Goal: Task Accomplishment & Management: Complete application form

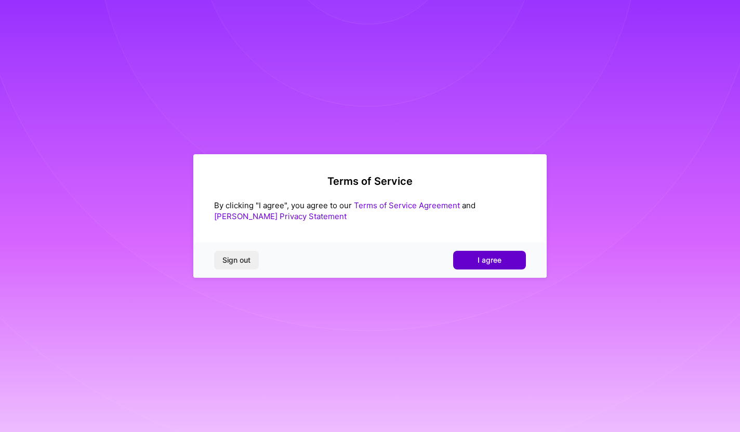
click at [484, 259] on span "I agree" at bounding box center [489, 260] width 24 height 10
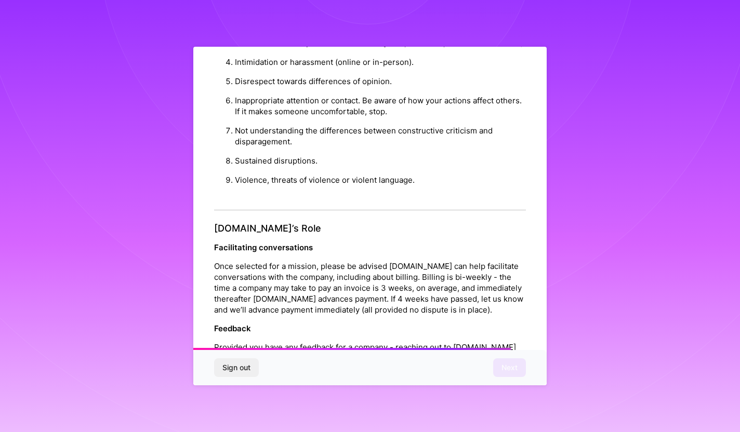
scroll to position [1090, 0]
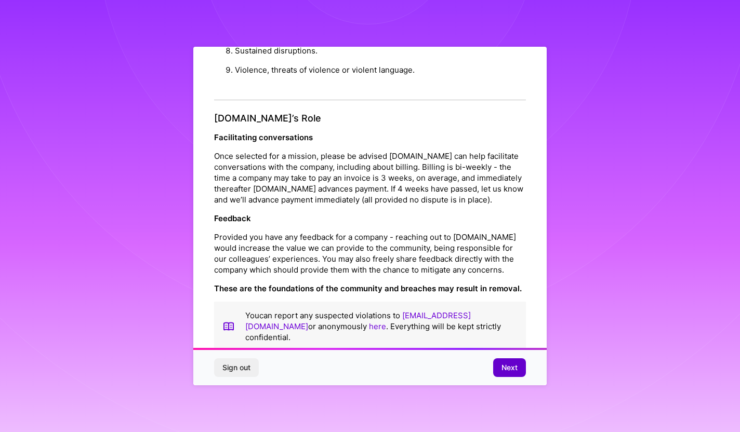
click at [510, 369] on span "Next" at bounding box center [509, 368] width 16 height 10
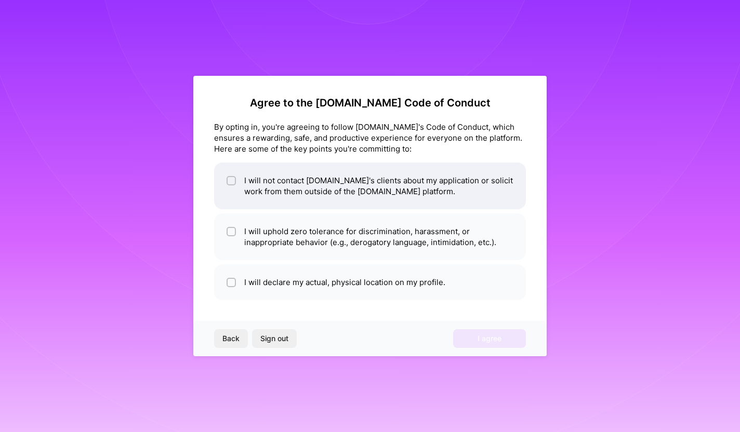
click at [235, 185] on div at bounding box center [230, 180] width 9 height 9
checkbox input "true"
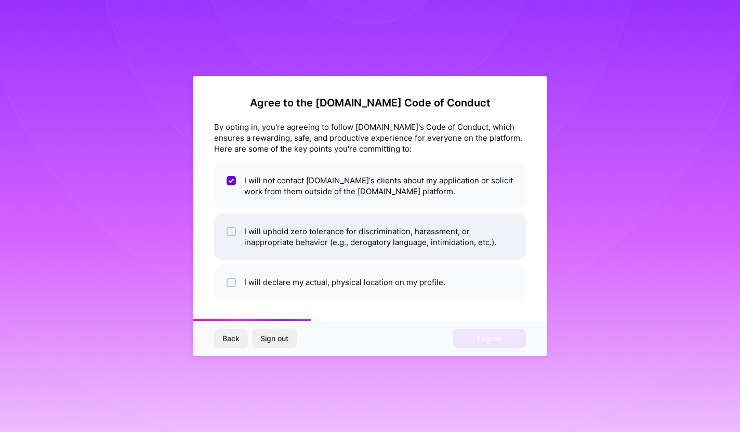
click at [260, 244] on li "I will uphold zero tolerance for discrimination, harassment, or inappropriate b…" at bounding box center [370, 237] width 312 height 47
checkbox input "true"
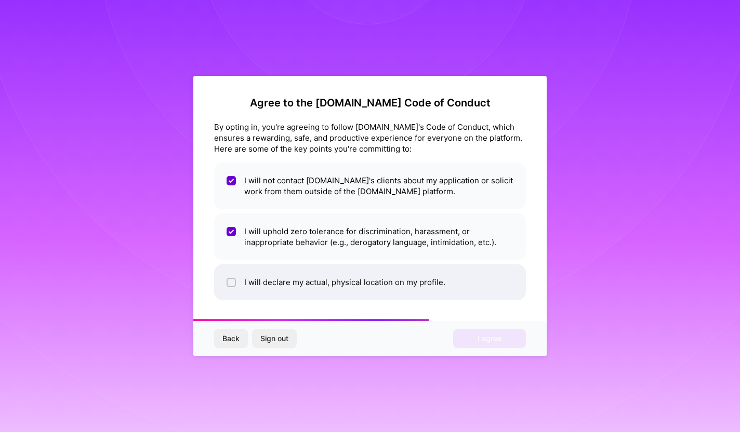
click at [276, 284] on li "I will declare my actual, physical location on my profile." at bounding box center [370, 282] width 312 height 36
checkbox input "true"
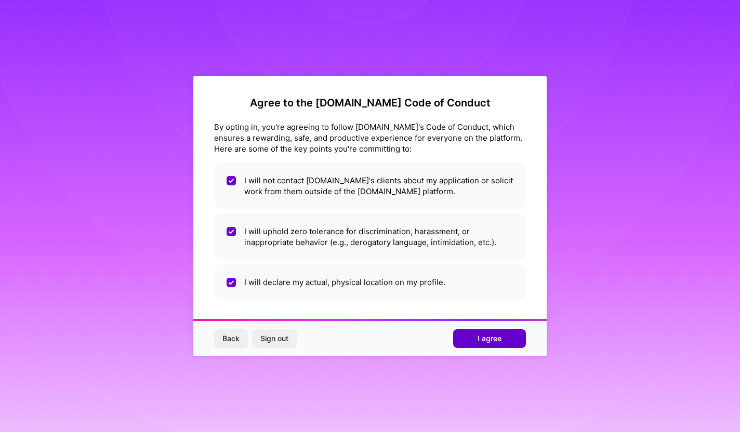
click at [483, 338] on span "I agree" at bounding box center [489, 339] width 24 height 10
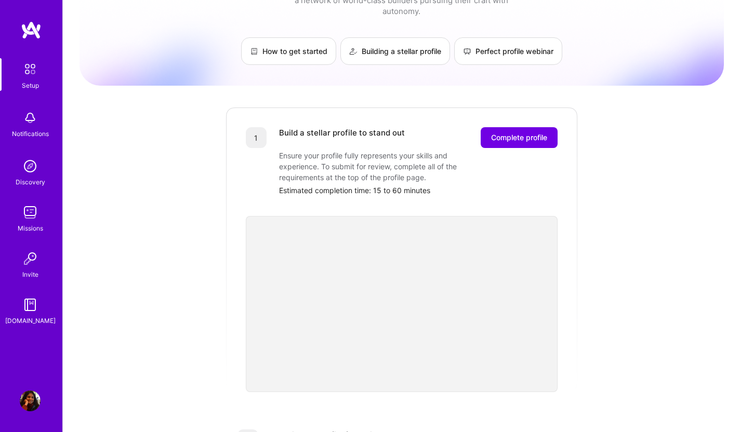
scroll to position [47, 0]
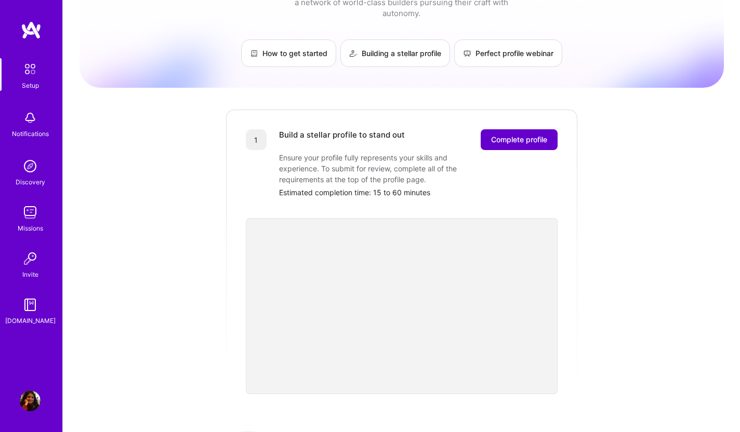
click at [522, 135] on span "Complete profile" at bounding box center [519, 140] width 56 height 10
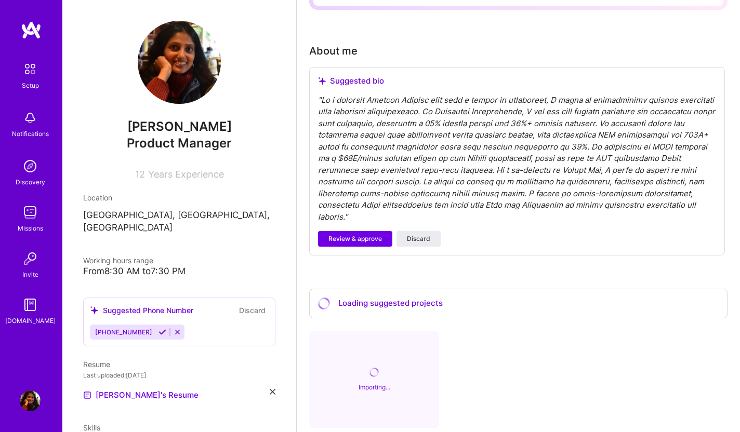
scroll to position [275, 0]
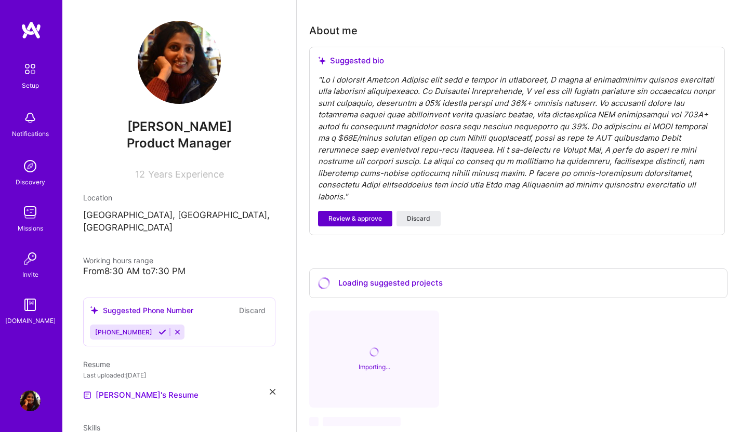
click at [366, 214] on span "Review & approve" at bounding box center [355, 218] width 54 height 9
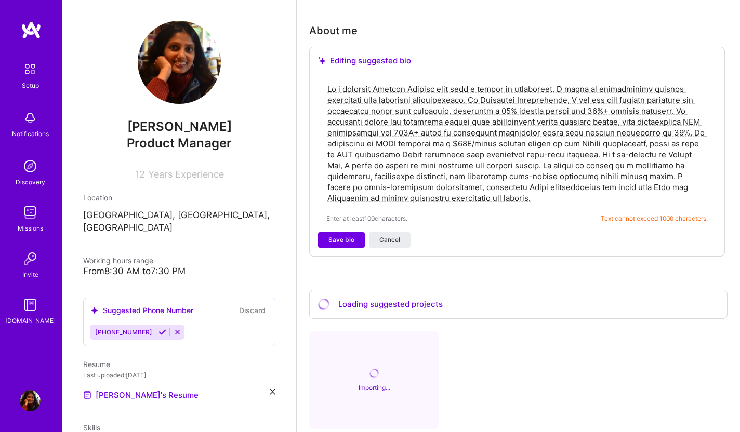
click at [363, 83] on textarea at bounding box center [516, 144] width 381 height 122
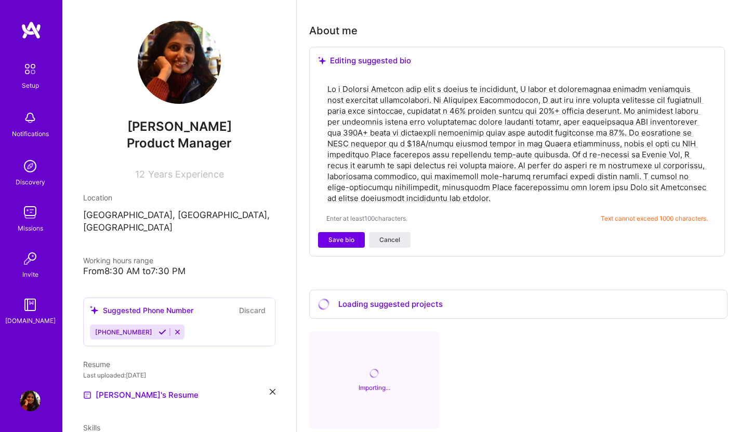
click at [495, 83] on textarea at bounding box center [516, 144] width 381 height 122
click at [524, 83] on textarea at bounding box center [516, 144] width 381 height 122
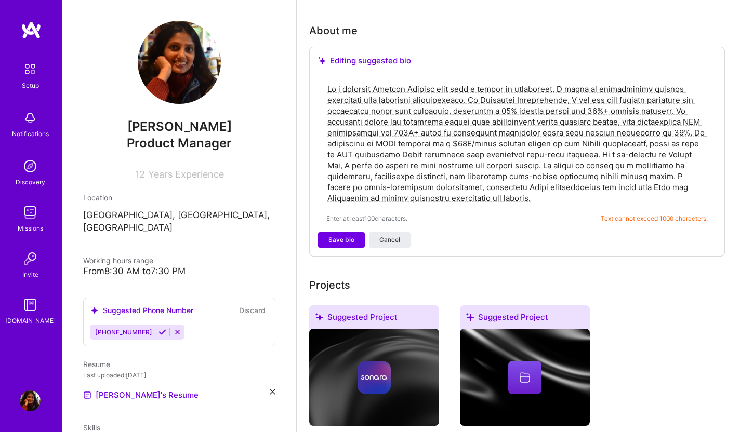
click at [152, 256] on span "Working hours range" at bounding box center [118, 260] width 70 height 9
click at [165, 266] on div "From 8:30 AM to 7:30 PM" at bounding box center [179, 271] width 192 height 11
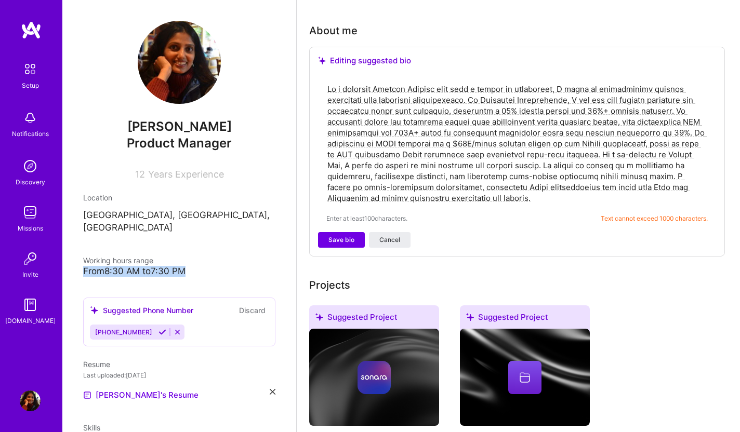
click at [165, 266] on div "From 8:30 AM to 7:30 PM" at bounding box center [179, 271] width 192 height 11
click at [182, 266] on div "From 8:30 AM to 7:30 PM" at bounding box center [179, 271] width 192 height 11
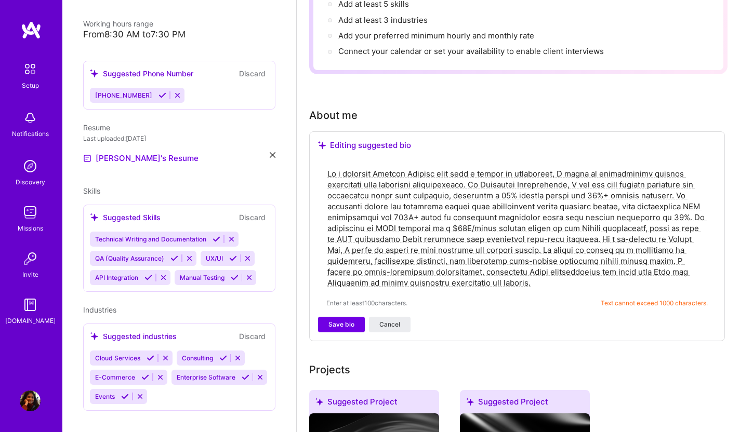
scroll to position [274, 0]
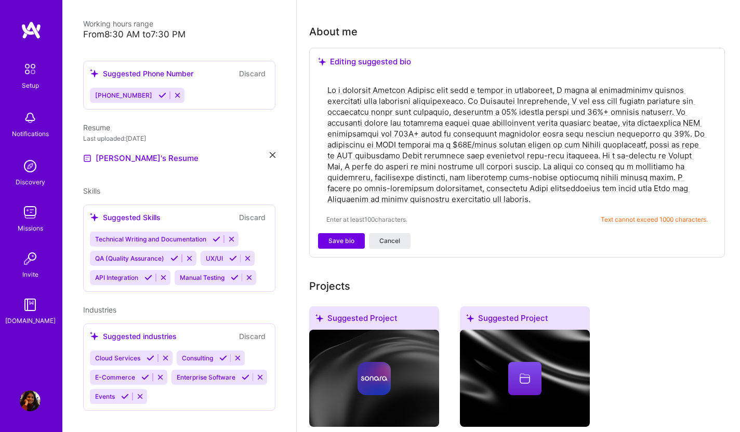
click at [499, 167] on textarea at bounding box center [516, 145] width 381 height 122
drag, startPoint x: 370, startPoint y: 101, endPoint x: 409, endPoint y: 108, distance: 39.5
click at [409, 108] on textarea at bounding box center [516, 145] width 381 height 122
click at [417, 106] on textarea at bounding box center [516, 145] width 381 height 122
drag, startPoint x: 665, startPoint y: 131, endPoint x: 596, endPoint y: 142, distance: 70.5
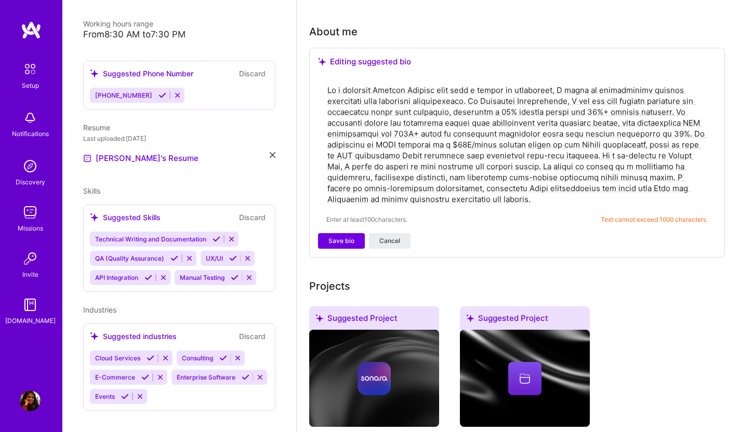
click at [596, 142] on textarea at bounding box center [516, 145] width 381 height 122
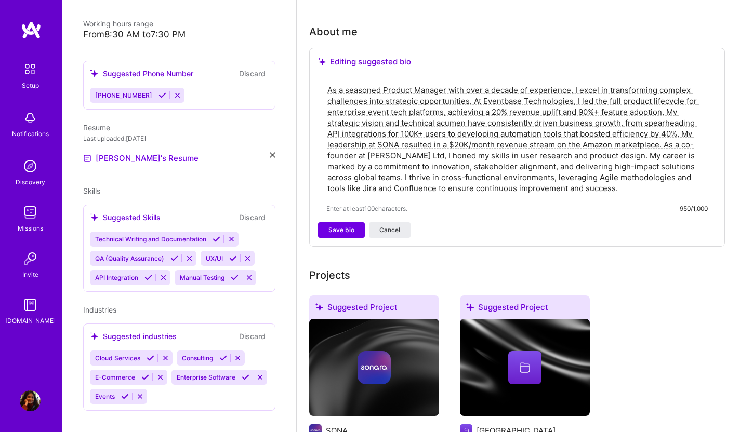
drag, startPoint x: 354, startPoint y: 163, endPoint x: 514, endPoint y: 162, distance: 159.5
click at [515, 163] on textarea "As a seasoned Product Manager with over a decade of experience, I excel in tran…" at bounding box center [516, 139] width 381 height 111
click at [505, 165] on textarea "As a seasoned Product Manager with over a decade of experience, I excel in tran…" at bounding box center [516, 139] width 381 height 111
drag, startPoint x: 505, startPoint y: 165, endPoint x: 551, endPoint y: 176, distance: 46.5
click at [551, 176] on textarea "As a seasoned Product Manager with over a decade of experience, I excel in tran…" at bounding box center [516, 139] width 381 height 111
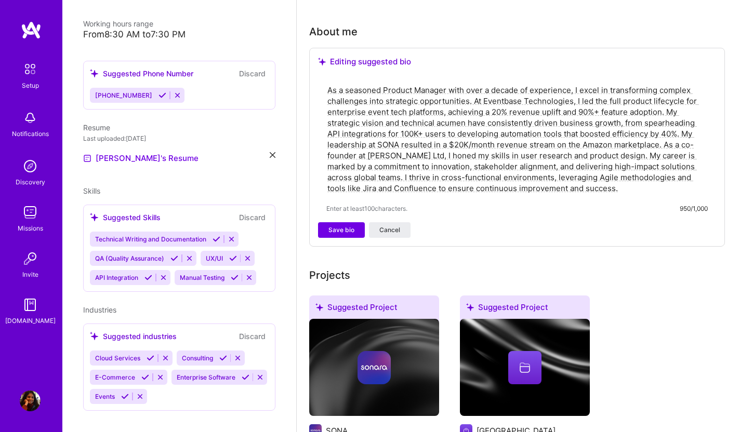
type textarea "As a seasoned Product Manager with over a decade of experience, I excel in tran…"
click at [556, 183] on div "As a seasoned Product Manager with over a decade of experience, I excel in tran…" at bounding box center [517, 148] width 398 height 147
click at [556, 177] on textarea "As a seasoned Product Manager with over a decade of experience, I excel in tran…" at bounding box center [516, 139] width 381 height 111
click at [347, 225] on span "Save bio" at bounding box center [341, 229] width 26 height 9
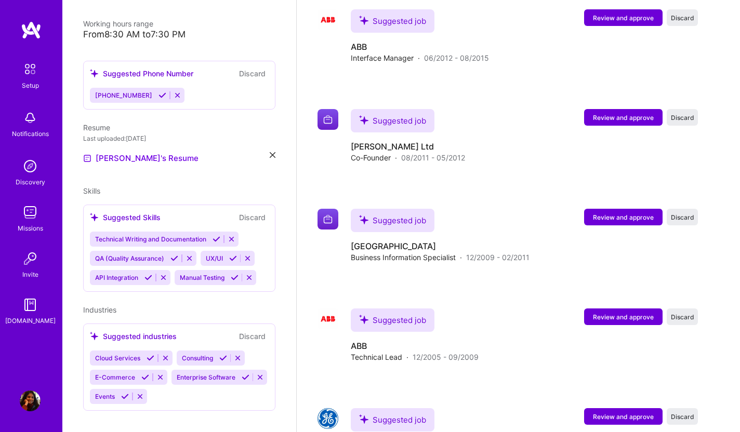
scroll to position [1595, 0]
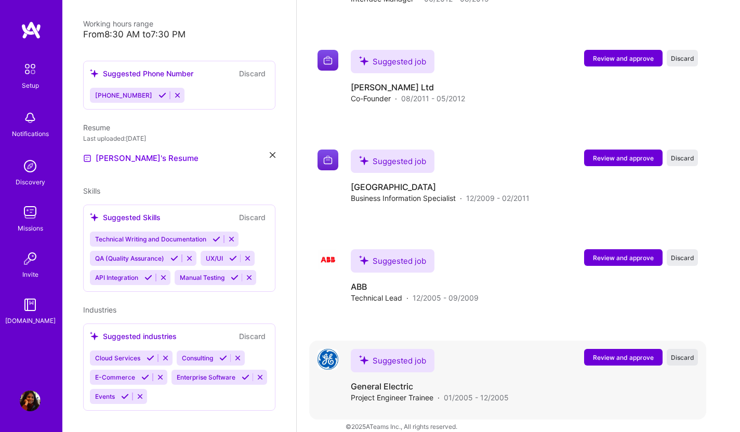
click at [681, 353] on span "Discard" at bounding box center [682, 357] width 23 height 9
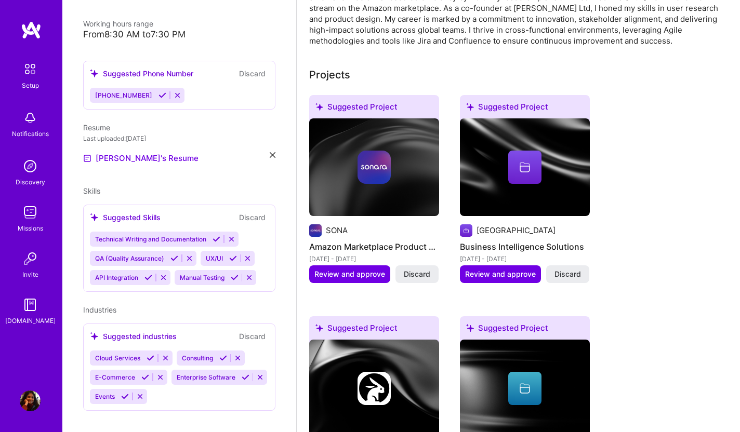
scroll to position [387, 0]
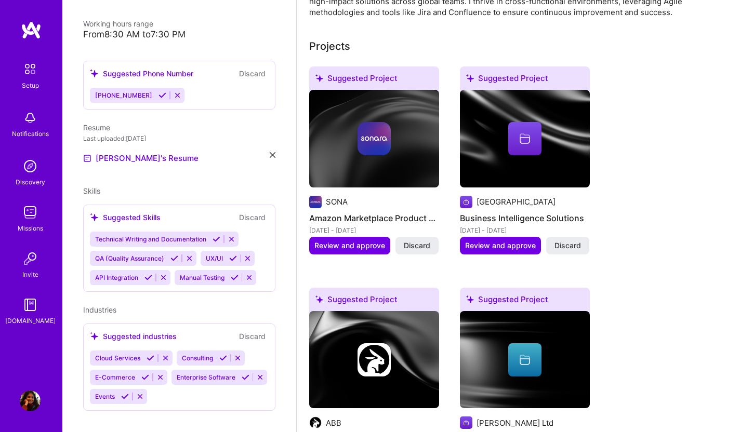
click at [393, 173] on img at bounding box center [374, 139] width 130 height 98
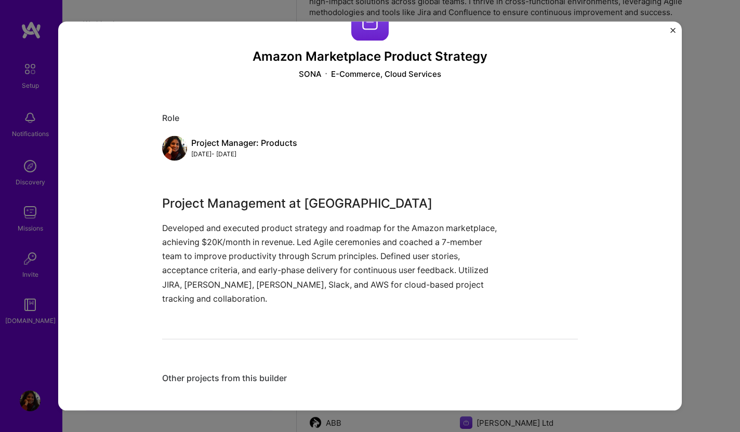
scroll to position [45, 0]
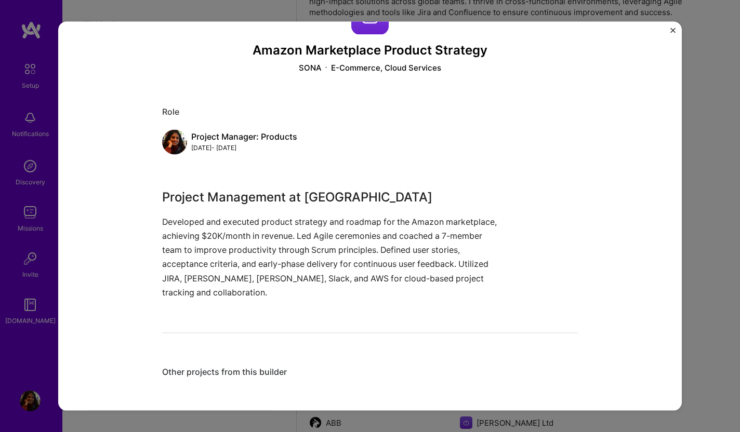
click at [673, 30] on img "Close" at bounding box center [672, 30] width 5 height 5
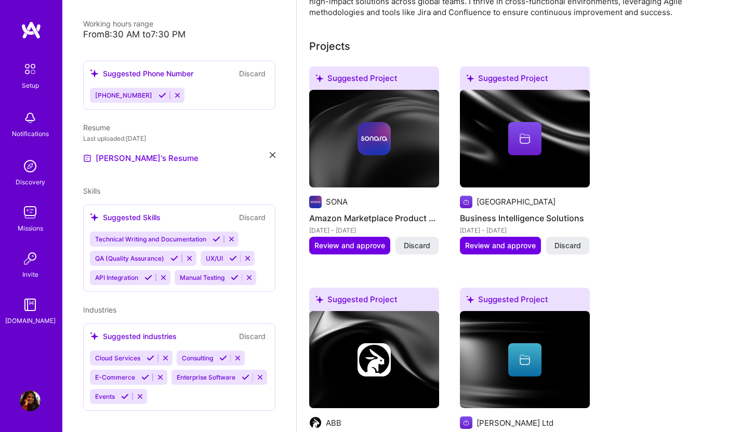
click at [551, 153] on img at bounding box center [525, 139] width 130 height 98
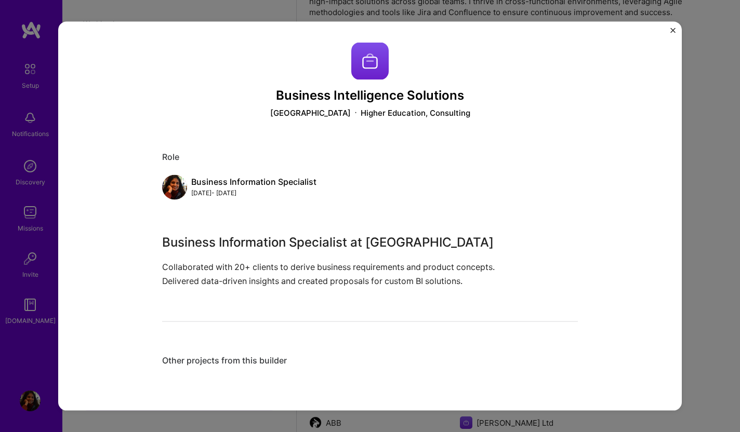
click at [671, 30] on img "Close" at bounding box center [672, 30] width 5 height 5
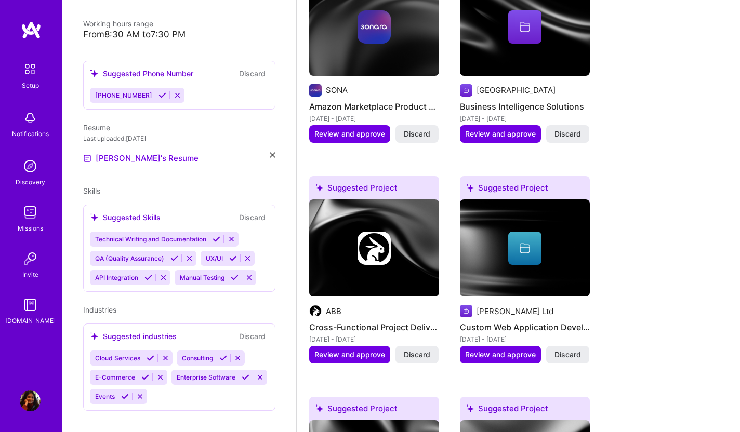
scroll to position [556, 0]
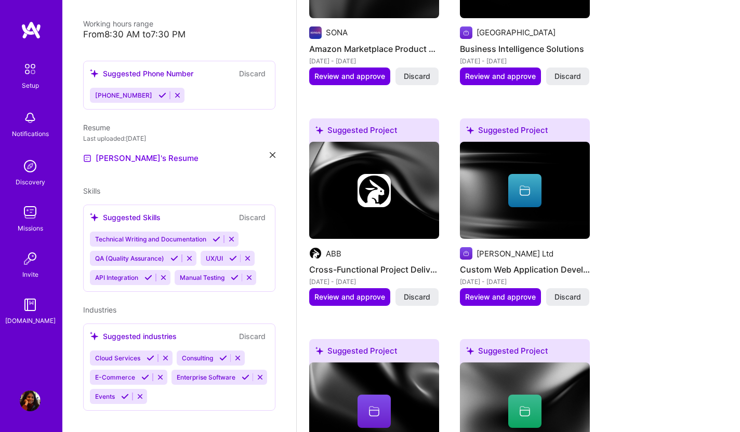
click at [415, 198] on img at bounding box center [374, 191] width 130 height 98
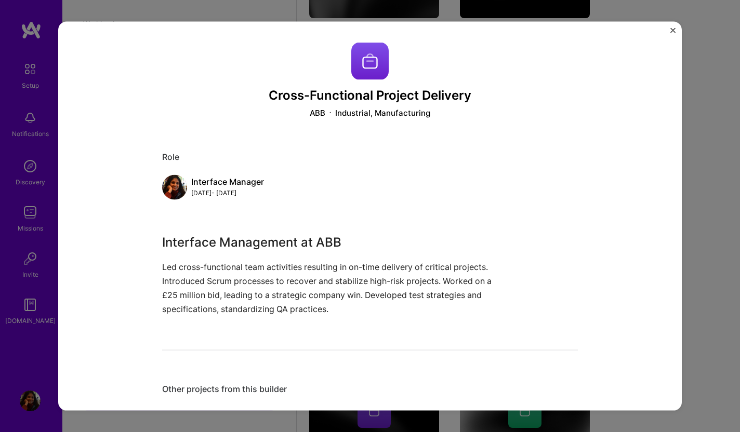
click at [673, 31] on img "Close" at bounding box center [672, 30] width 5 height 5
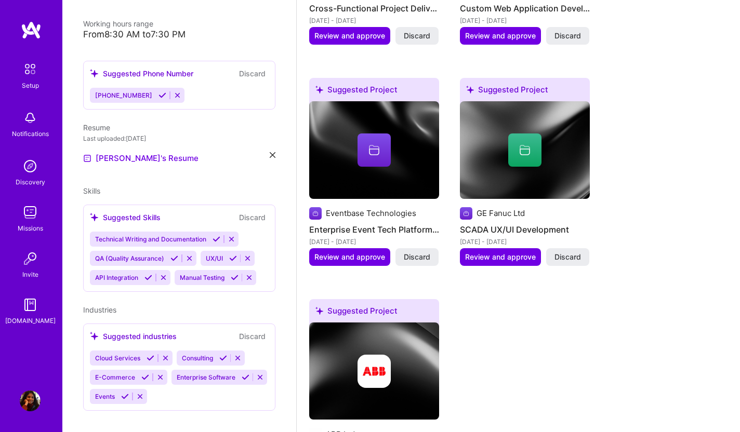
scroll to position [785, 0]
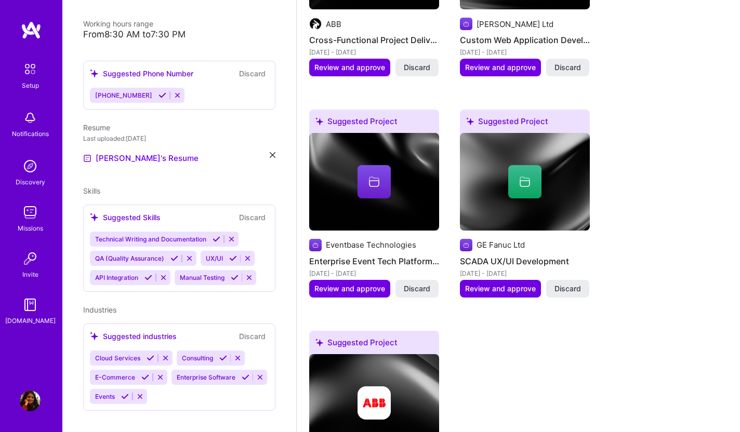
click at [538, 197] on img at bounding box center [525, 182] width 130 height 98
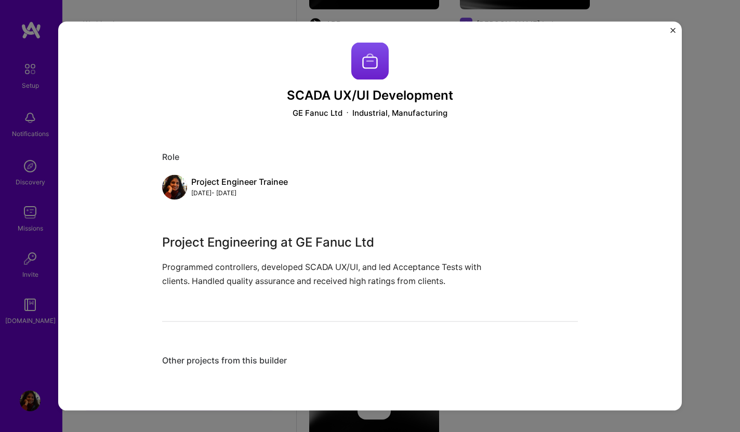
click at [671, 29] on img "Close" at bounding box center [672, 30] width 5 height 5
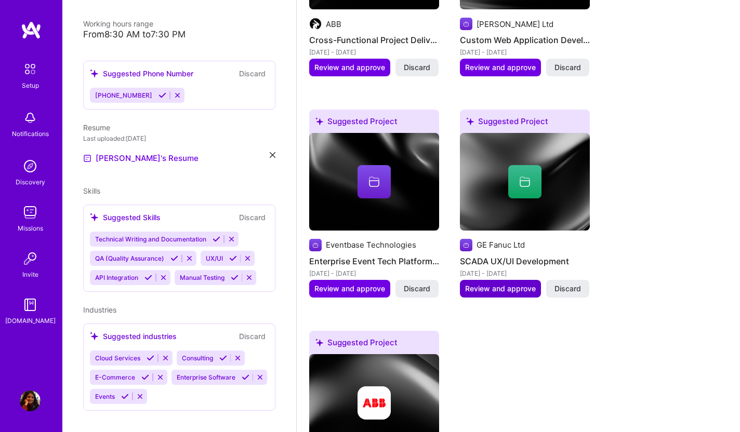
click at [510, 284] on span "Review and approve" at bounding box center [500, 289] width 71 height 10
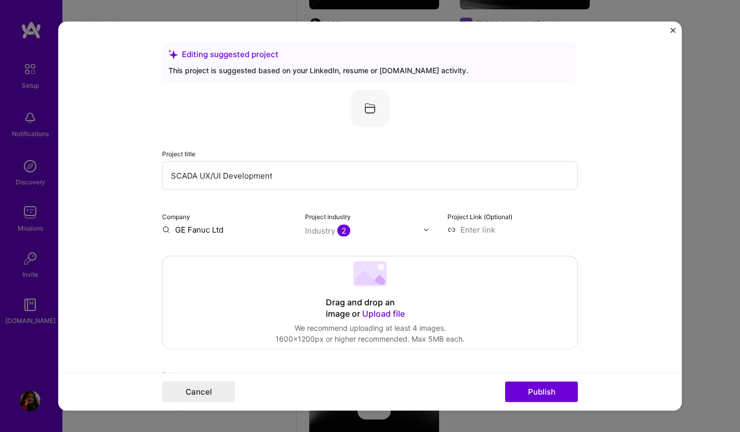
click at [328, 231] on div "Industry 2" at bounding box center [327, 230] width 45 height 11
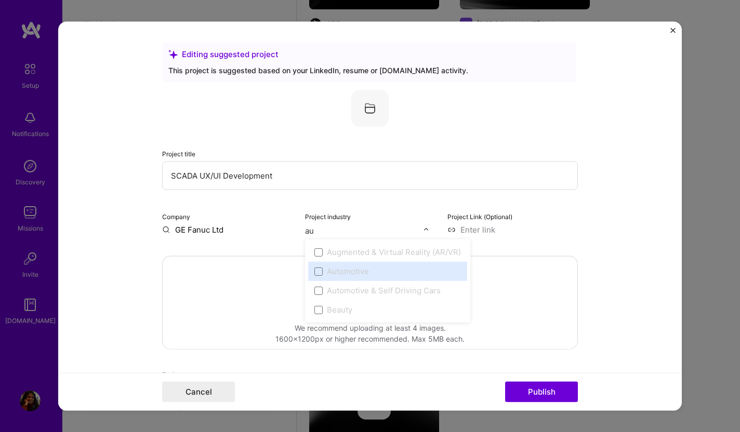
type input "a"
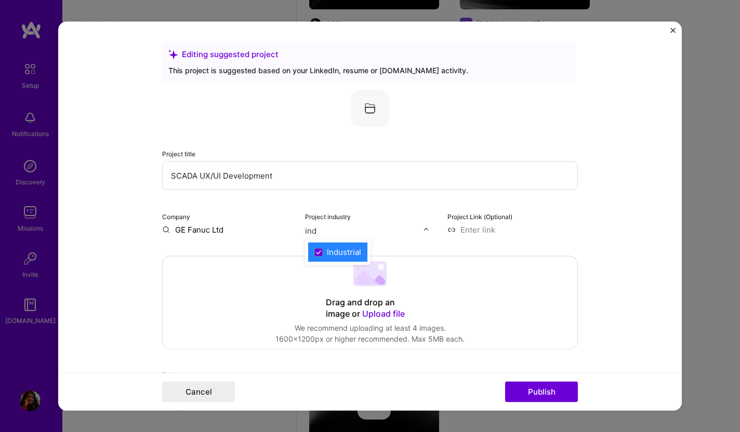
type input "indu"
click at [369, 235] on input "indu" at bounding box center [364, 230] width 118 height 11
click at [358, 249] on div "Industrial" at bounding box center [344, 252] width 34 height 11
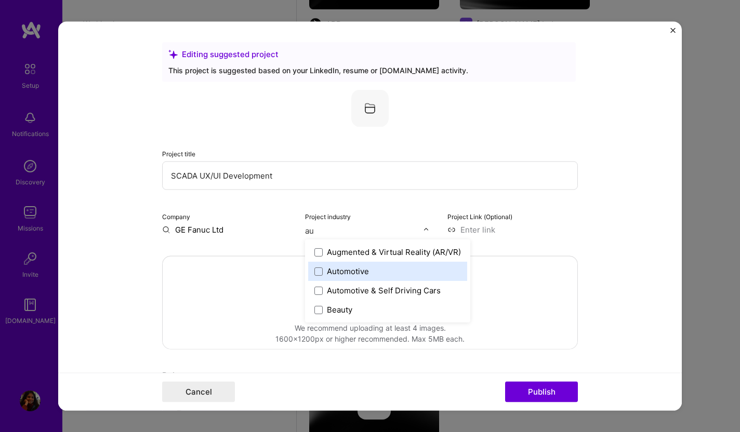
type input "a"
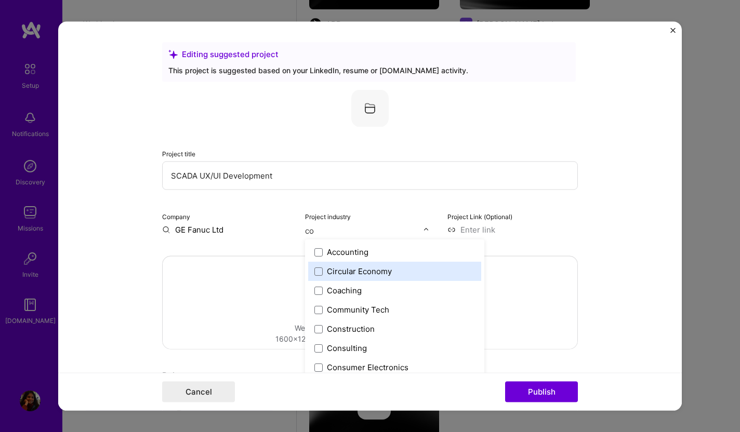
type input "c"
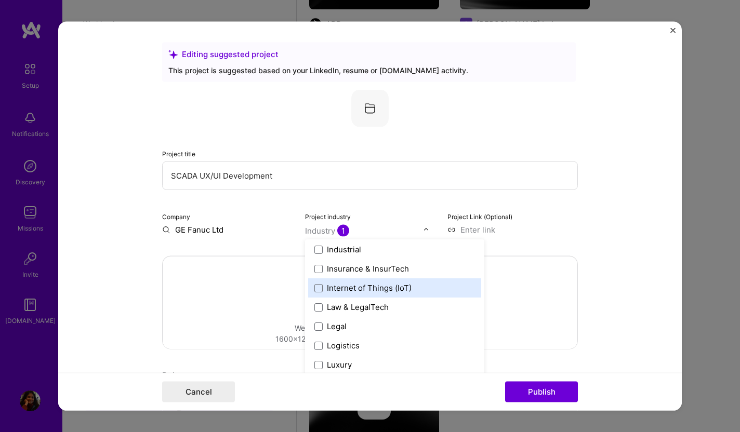
scroll to position [1449, 0]
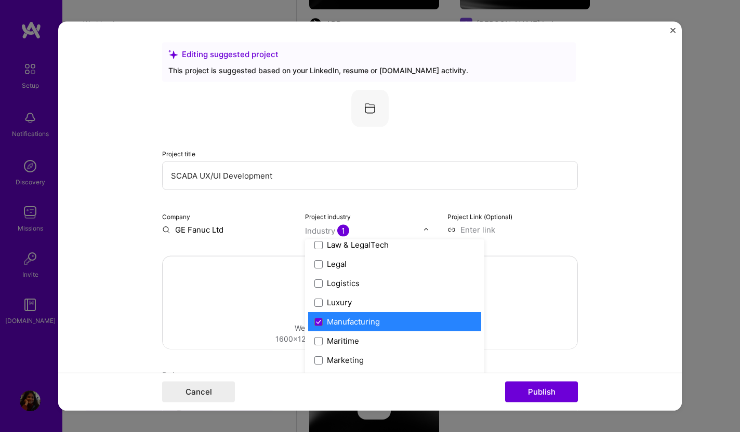
click at [404, 321] on label "Manufacturing" at bounding box center [394, 321] width 161 height 11
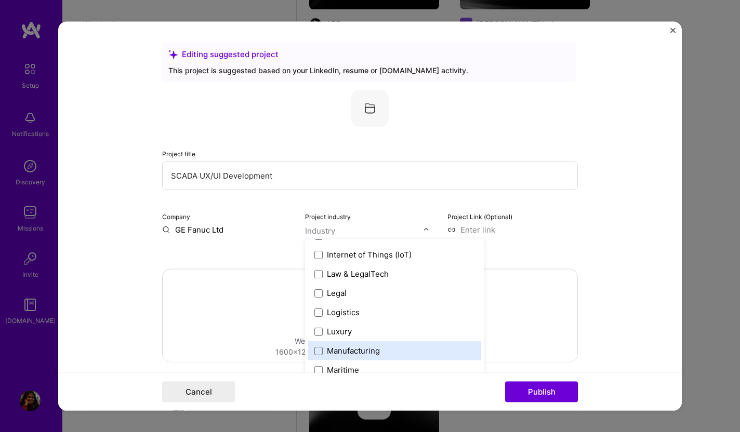
scroll to position [1383, 0]
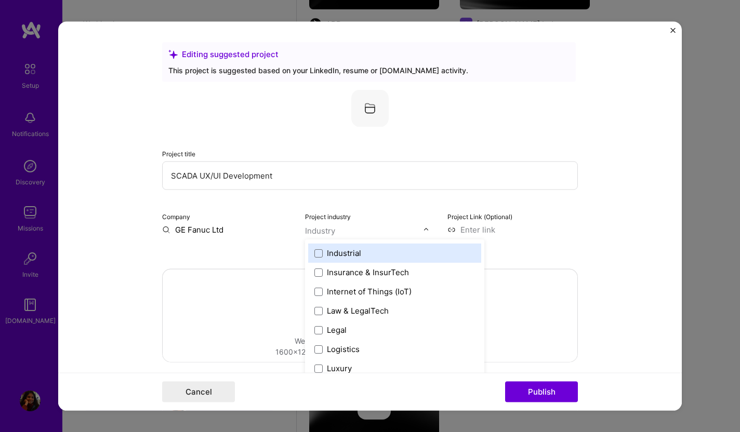
click at [351, 252] on div "Industrial" at bounding box center [344, 253] width 34 height 11
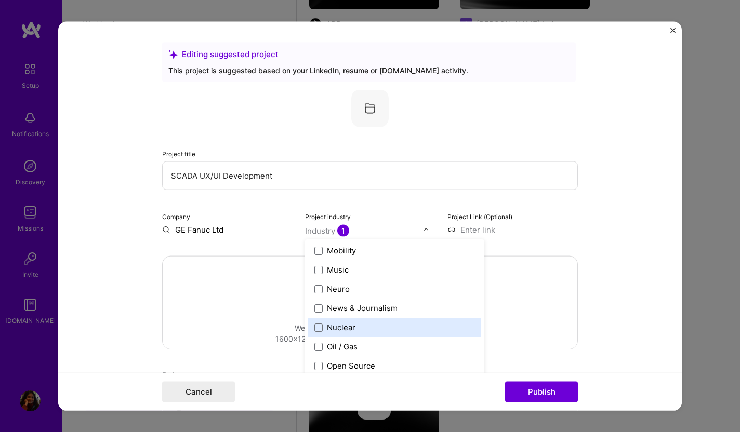
scroll to position [1674, 0]
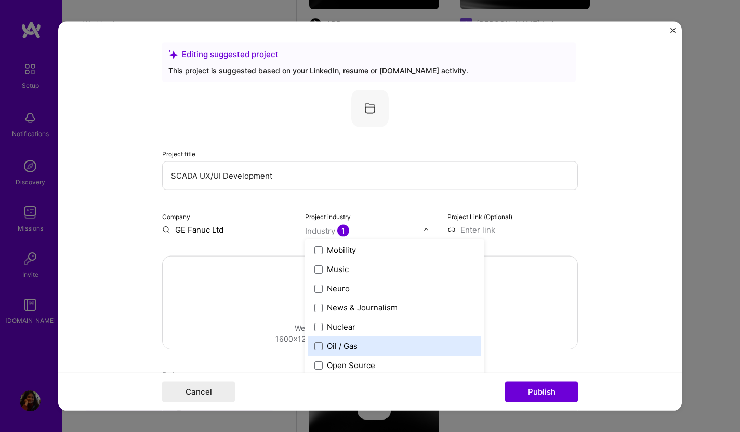
click at [404, 342] on label "Oil / Gas" at bounding box center [394, 346] width 161 height 11
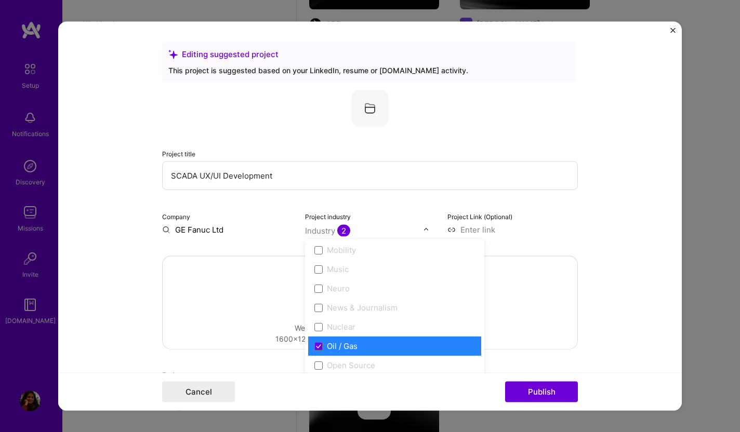
click at [404, 342] on label "Oil / Gas" at bounding box center [394, 346] width 161 height 11
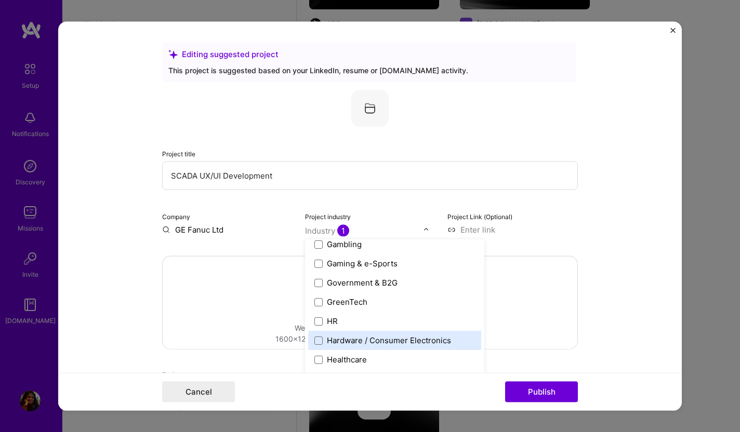
scroll to position [1215, 0]
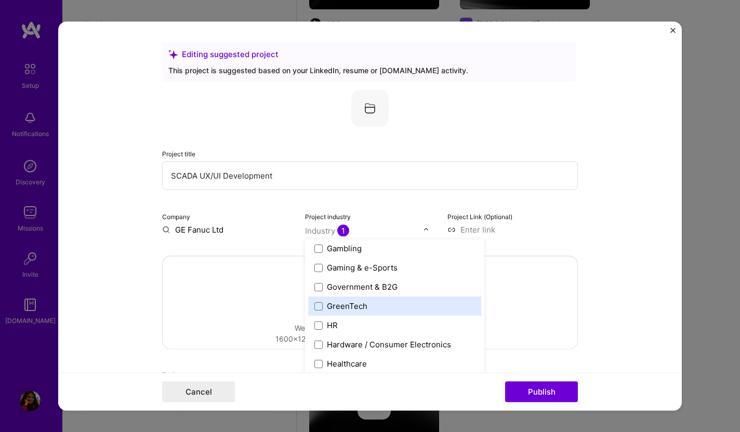
click at [354, 301] on div "GreenTech" at bounding box center [347, 306] width 41 height 11
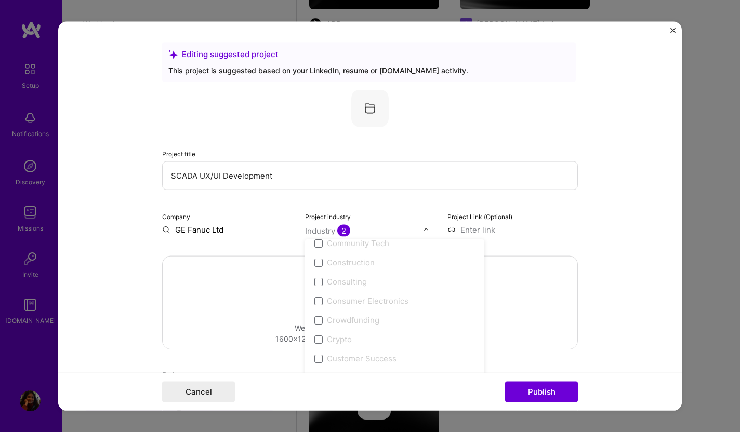
scroll to position [658, 0]
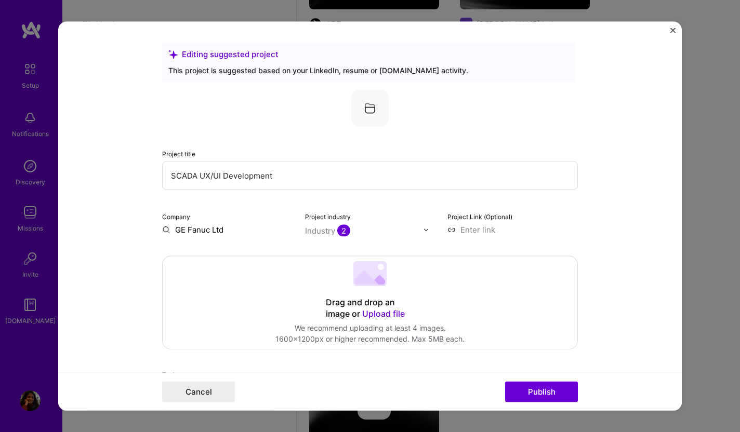
click at [542, 337] on div "Drag and drop an image or Upload file Upload file We recommend uploading at lea…" at bounding box center [370, 303] width 415 height 92
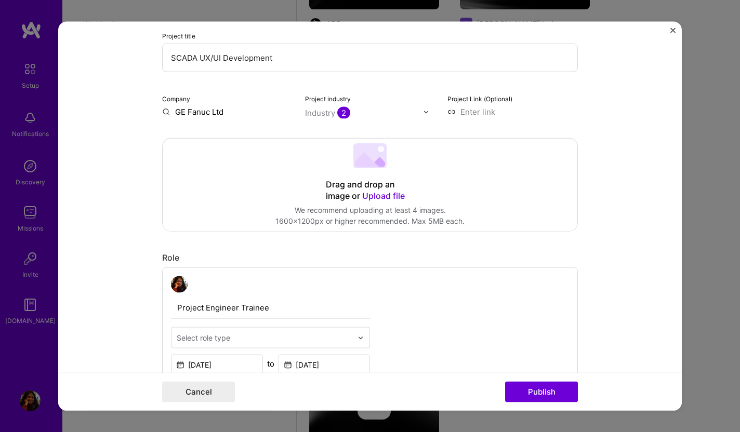
scroll to position [270, 0]
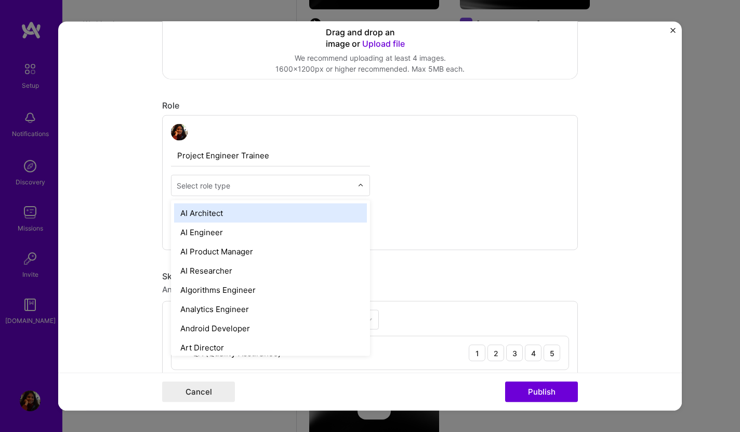
click at [359, 185] on img at bounding box center [360, 185] width 6 height 6
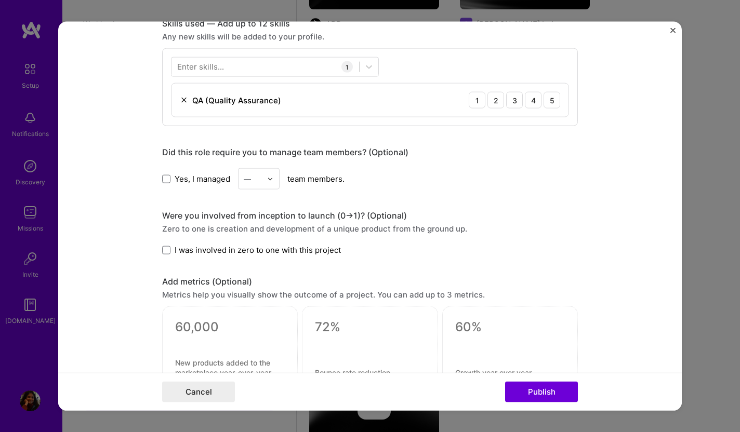
scroll to position [430, 0]
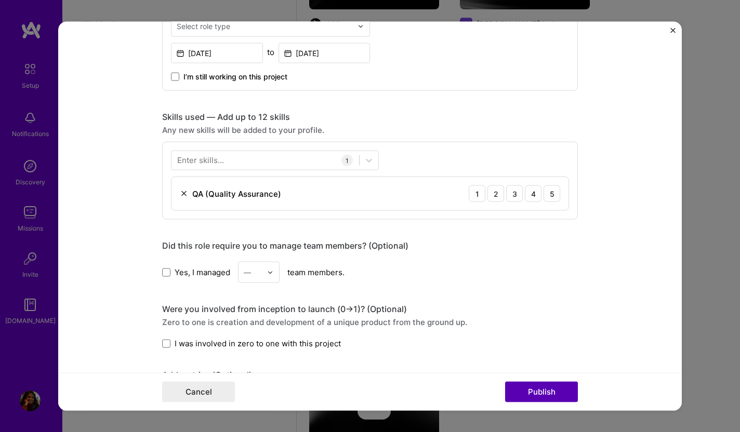
click at [544, 389] on button "Publish" at bounding box center [541, 391] width 73 height 21
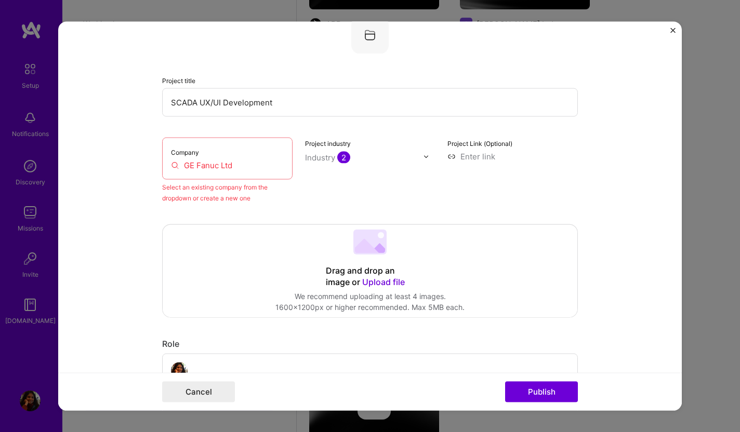
scroll to position [68, 0]
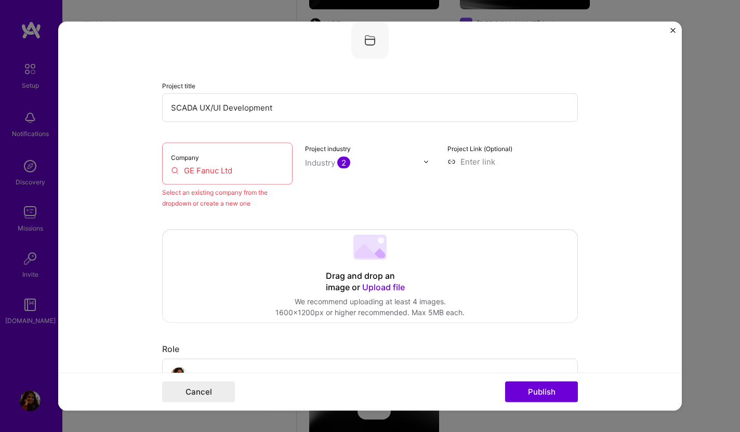
click at [250, 169] on input "GE Fanuc Ltd" at bounding box center [227, 170] width 113 height 11
click at [249, 199] on div "Select an existing company from the dropdown or create a new one" at bounding box center [227, 198] width 130 height 22
click at [171, 169] on input "GE Fanuc Ltd" at bounding box center [227, 170] width 113 height 11
drag, startPoint x: 242, startPoint y: 172, endPoint x: 118, endPoint y: 164, distance: 123.9
click at [118, 164] on form "Editing suggested project This project is suggested based on your LinkedIn, res…" at bounding box center [369, 216] width 623 height 389
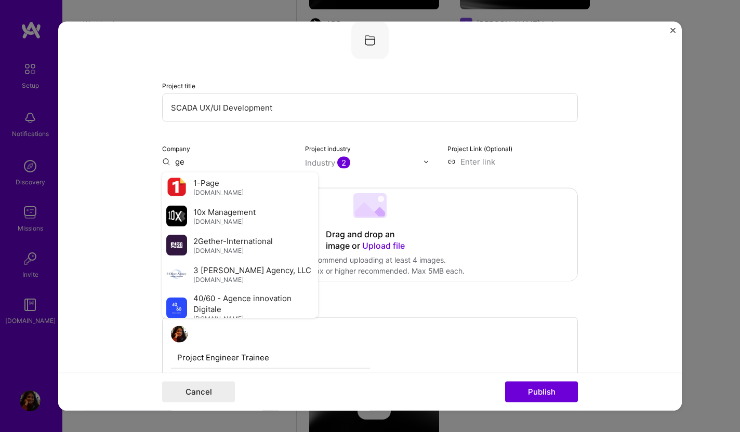
type input "g"
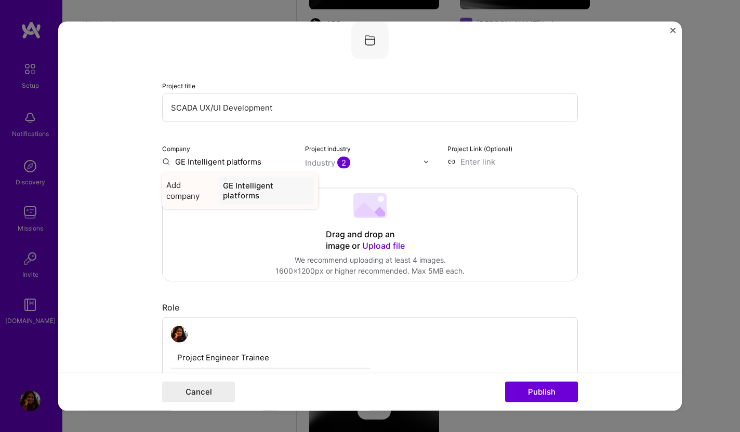
type input "GE Intelligent platforms"
click at [244, 196] on div "GE Intelligent platforms" at bounding box center [266, 191] width 95 height 28
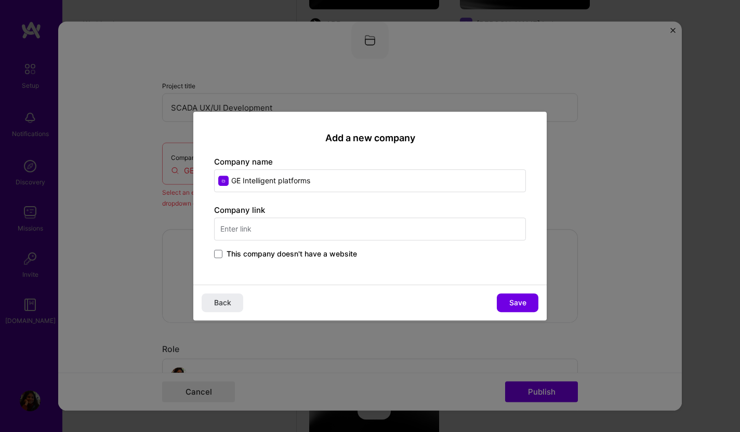
click at [278, 236] on input "text" at bounding box center [370, 229] width 312 height 23
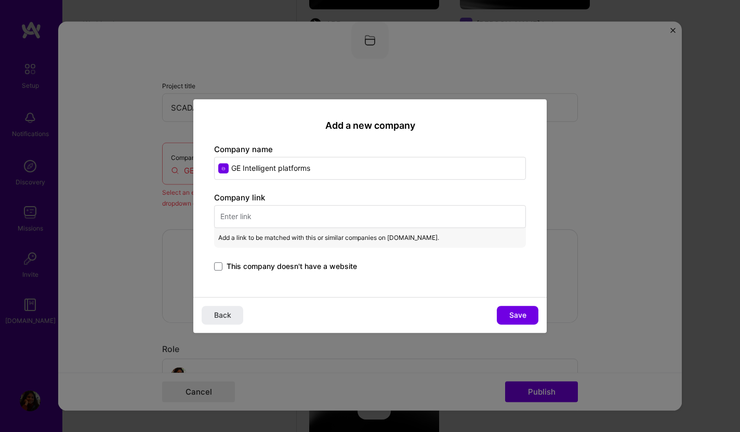
paste input "[URL][DOMAIN_NAME]"
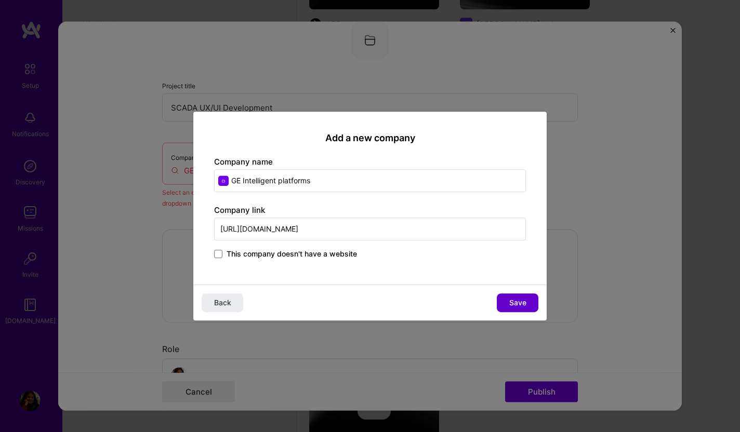
type input "[URL][DOMAIN_NAME]"
click at [525, 304] on span "Save" at bounding box center [517, 303] width 17 height 10
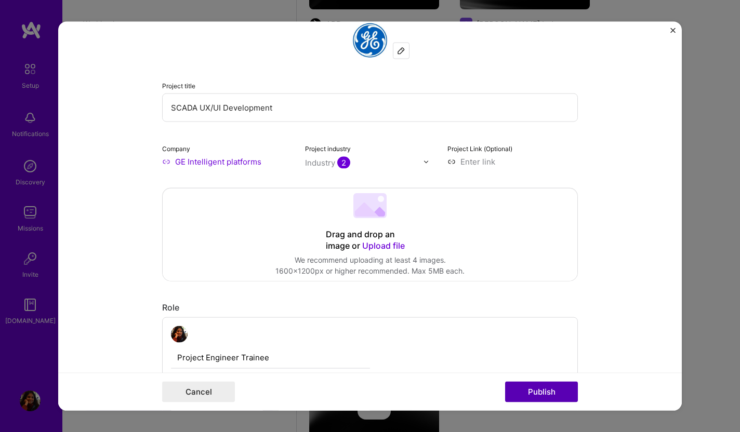
click at [537, 390] on button "Publish" at bounding box center [541, 391] width 73 height 21
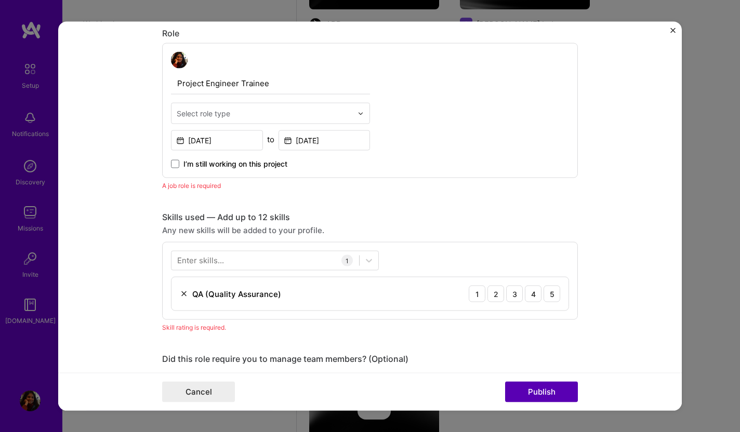
scroll to position [349, 0]
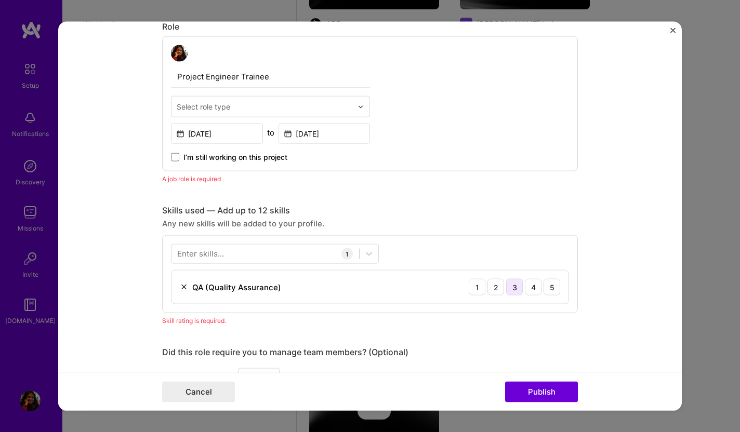
click at [514, 288] on div "3" at bounding box center [514, 287] width 17 height 17
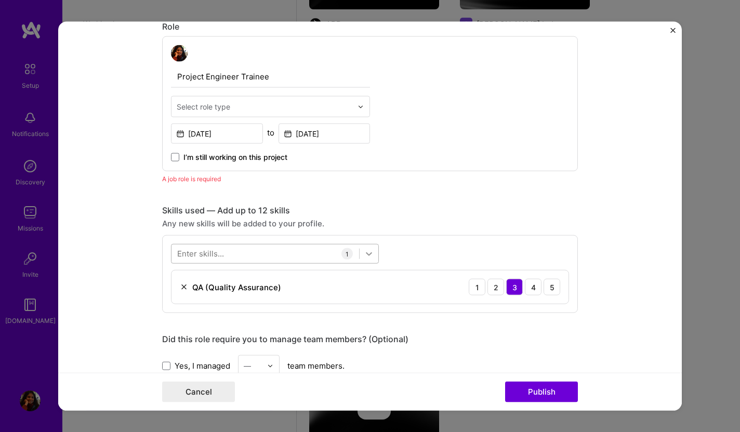
click at [368, 256] on icon at bounding box center [369, 254] width 6 height 4
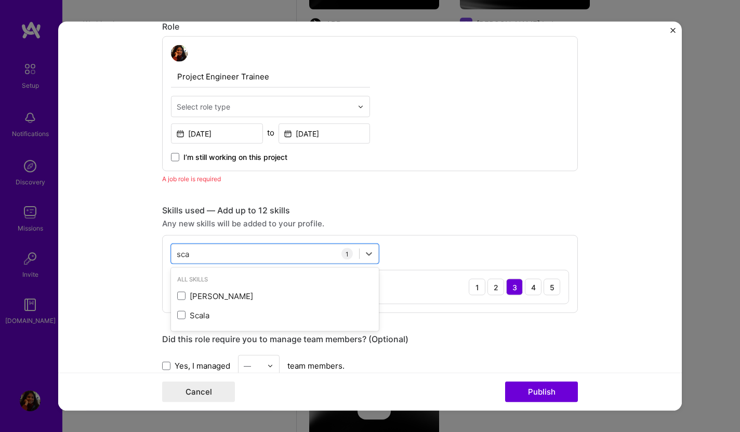
scroll to position [0, 0]
type input "s"
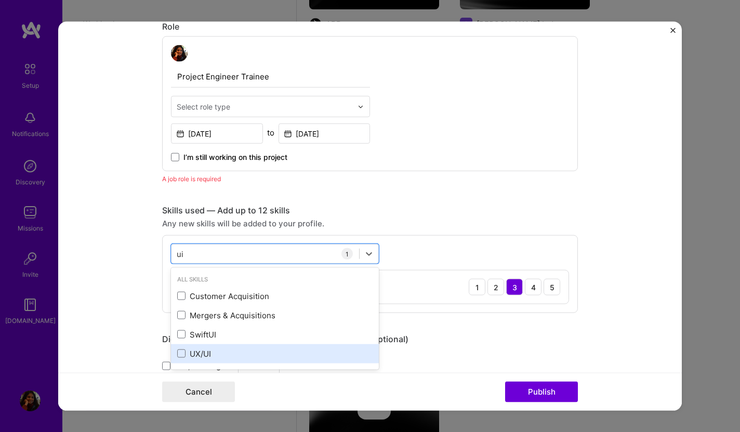
click at [260, 349] on div "UX/UI" at bounding box center [274, 353] width 195 height 11
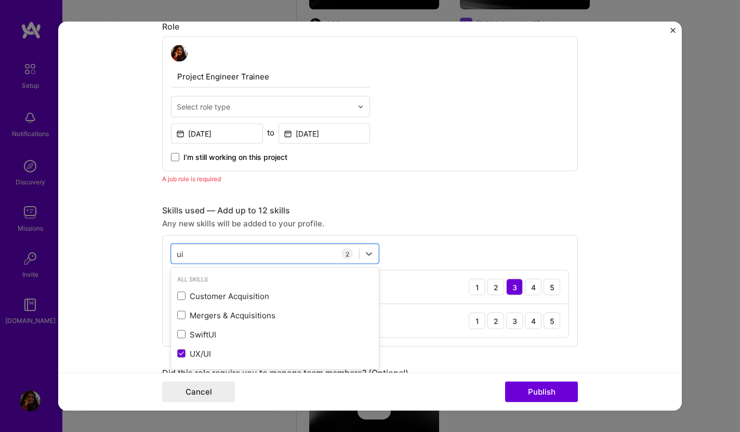
type input "ui"
click at [405, 310] on div "UX/UI 1 2 3 4 5" at bounding box center [369, 320] width 397 height 33
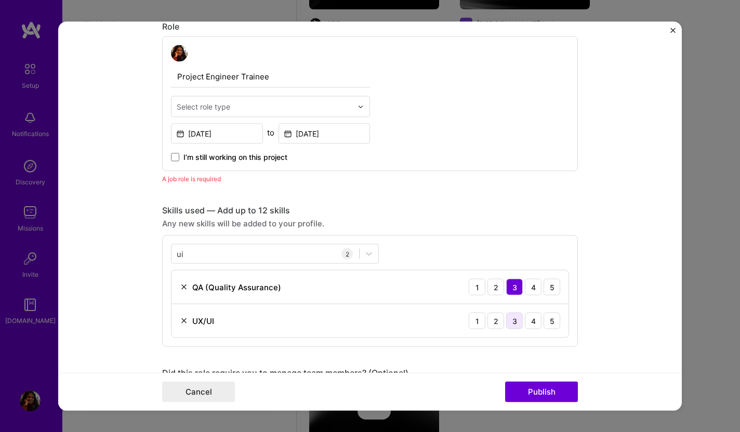
click at [514, 324] on div "3" at bounding box center [514, 321] width 17 height 17
click at [501, 321] on div "2" at bounding box center [495, 321] width 17 height 17
click at [543, 393] on button "Publish" at bounding box center [541, 391] width 73 height 21
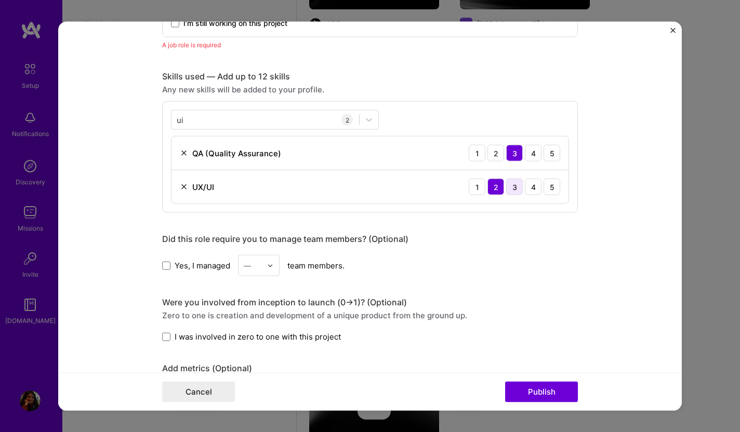
scroll to position [511, 0]
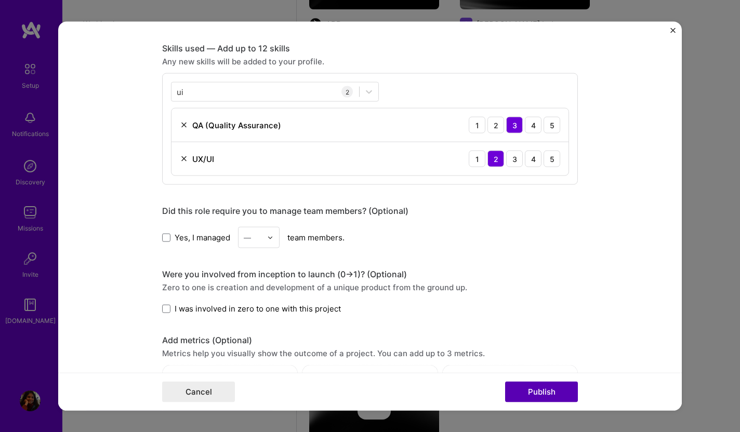
click at [543, 390] on button "Publish" at bounding box center [541, 391] width 73 height 21
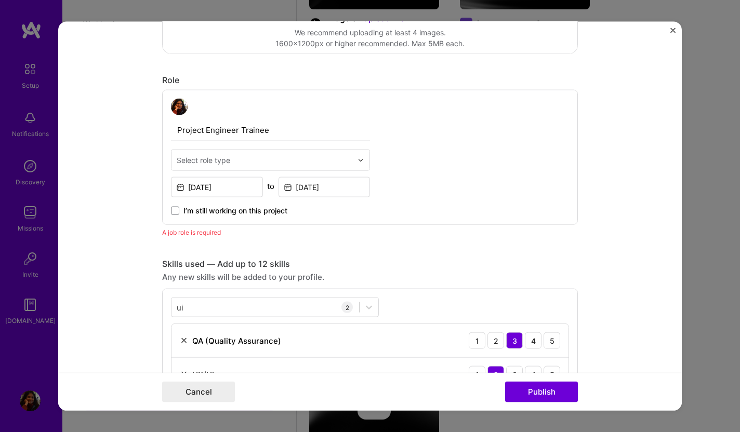
scroll to position [268, 0]
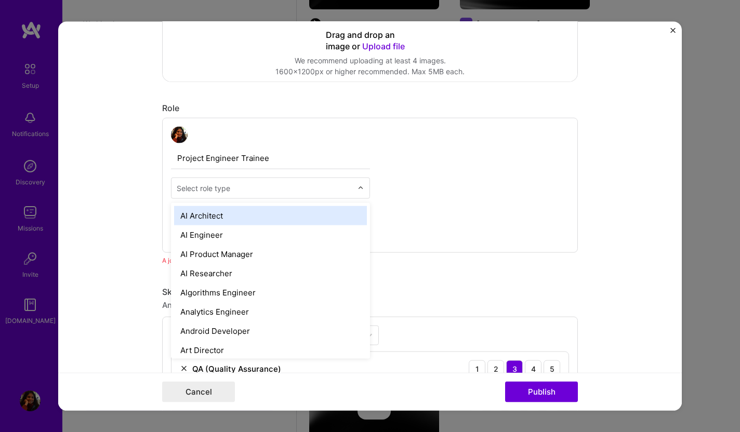
click at [321, 186] on input "text" at bounding box center [265, 188] width 176 height 11
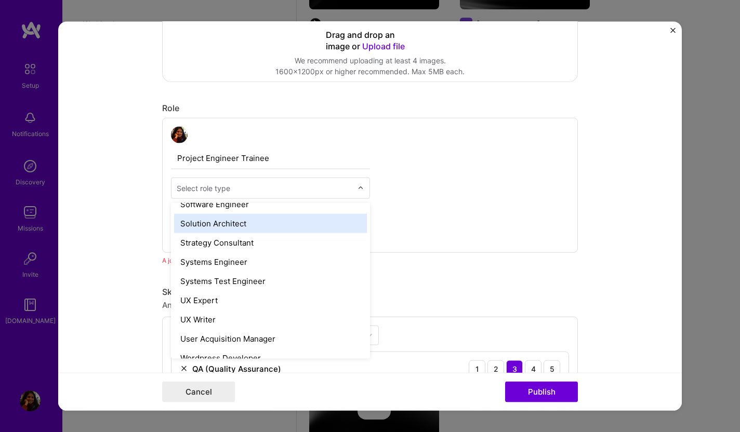
scroll to position [1196, 0]
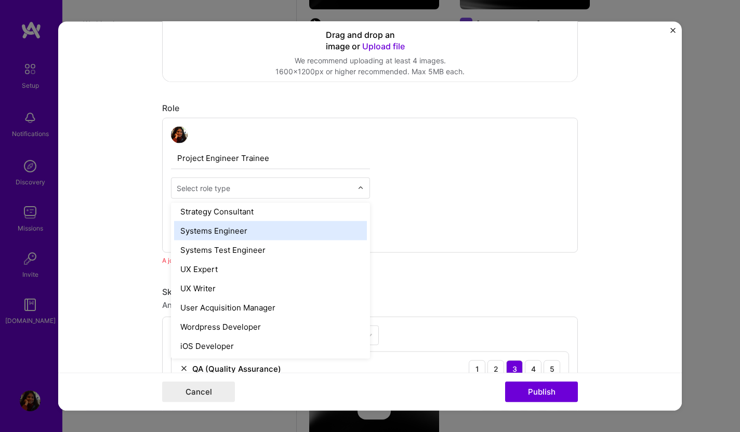
click at [279, 235] on div "Systems Engineer" at bounding box center [270, 230] width 193 height 19
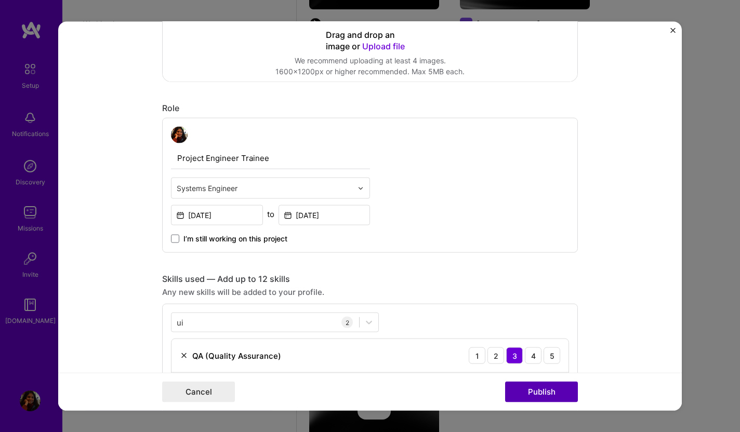
click at [542, 398] on button "Publish" at bounding box center [541, 391] width 73 height 21
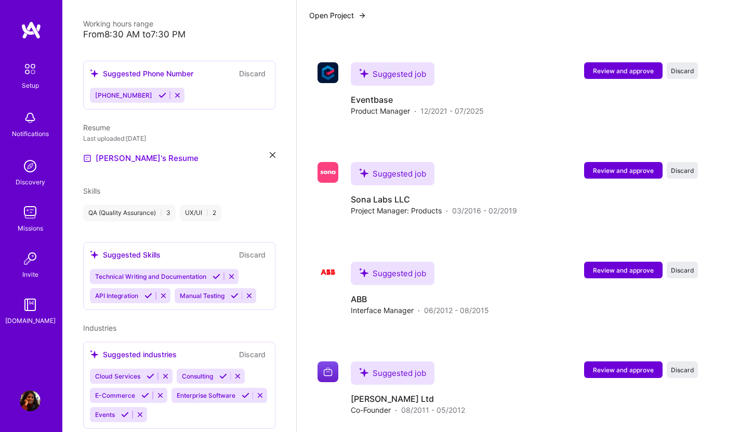
scroll to position [1233, 0]
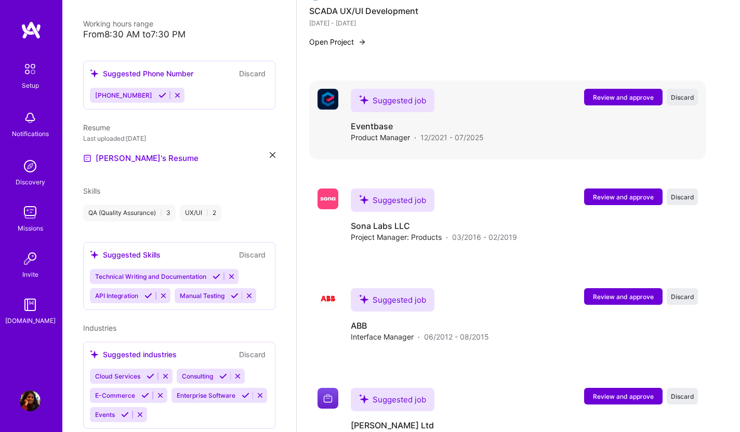
click at [598, 93] on span "Review and approve" at bounding box center [623, 97] width 61 height 9
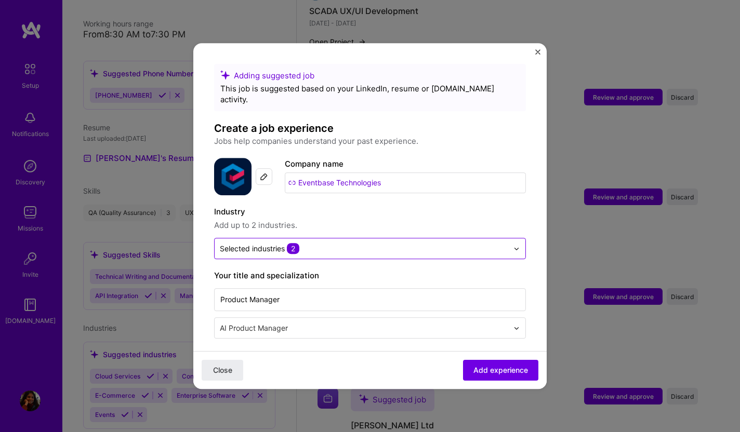
click at [419, 243] on input "text" at bounding box center [364, 248] width 288 height 11
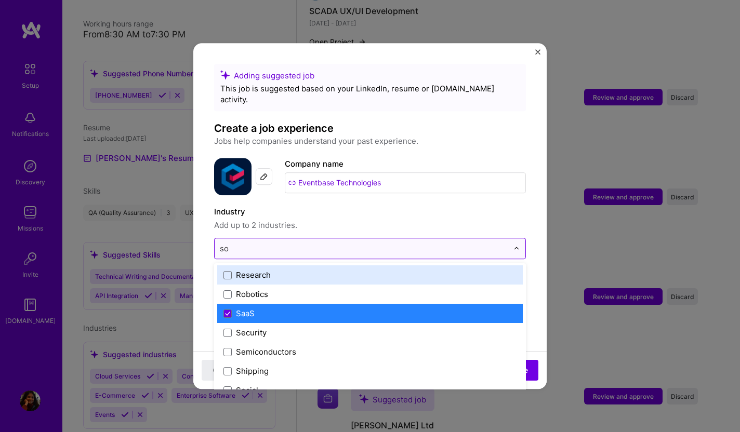
scroll to position [0, 0]
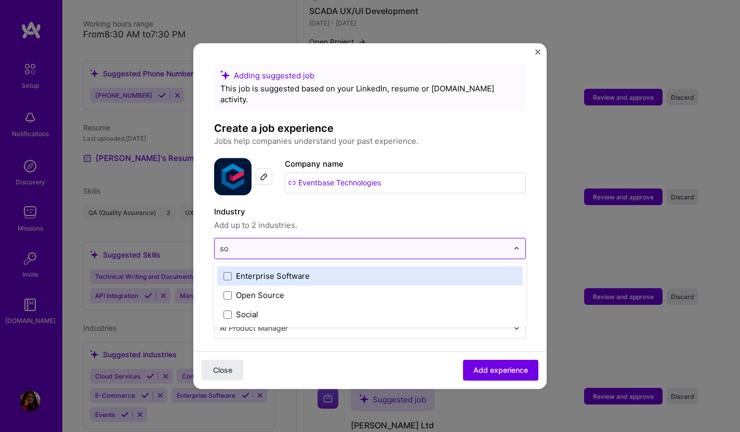
type input "sof"
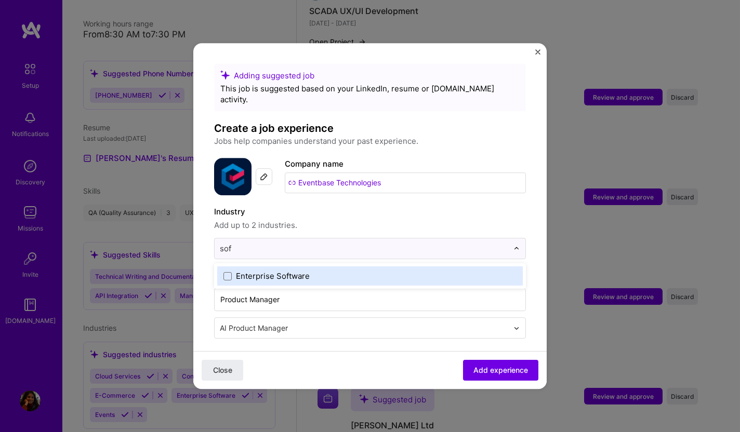
click at [280, 271] on div "Enterprise Software" at bounding box center [273, 276] width 74 height 11
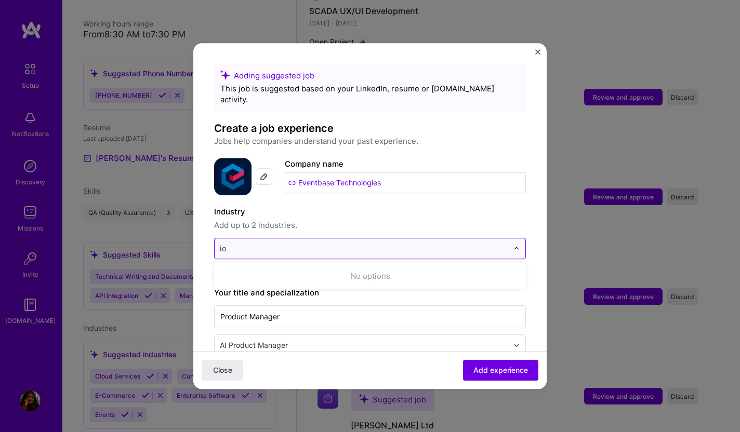
type input "i"
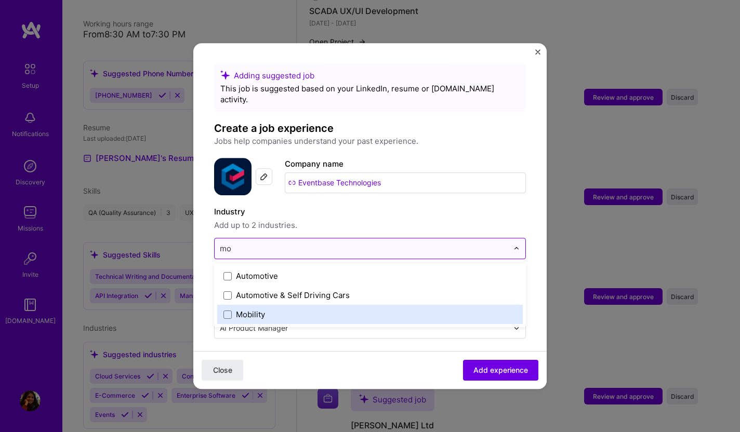
type input "m"
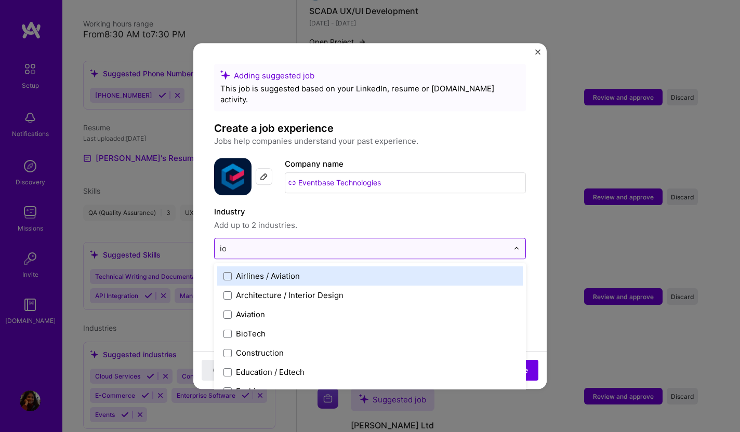
type input "i"
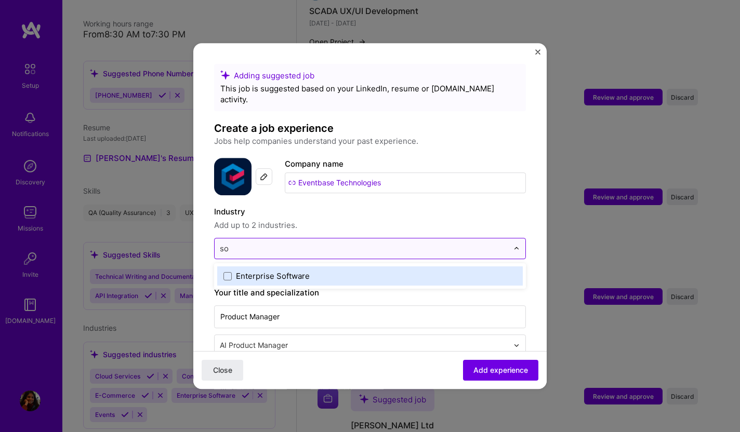
type input "s"
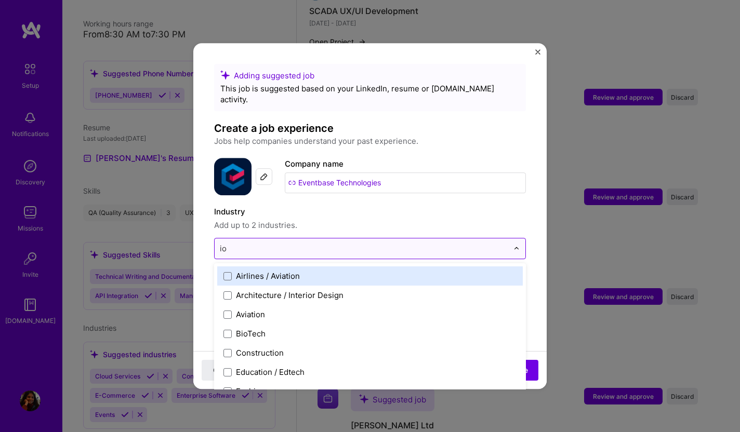
type input "i"
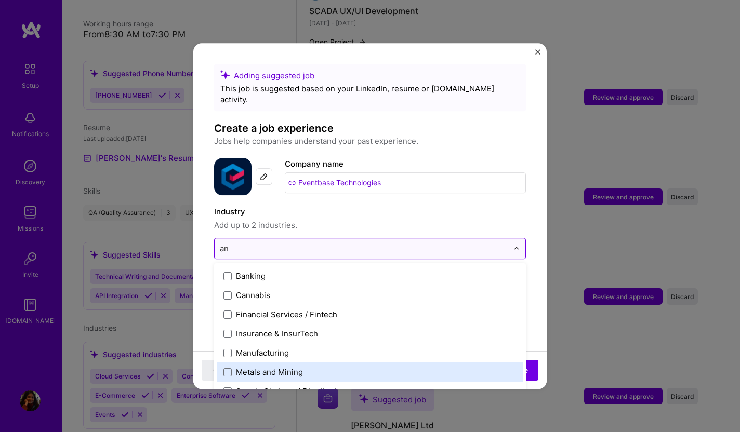
type input "a"
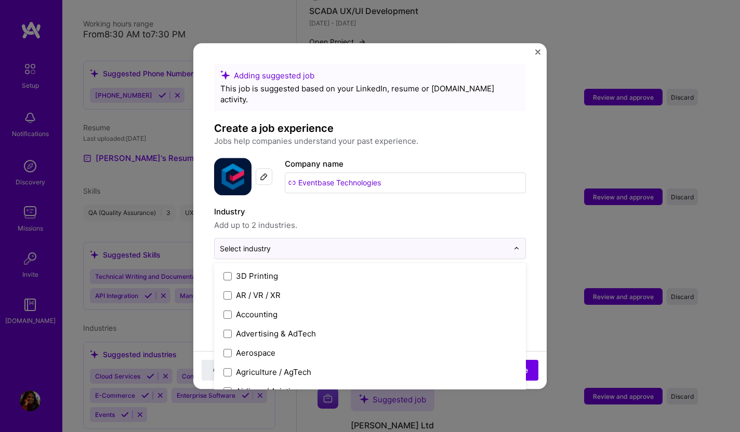
click at [403, 206] on label "Industry" at bounding box center [370, 212] width 312 height 12
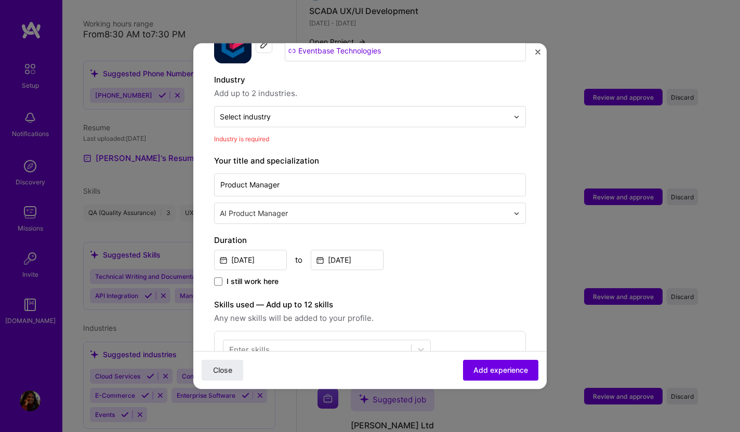
scroll to position [88, 0]
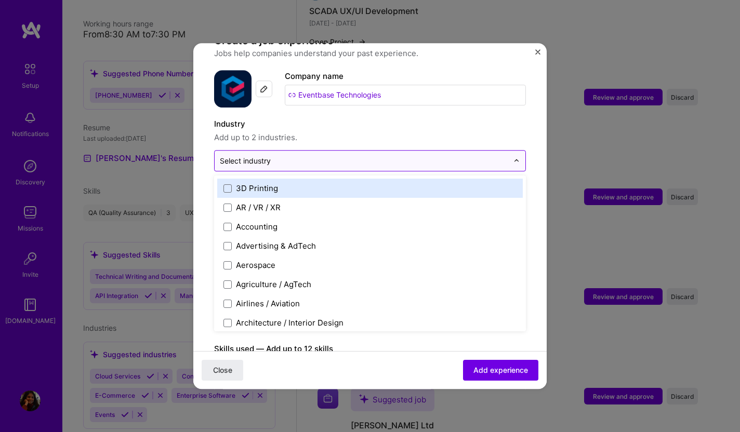
click at [295, 155] on input "text" at bounding box center [364, 160] width 288 height 11
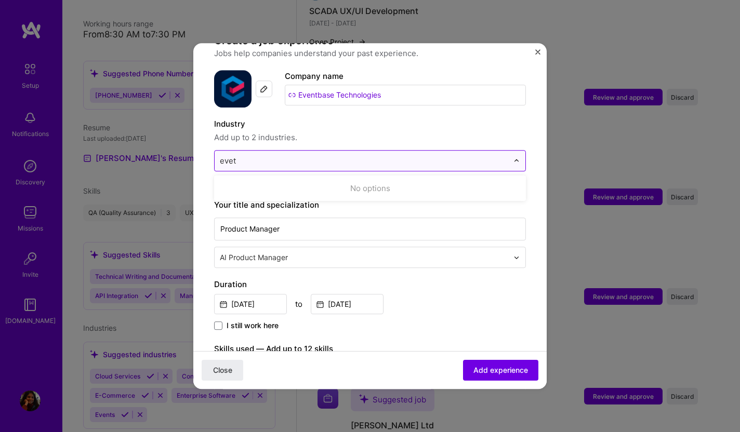
type input "eve"
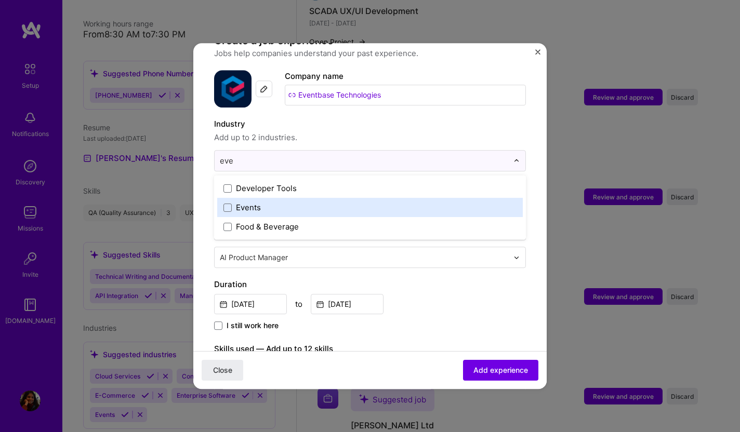
click at [222, 198] on div "Events" at bounding box center [369, 207] width 305 height 19
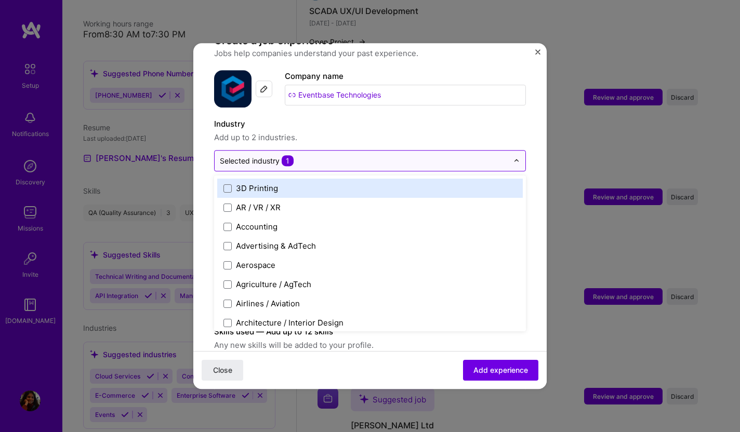
type input "e"
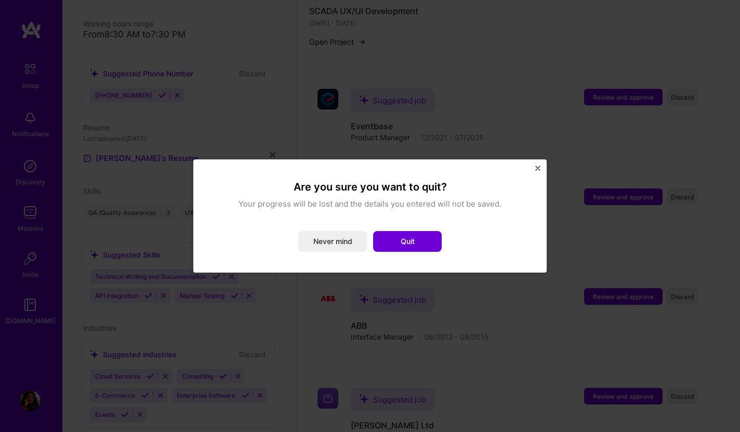
drag, startPoint x: 346, startPoint y: 244, endPoint x: 314, endPoint y: 252, distance: 32.9
click at [314, 252] on div "Are you sure you want to quit? Your progress will be lost and the details you e…" at bounding box center [370, 216] width 328 height 88
click at [326, 241] on button "Never mind" at bounding box center [332, 241] width 69 height 21
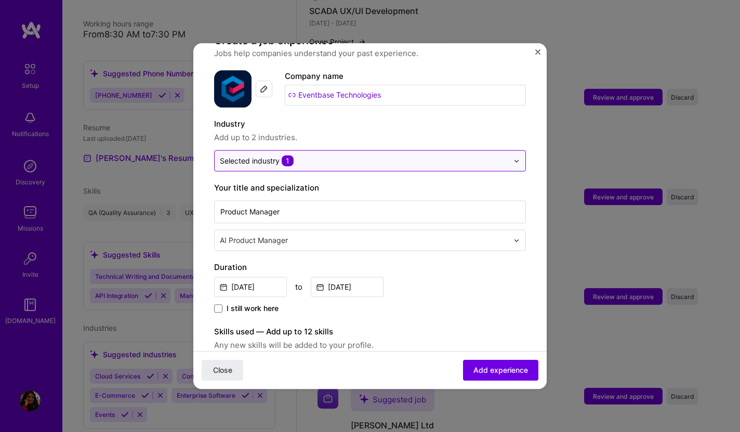
click at [313, 155] on input "text" at bounding box center [364, 160] width 288 height 11
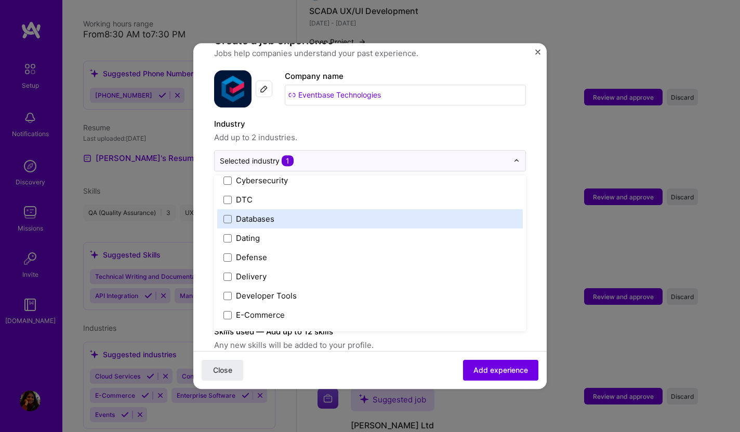
scroll to position [870, 0]
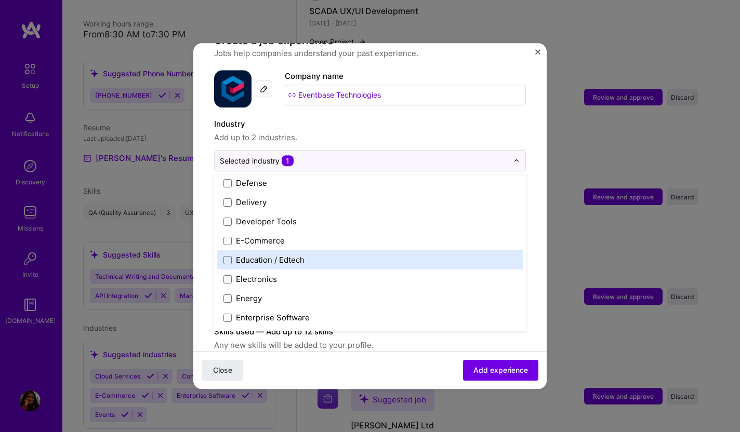
type input "e"
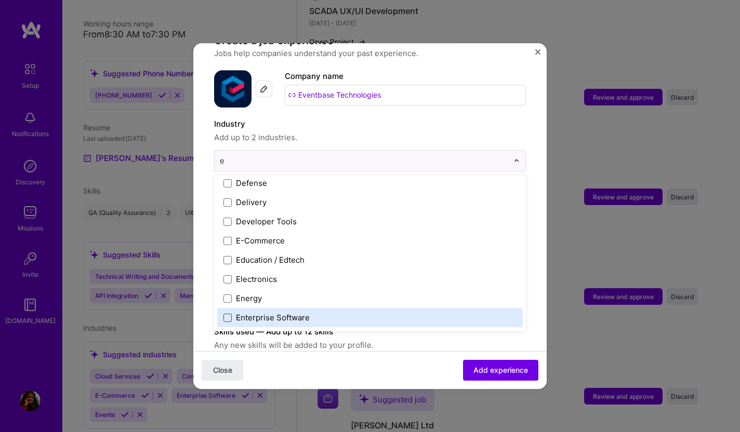
click at [230, 314] on span at bounding box center [227, 318] width 8 height 8
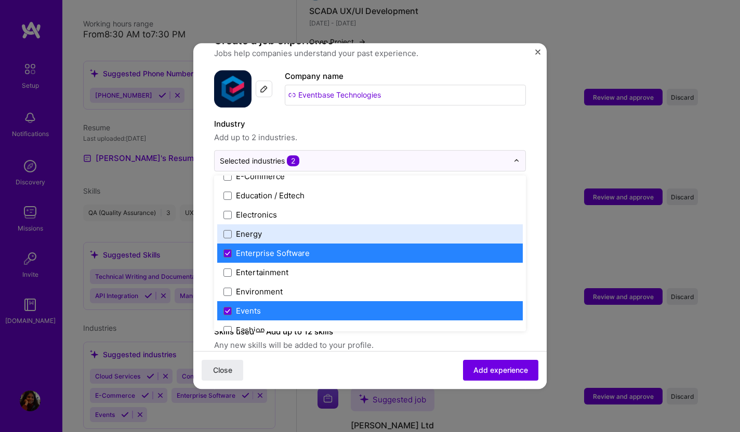
scroll to position [948, 0]
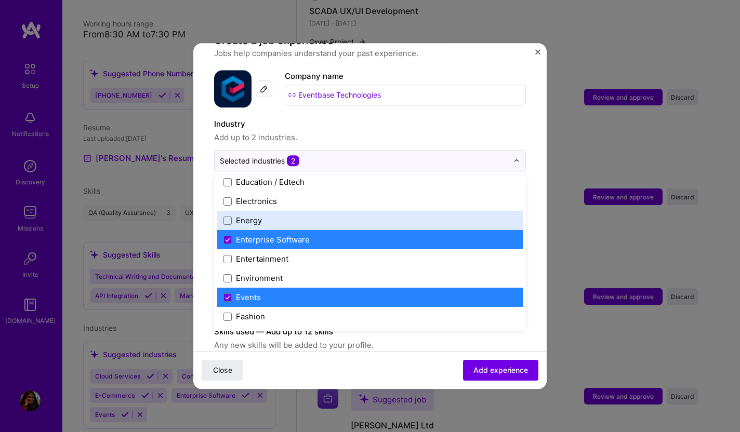
click at [523, 131] on span "Add up to 2 industries." at bounding box center [370, 137] width 312 height 12
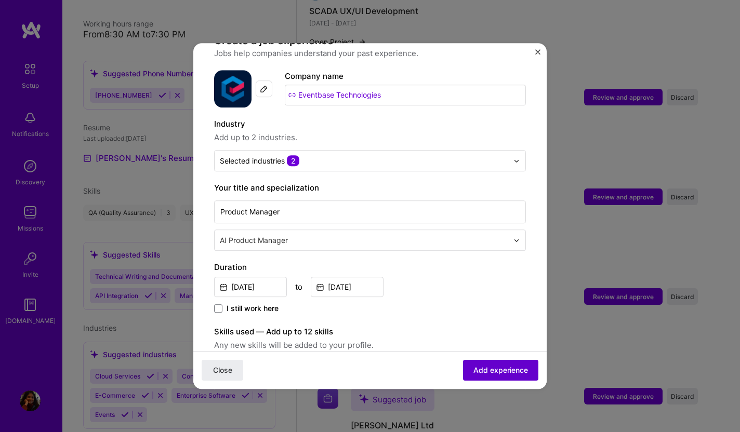
click at [499, 373] on span "Add experience" at bounding box center [500, 370] width 55 height 10
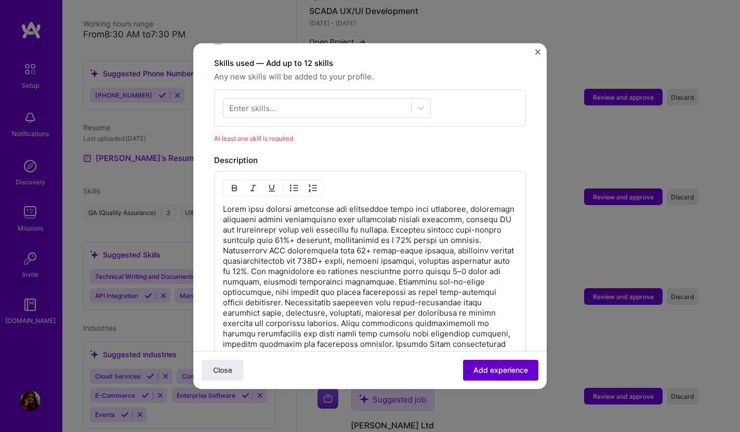
scroll to position [359, 0]
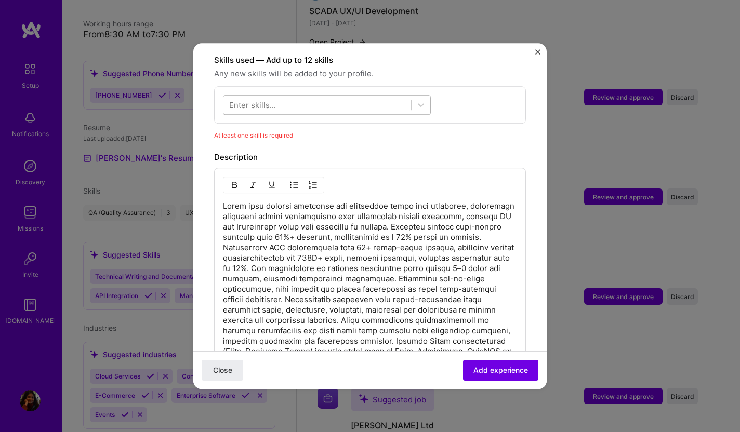
click at [299, 98] on div at bounding box center [317, 105] width 188 height 17
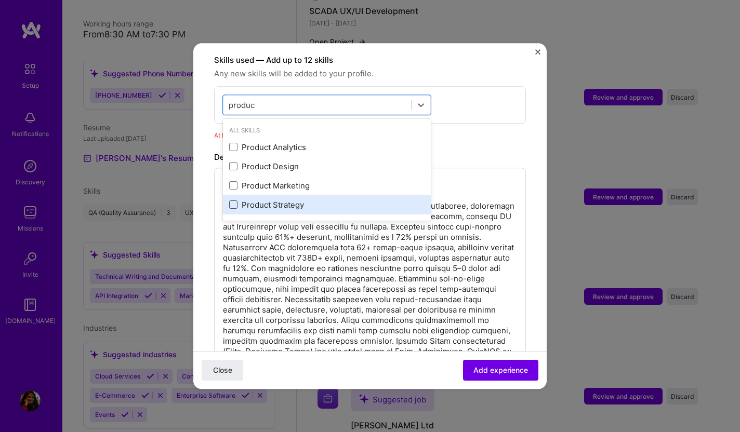
click at [232, 201] on span at bounding box center [233, 205] width 8 height 8
click at [0, 0] on input "checkbox" at bounding box center [0, 0] width 0 height 0
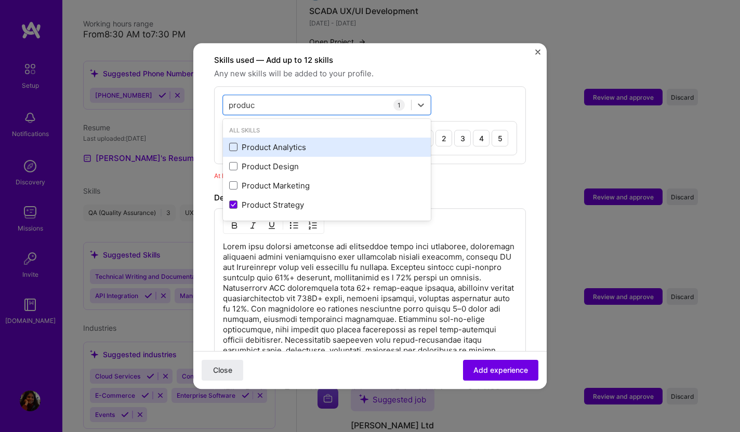
click at [234, 143] on span at bounding box center [233, 147] width 8 height 8
click at [0, 0] on input "checkbox" at bounding box center [0, 0] width 0 height 0
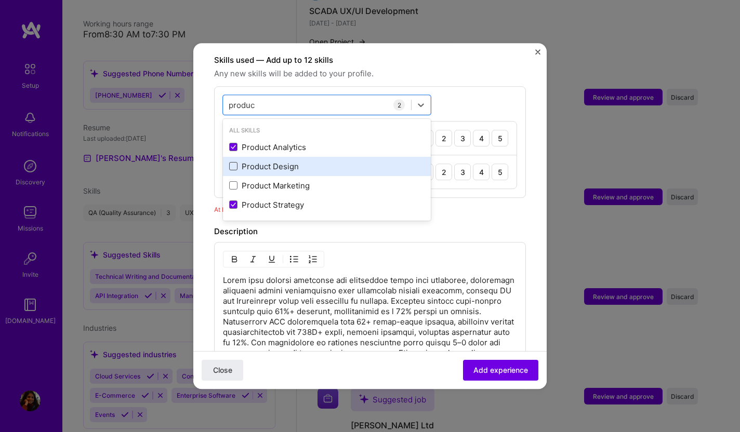
click at [234, 163] on span at bounding box center [233, 167] width 8 height 8
click at [0, 0] on input "checkbox" at bounding box center [0, 0] width 0 height 0
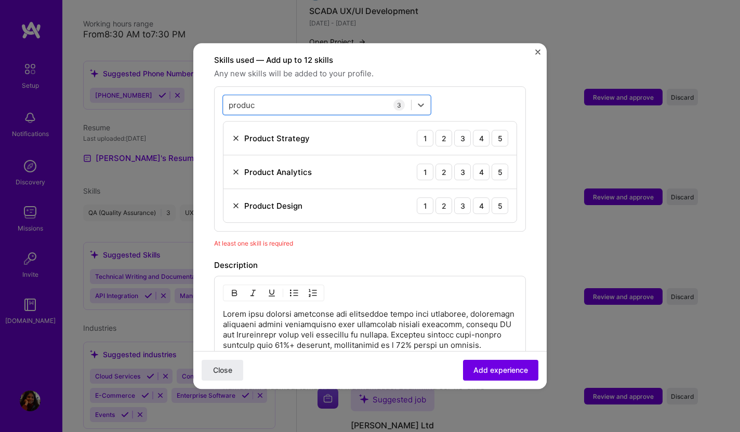
drag, startPoint x: 274, startPoint y: 92, endPoint x: 209, endPoint y: 96, distance: 65.6
click at [209, 96] on form "Adding suggested job This job is suggested based on your LinkedIn, resume or [D…" at bounding box center [369, 215] width 353 height 1023
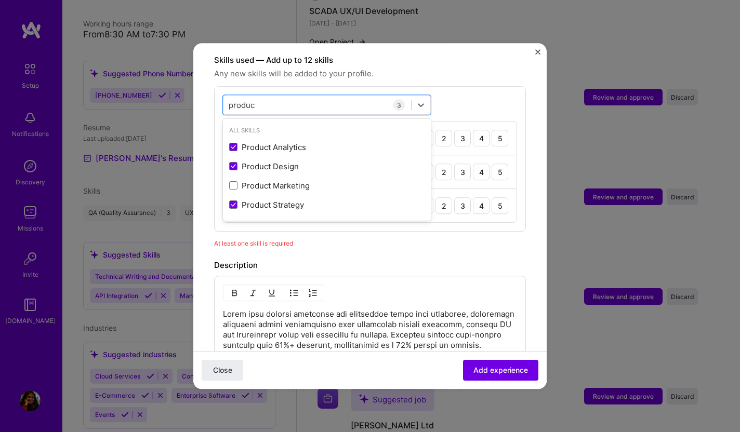
drag, startPoint x: 255, startPoint y: 88, endPoint x: 202, endPoint y: 85, distance: 52.5
click at [202, 85] on form "Adding suggested job This job is suggested based on your LinkedIn, resume or [D…" at bounding box center [369, 215] width 353 height 1023
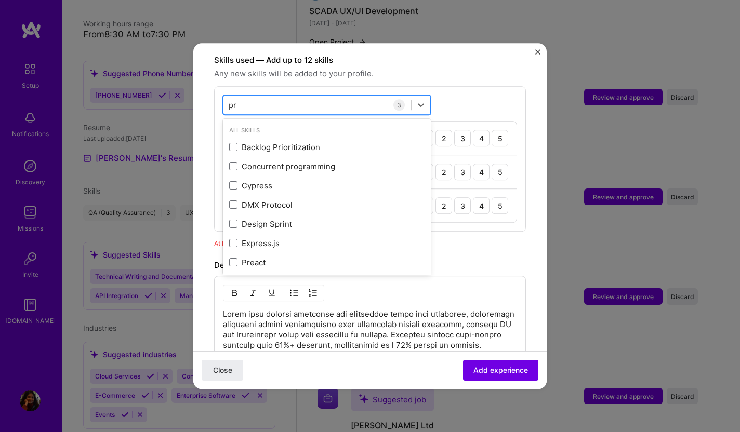
type input "p"
type input "c"
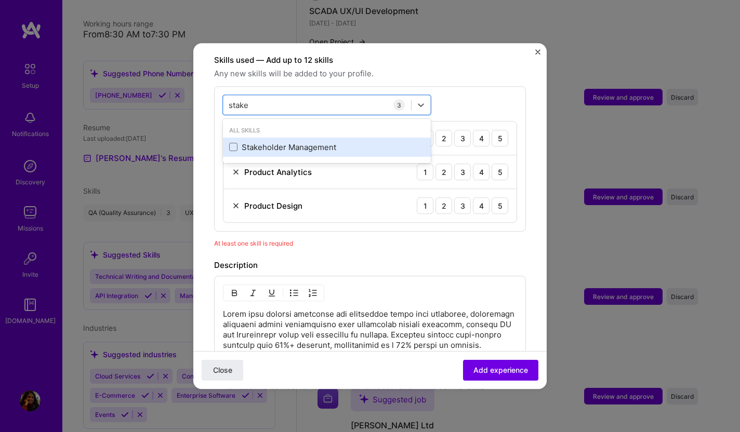
click at [237, 142] on div "Stakeholder Management" at bounding box center [326, 147] width 195 height 11
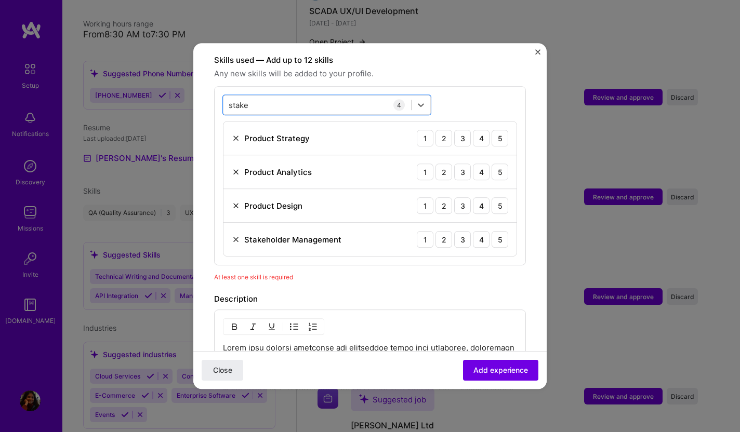
drag, startPoint x: 256, startPoint y: 90, endPoint x: 204, endPoint y: 86, distance: 52.6
click at [204, 86] on form "Adding suggested job This job is suggested based on your LinkedIn, resume or [D…" at bounding box center [369, 232] width 353 height 1057
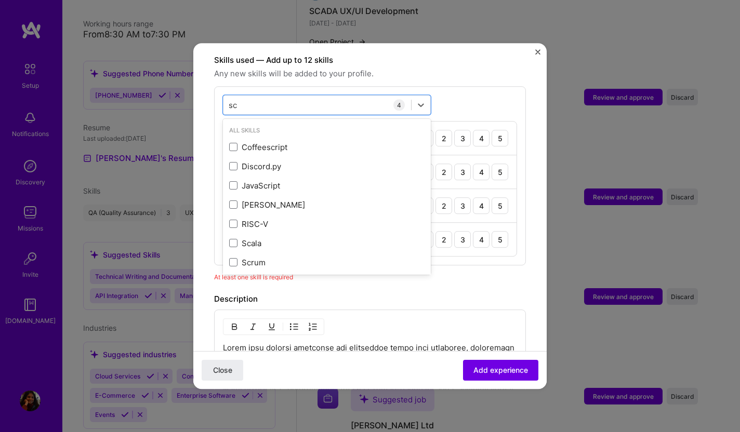
type input "s"
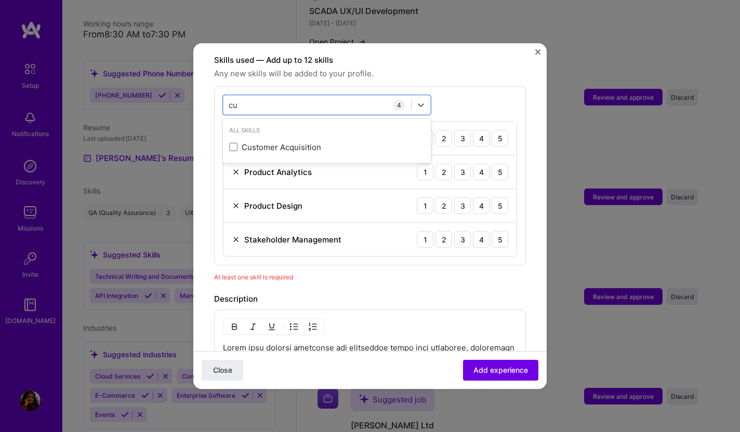
type input "c"
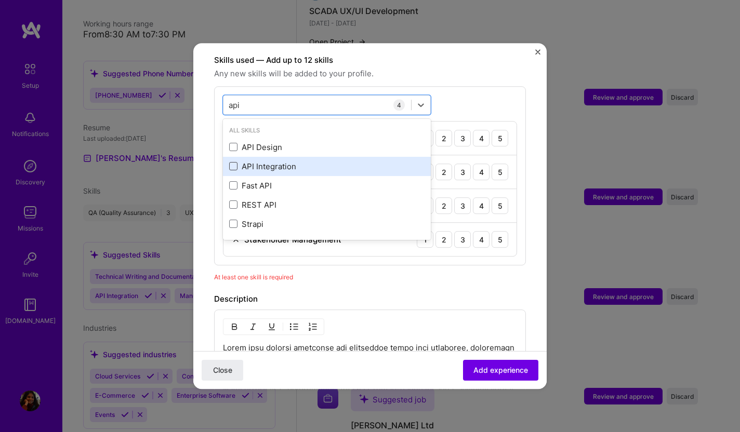
click at [233, 163] on span at bounding box center [233, 167] width 8 height 8
click at [0, 0] on input "checkbox" at bounding box center [0, 0] width 0 height 0
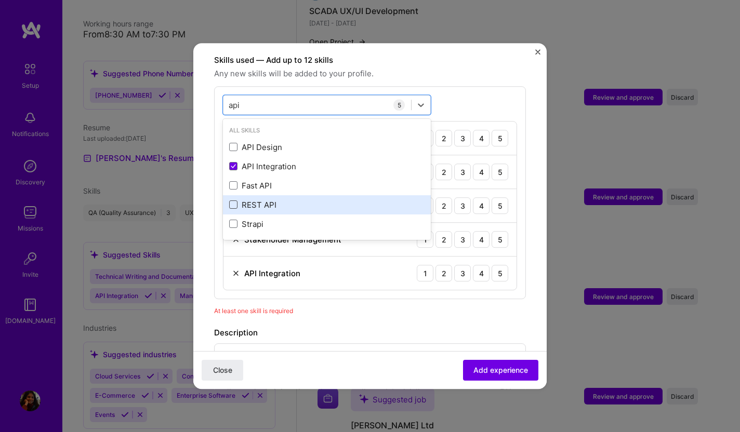
click at [235, 201] on span at bounding box center [233, 205] width 8 height 8
click at [0, 0] on input "checkbox" at bounding box center [0, 0] width 0 height 0
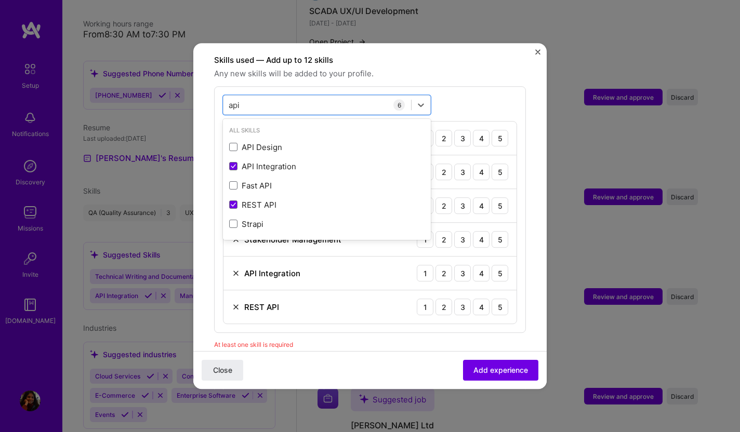
click at [298, 86] on div "option REST API, selected. option API Integration selected, 0 of 2. 5 results a…" at bounding box center [370, 209] width 312 height 247
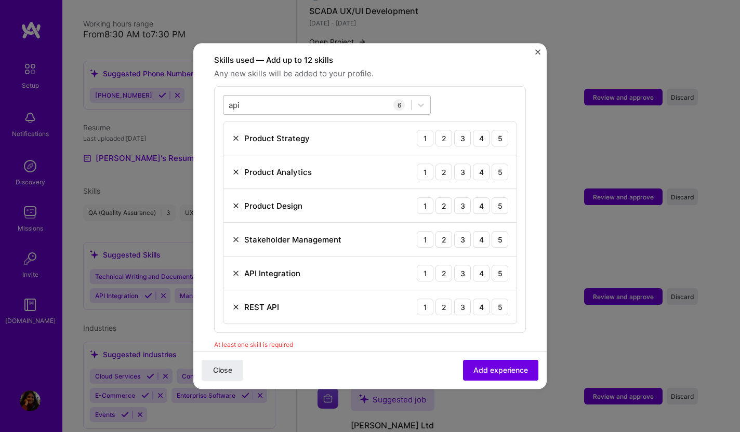
click at [258, 97] on div "api api" at bounding box center [317, 105] width 188 height 17
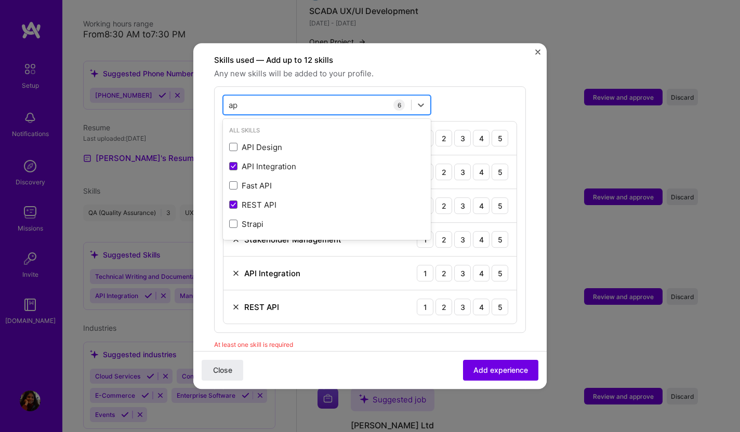
type input "a"
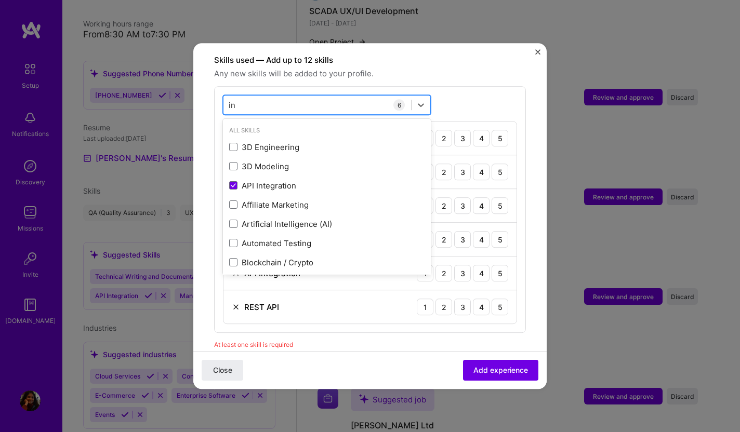
type input "i"
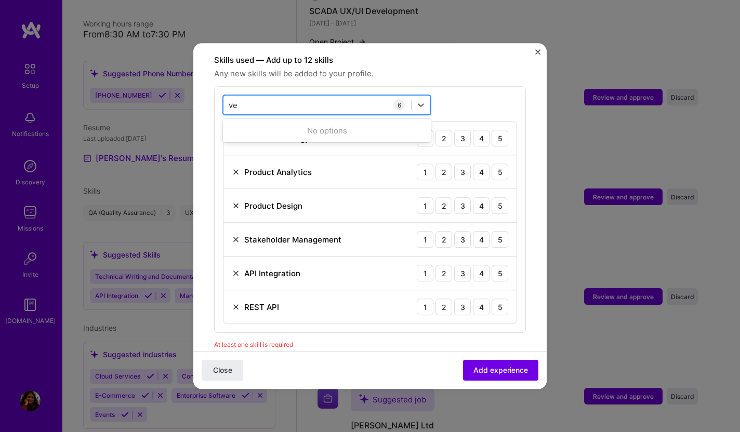
type input "v"
type input "3"
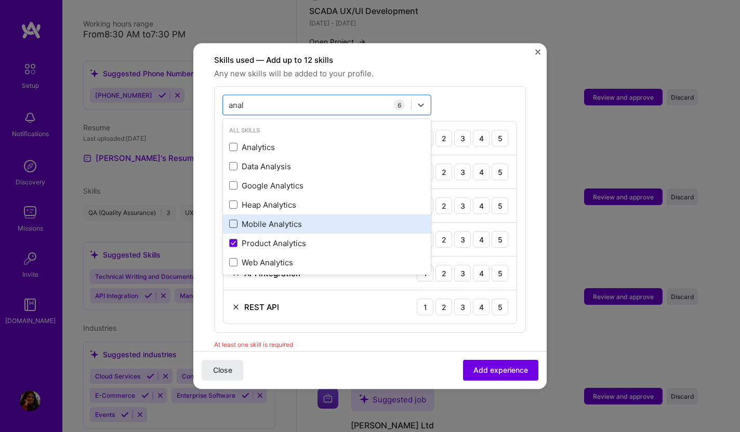
click at [232, 220] on span at bounding box center [233, 224] width 8 height 8
click at [0, 0] on input "checkbox" at bounding box center [0, 0] width 0 height 0
click at [232, 222] on icon at bounding box center [233, 224] width 5 height 4
click at [0, 0] on input "checkbox" at bounding box center [0, 0] width 0 height 0
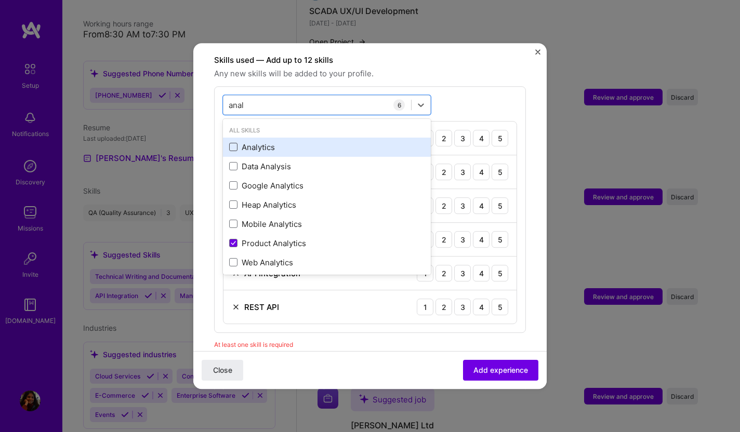
click at [236, 143] on span at bounding box center [233, 147] width 8 height 8
click at [0, 0] on input "checkbox" at bounding box center [0, 0] width 0 height 0
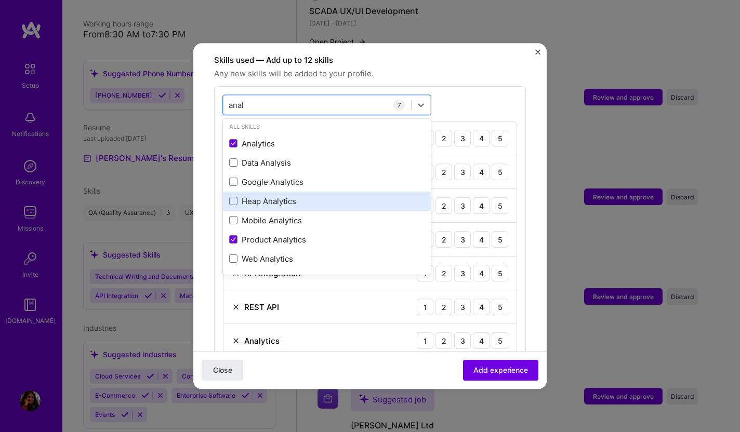
scroll to position [0, 0]
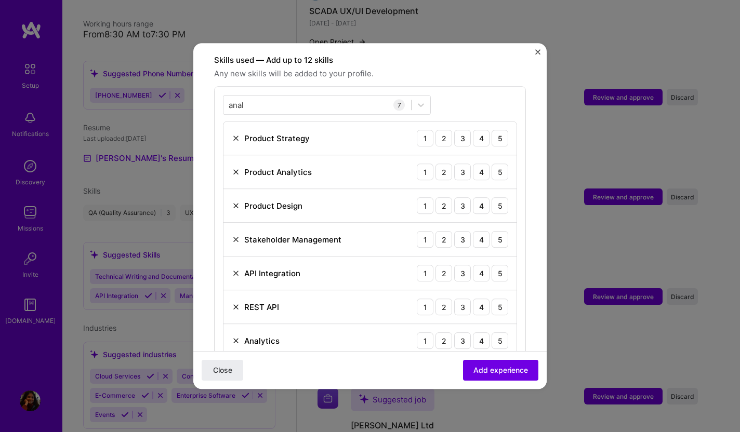
click at [306, 73] on div "Skills used — Add up to 12 skills Any new skills will be added to your profile.…" at bounding box center [370, 210] width 312 height 313
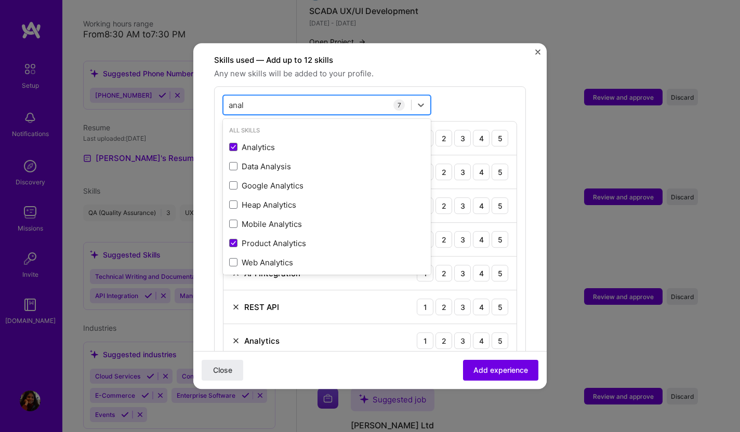
click at [281, 97] on div "anal anal" at bounding box center [317, 105] width 188 height 17
type input "a"
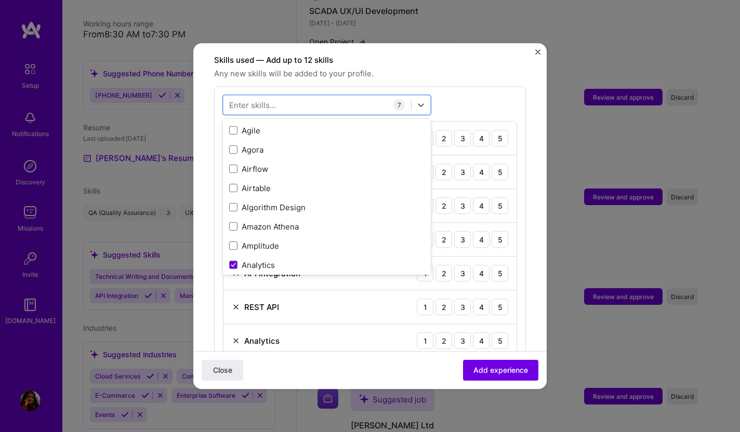
scroll to position [443, 0]
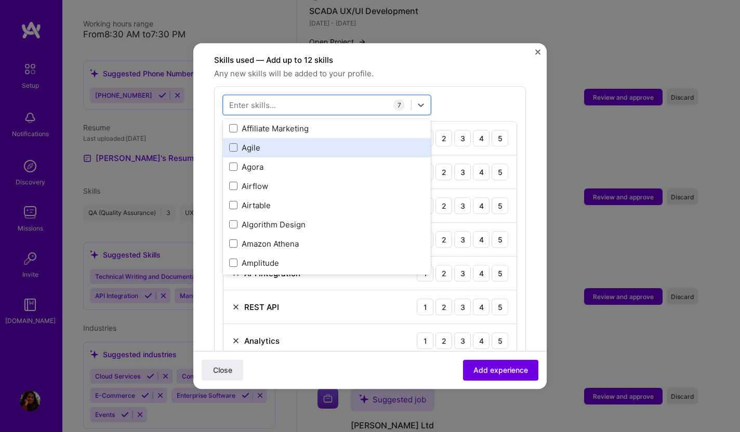
click at [229, 138] on div "Agile" at bounding box center [327, 147] width 208 height 19
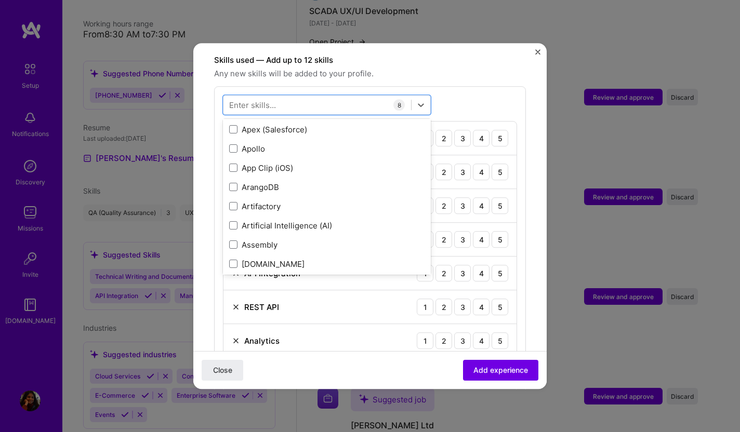
scroll to position [724, 0]
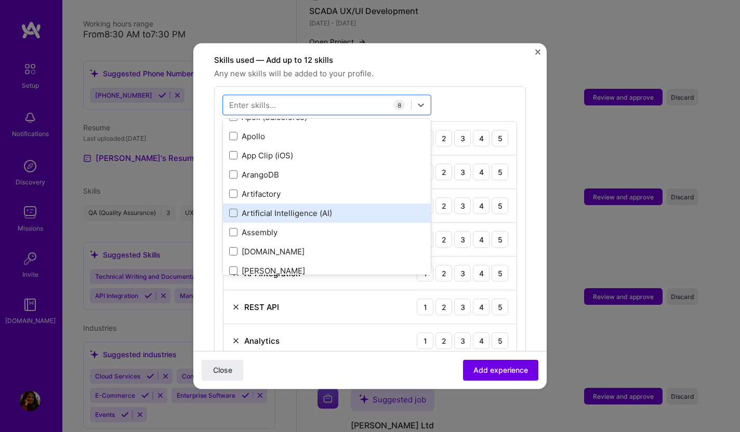
click at [306, 208] on div "Artificial Intelligence (AI)" at bounding box center [326, 213] width 195 height 11
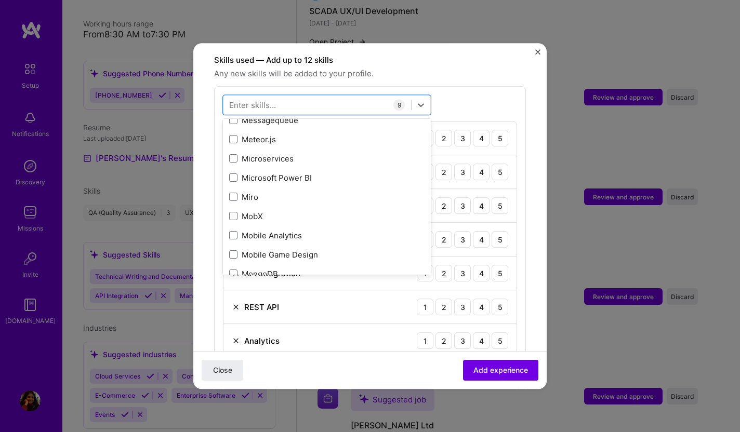
scroll to position [3987, 0]
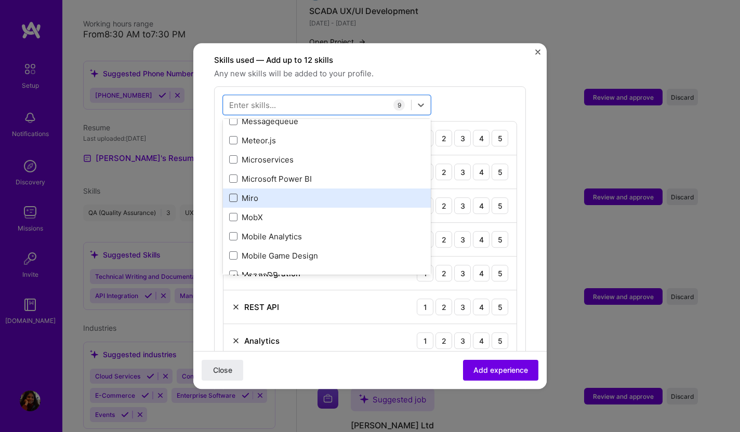
click at [235, 194] on span at bounding box center [233, 198] width 8 height 8
click at [0, 0] on input "checkbox" at bounding box center [0, 0] width 0 height 0
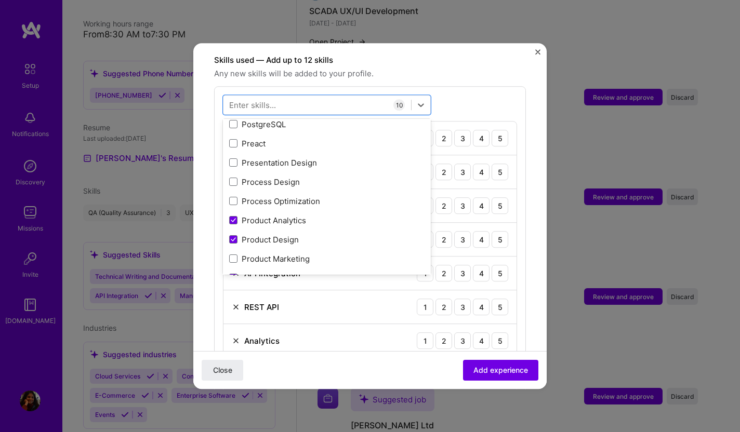
scroll to position [4752, 0]
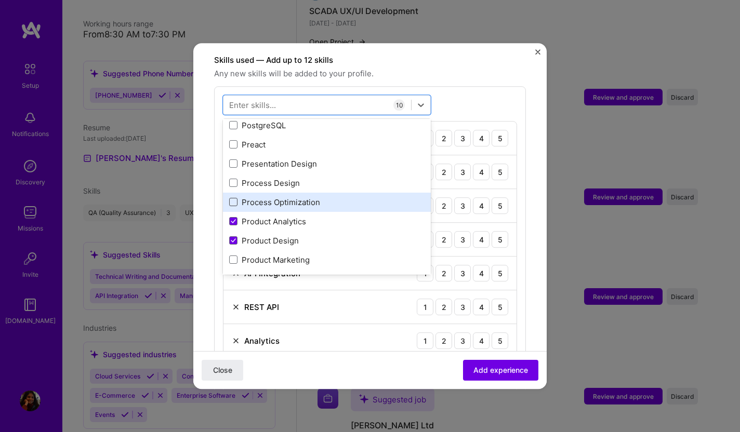
click at [233, 198] on span at bounding box center [233, 202] width 8 height 8
click at [0, 0] on input "checkbox" at bounding box center [0, 0] width 0 height 0
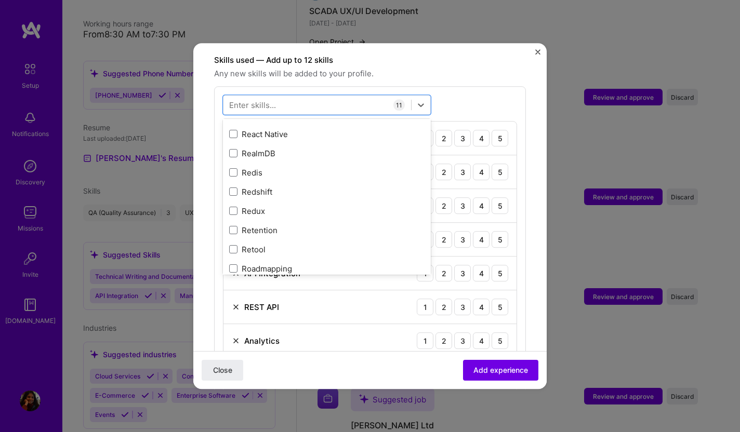
scroll to position [5272, 0]
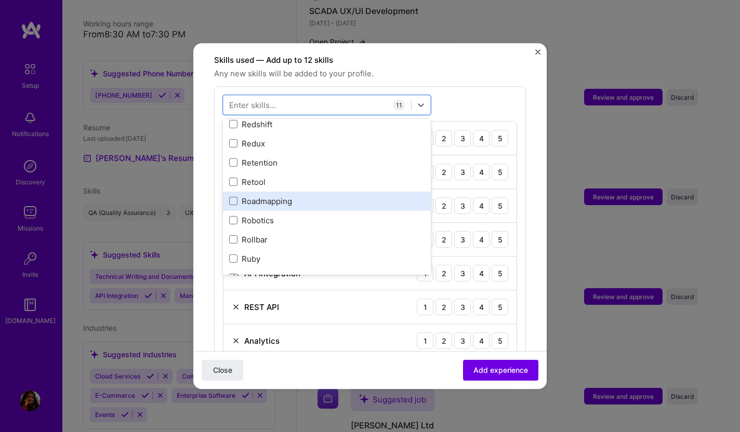
click at [272, 196] on div "Roadmapping" at bounding box center [326, 201] width 195 height 11
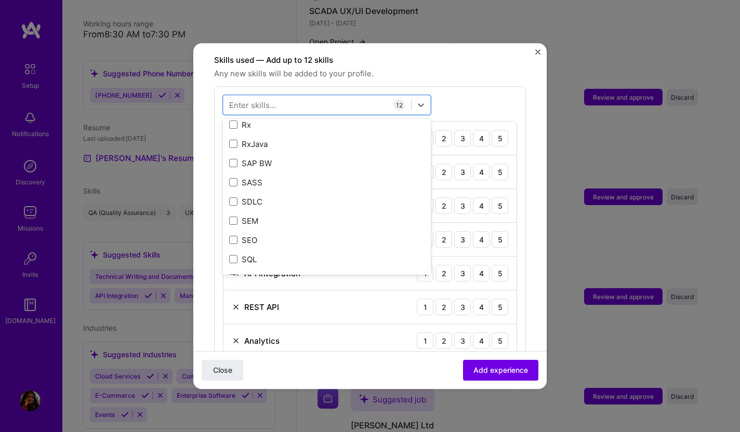
scroll to position [5524, 0]
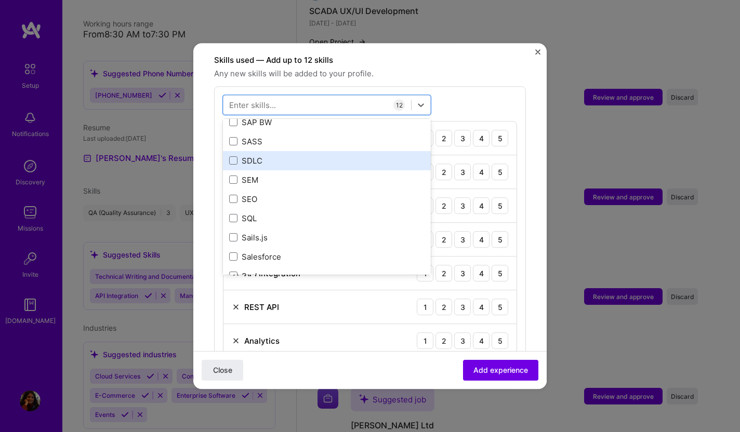
click at [254, 155] on div "SDLC" at bounding box center [326, 160] width 195 height 11
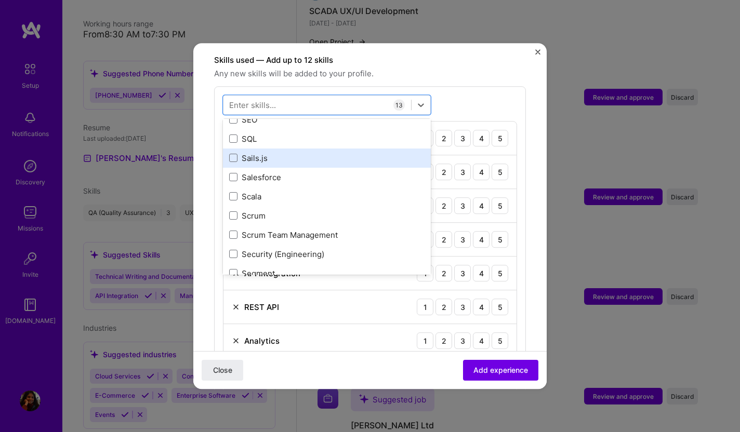
scroll to position [5624, 0]
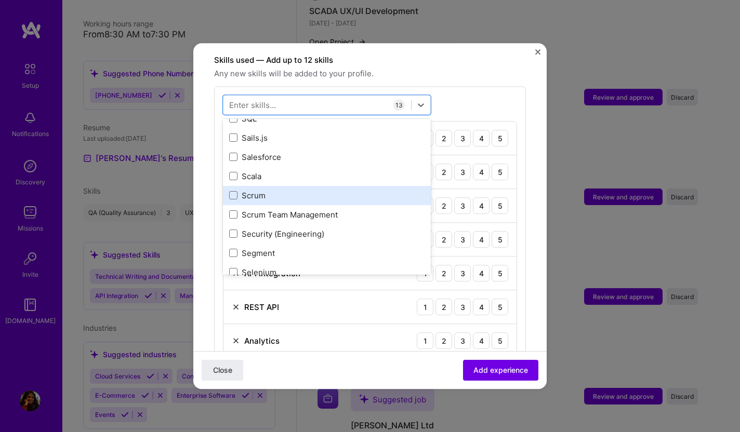
click at [252, 190] on div "Scrum" at bounding box center [326, 195] width 195 height 11
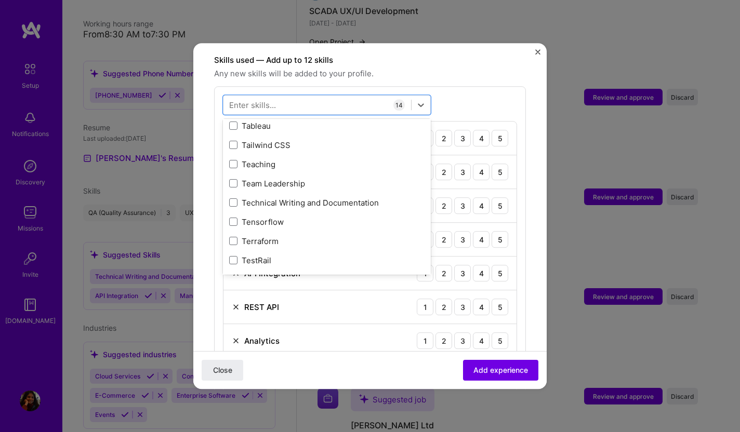
scroll to position [6335, 0]
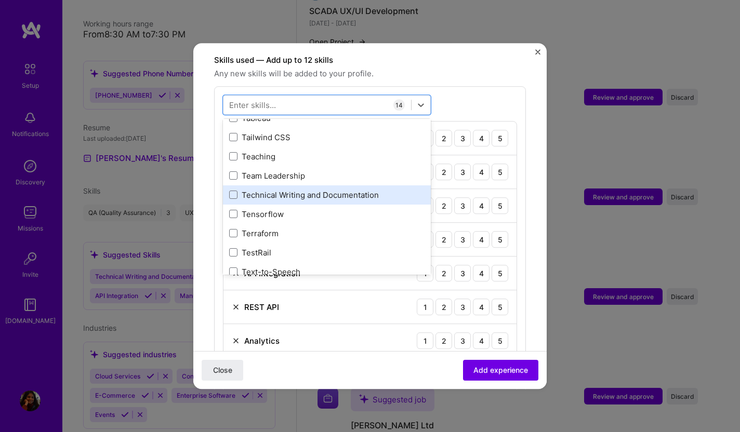
click at [318, 190] on div "Technical Writing and Documentation" at bounding box center [326, 195] width 195 height 11
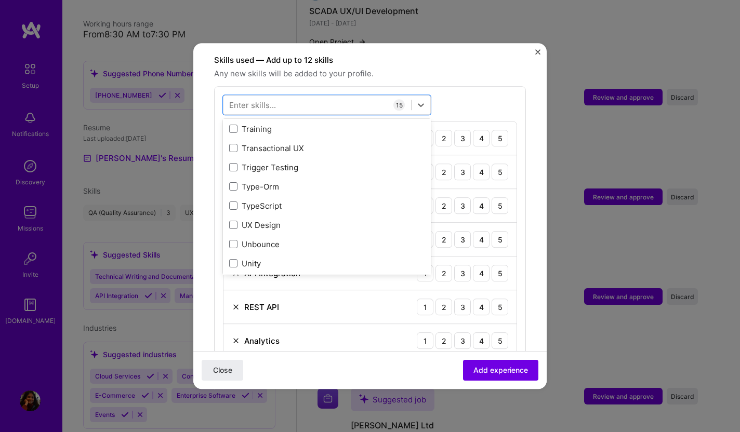
scroll to position [6535, 0]
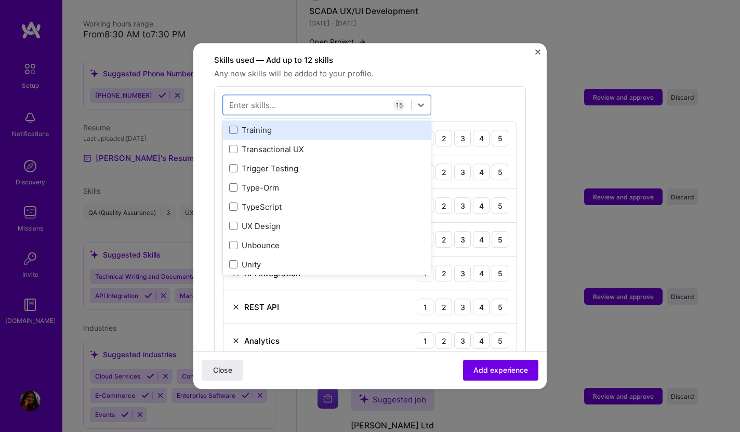
click at [259, 125] on div "Training" at bounding box center [326, 130] width 195 height 11
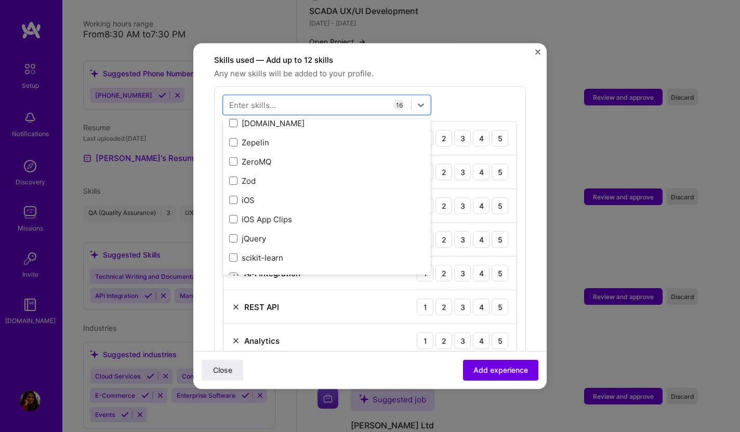
scroll to position [7155, 0]
click at [479, 94] on div "option Training, selected. option x86 focused, 0 of 2. 378 results available. U…" at bounding box center [370, 378] width 312 height 584
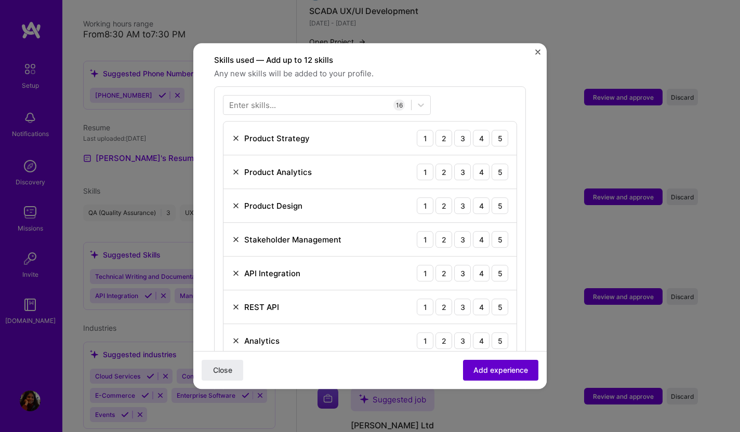
click at [498, 368] on span "Add experience" at bounding box center [500, 370] width 55 height 10
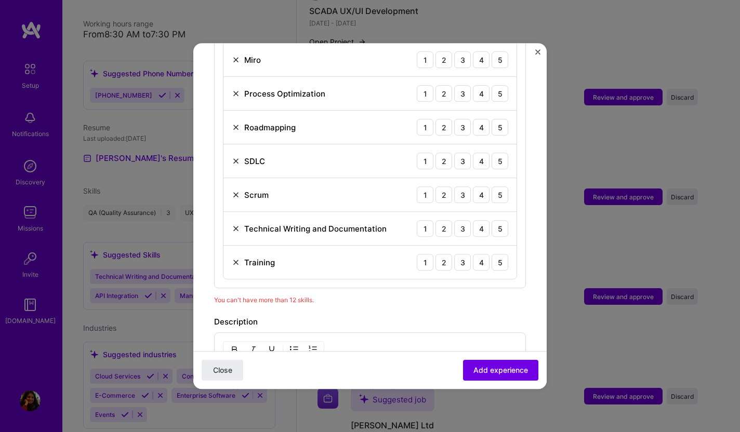
scroll to position [730, 0]
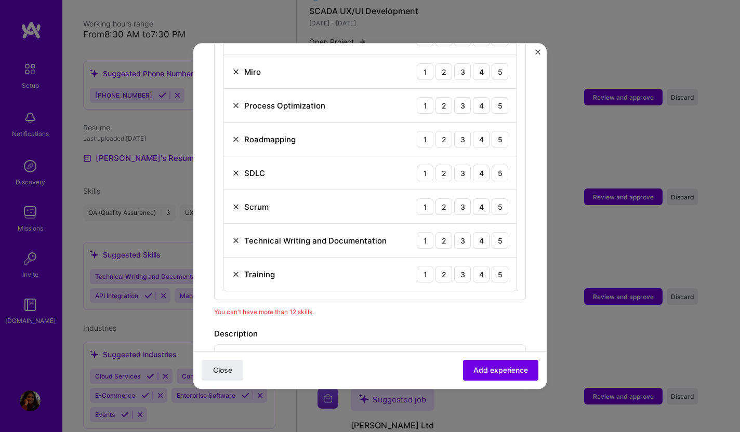
click at [234, 270] on img at bounding box center [236, 274] width 8 height 8
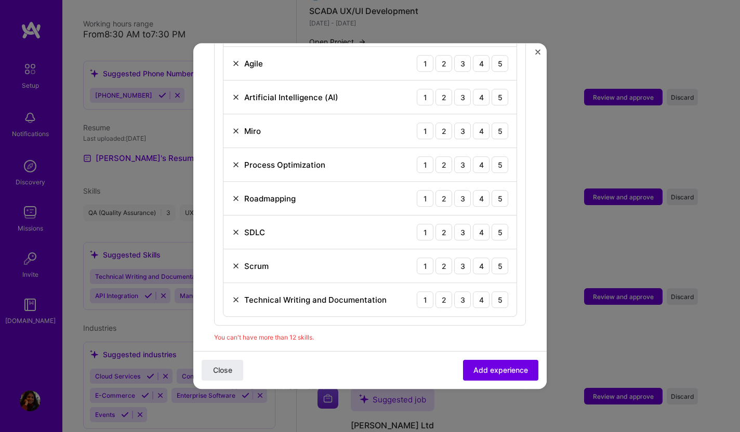
scroll to position [663, 0]
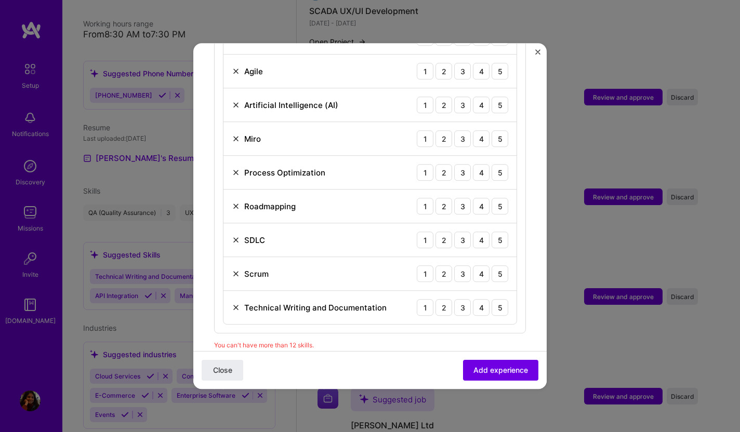
click at [235, 135] on img at bounding box center [236, 139] width 8 height 8
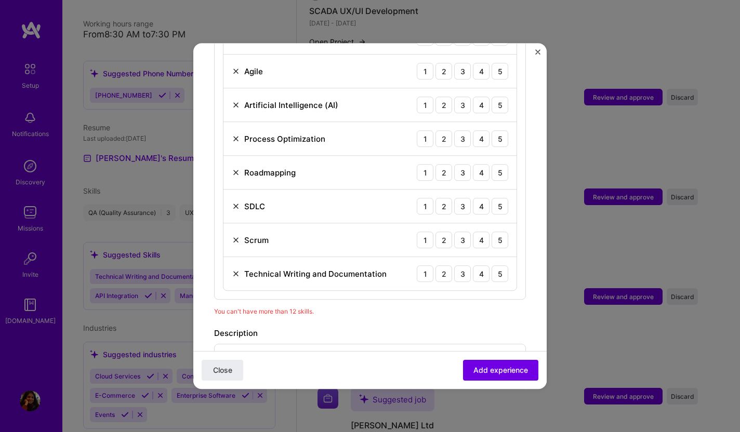
click at [236, 135] on img at bounding box center [236, 139] width 8 height 8
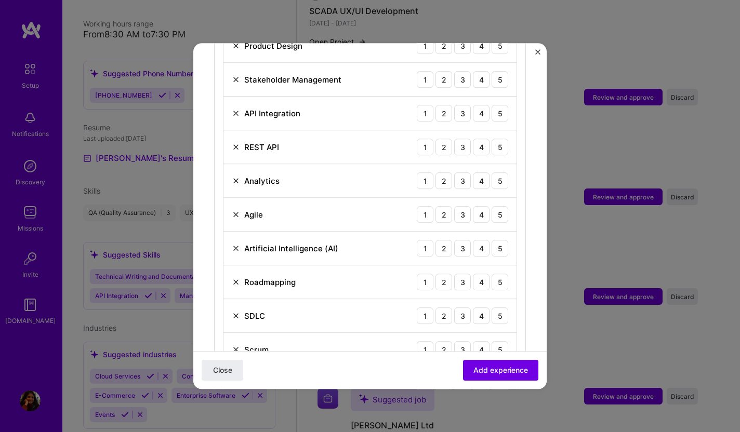
scroll to position [529, 0]
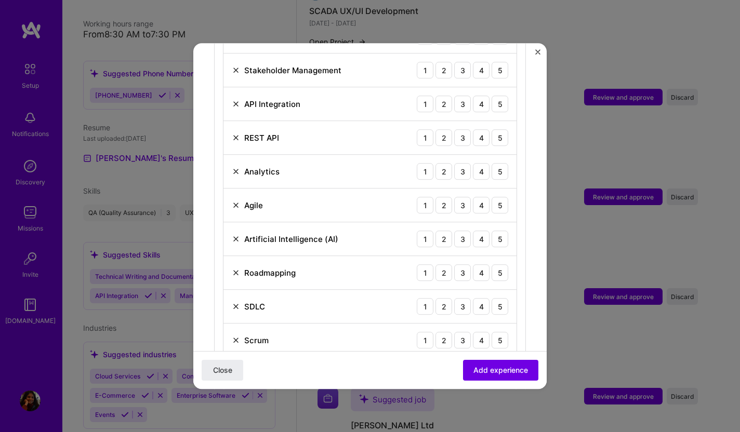
click at [234, 167] on img at bounding box center [236, 171] width 8 height 8
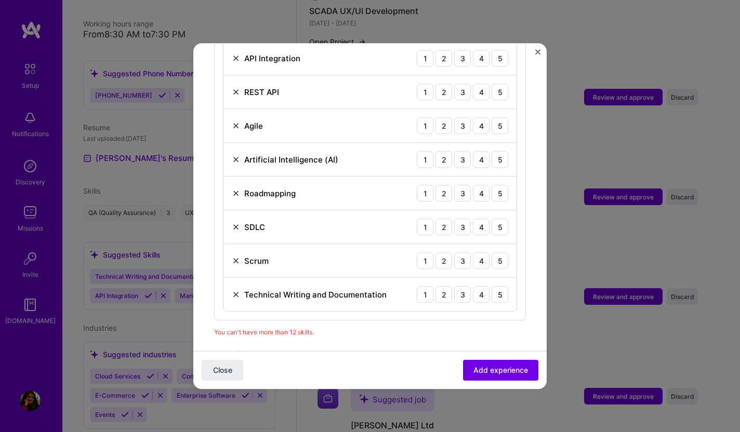
scroll to position [592, 0]
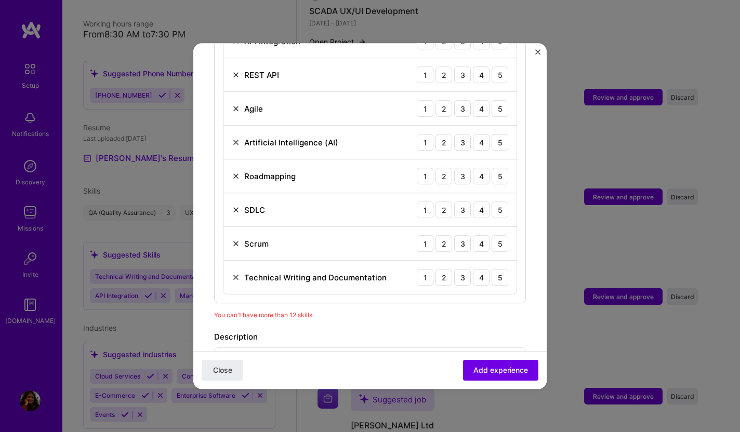
click at [236, 138] on img at bounding box center [236, 142] width 8 height 8
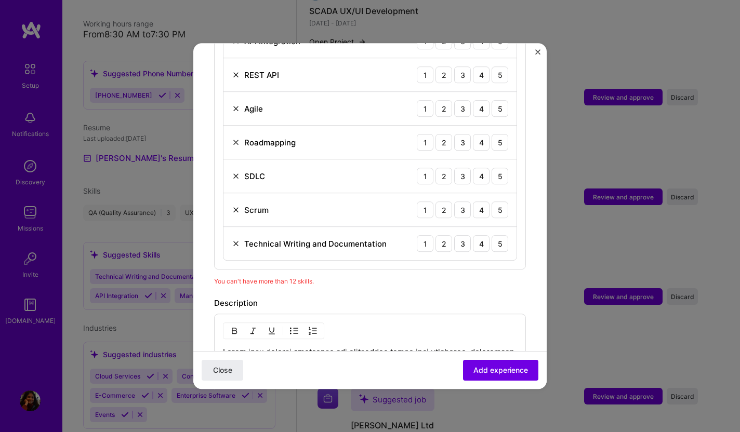
scroll to position [588, 0]
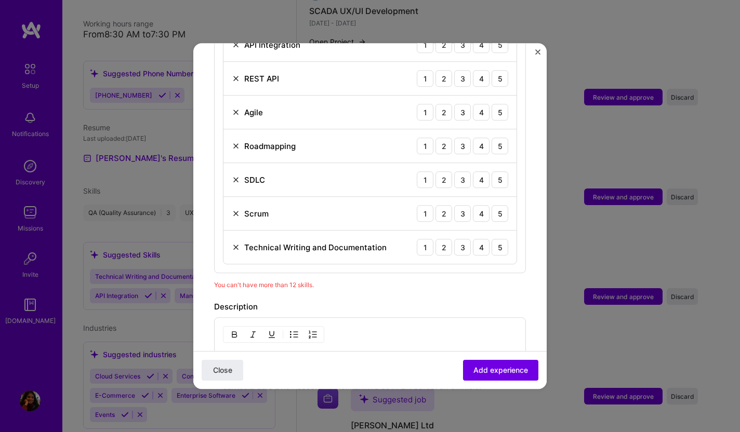
click at [341, 279] on div "You can't have more than 12 skills." at bounding box center [370, 284] width 312 height 11
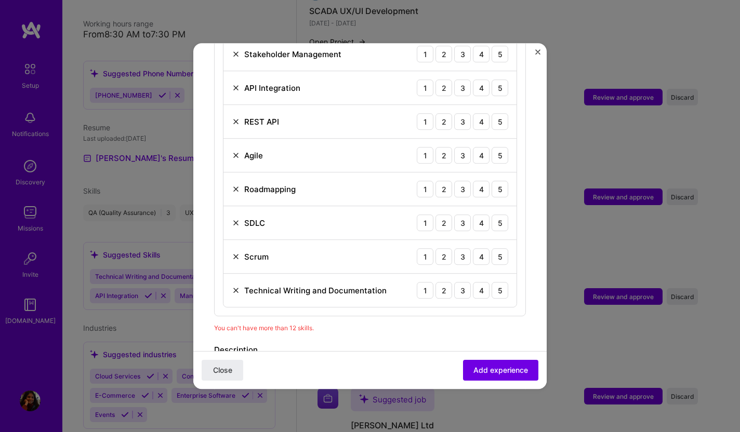
scroll to position [549, 0]
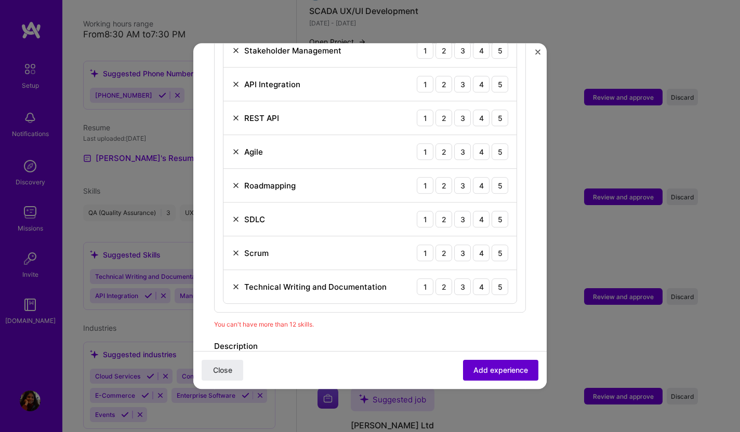
click at [504, 374] on span "Add experience" at bounding box center [500, 370] width 55 height 10
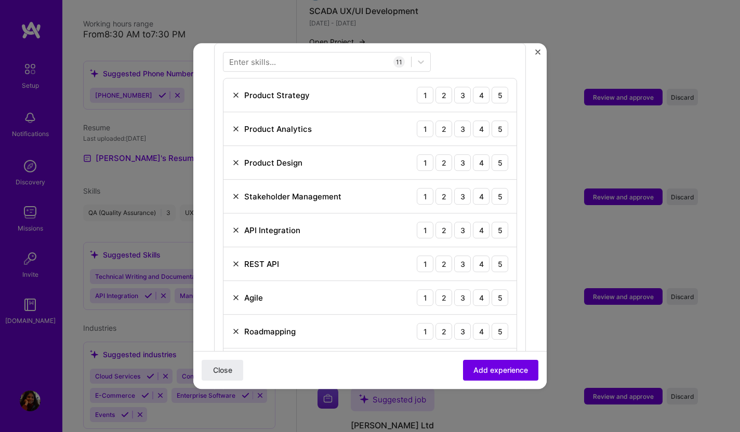
scroll to position [364, 0]
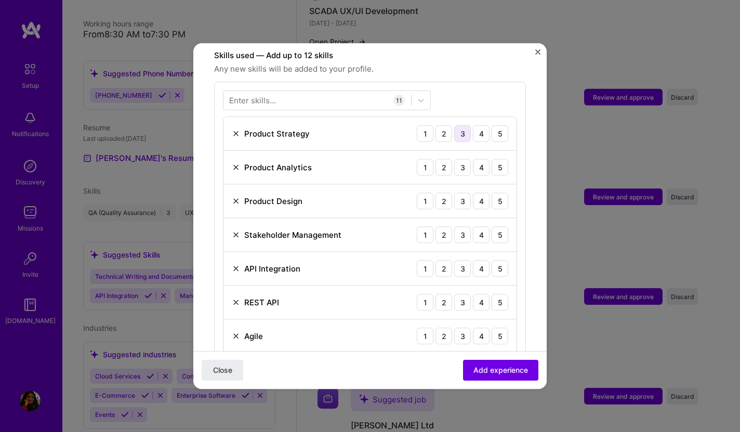
click at [459, 125] on div "3" at bounding box center [462, 133] width 17 height 17
click at [485, 159] on div "4" at bounding box center [481, 167] width 17 height 17
click at [477, 193] on div "4" at bounding box center [481, 201] width 17 height 17
click at [499, 226] on div "5" at bounding box center [499, 234] width 17 height 17
click at [484, 260] on div "4" at bounding box center [481, 268] width 17 height 17
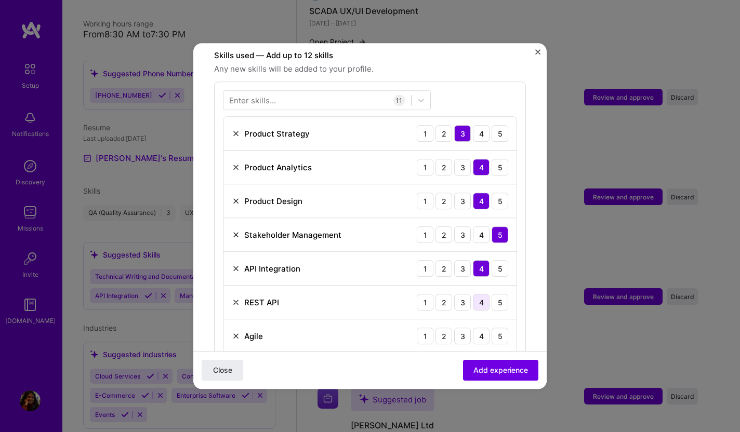
click at [479, 294] on div "4" at bounding box center [481, 302] width 17 height 17
click at [497, 328] on div "5" at bounding box center [499, 336] width 17 height 17
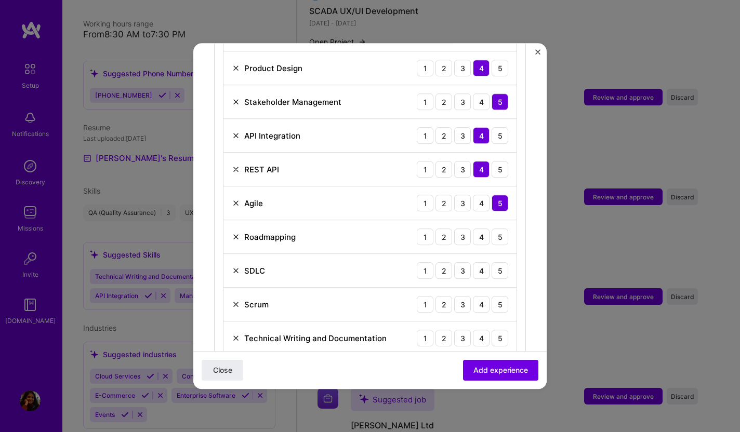
scroll to position [498, 0]
click at [484, 228] on div "4" at bounding box center [481, 236] width 17 height 17
click at [483, 262] on div "4" at bounding box center [481, 269] width 17 height 17
click at [481, 295] on div "4" at bounding box center [481, 303] width 17 height 17
click at [500, 295] on div "5" at bounding box center [499, 303] width 17 height 17
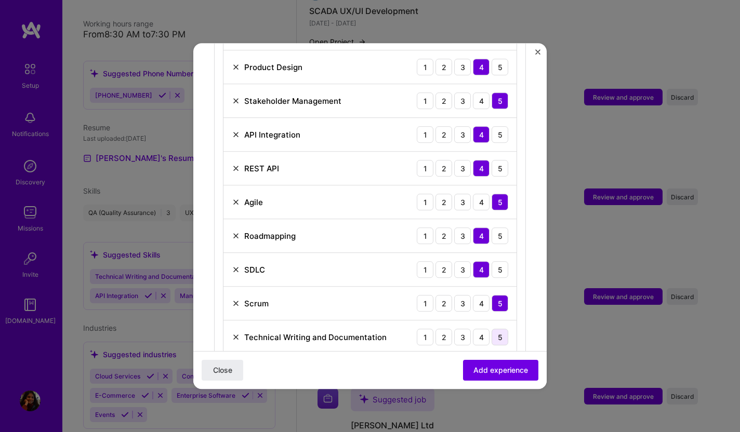
click at [500, 329] on div "5" at bounding box center [499, 337] width 17 height 17
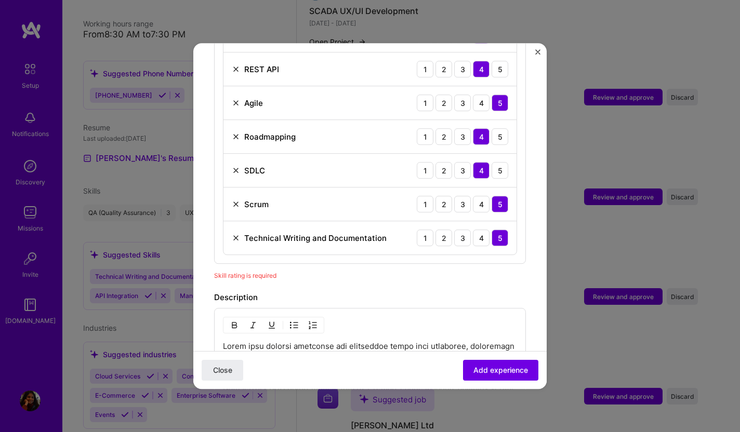
scroll to position [644, 0]
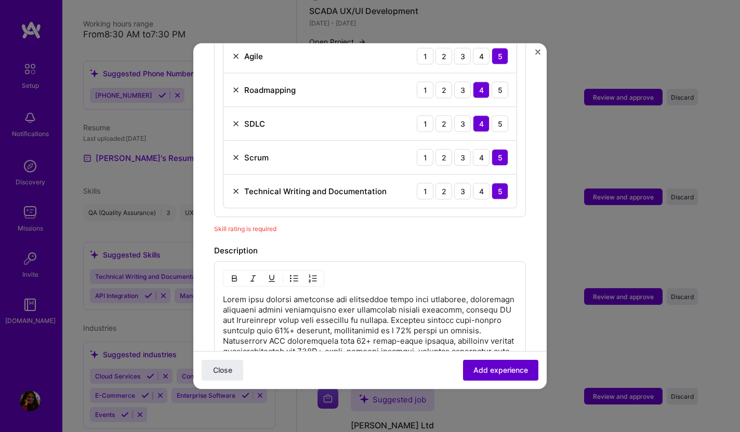
click at [495, 371] on span "Add experience" at bounding box center [500, 370] width 55 height 10
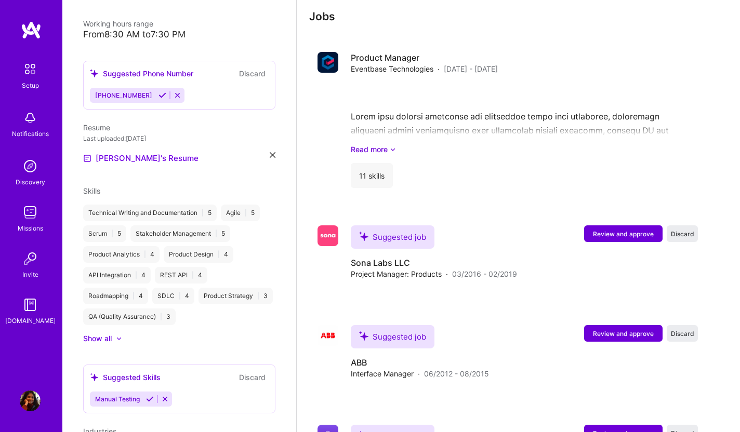
scroll to position [1355, 0]
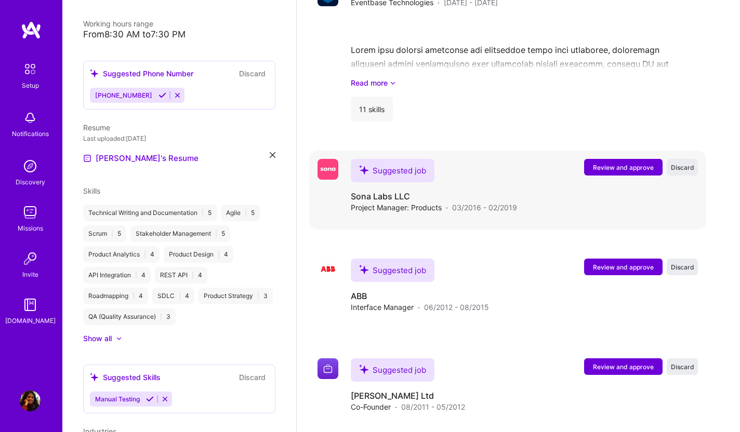
click at [612, 163] on span "Review and approve" at bounding box center [623, 167] width 61 height 9
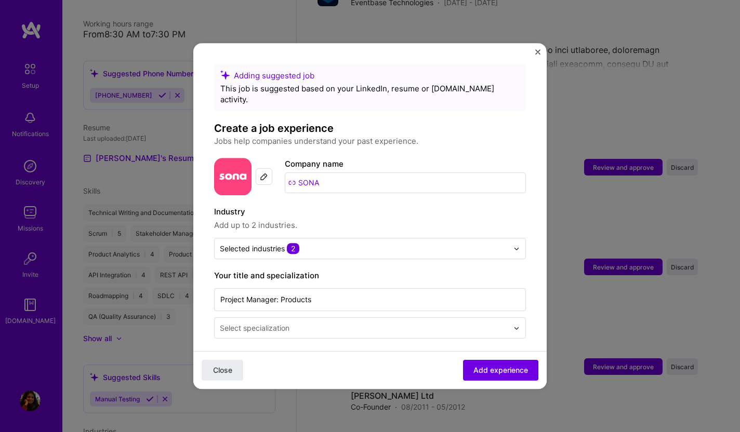
click at [337, 172] on input "SONA" at bounding box center [405, 182] width 241 height 21
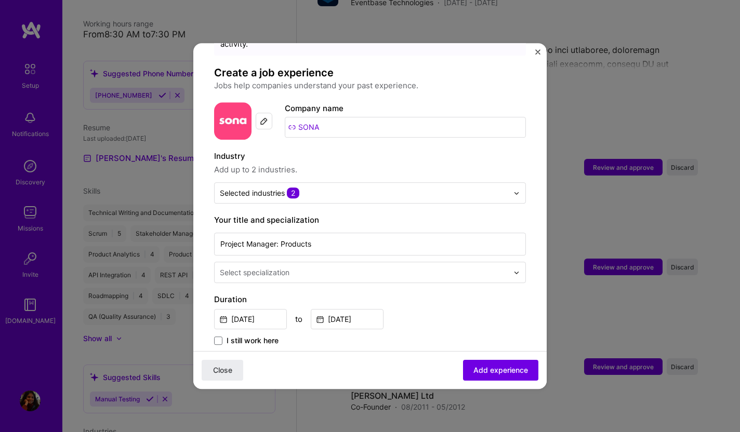
scroll to position [35, 0]
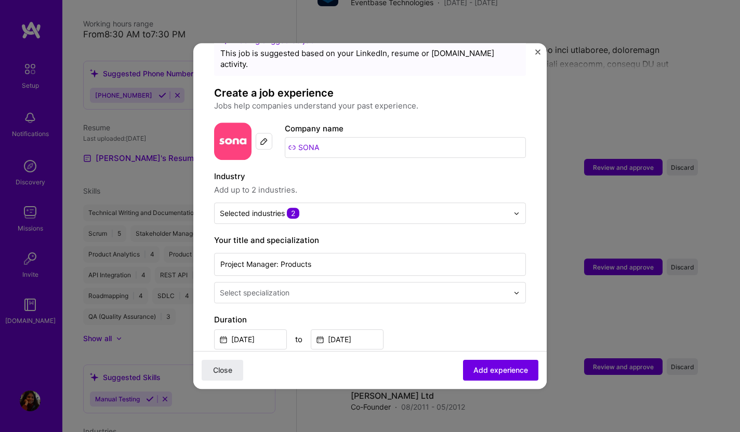
click at [291, 138] on input "SONA" at bounding box center [405, 147] width 241 height 21
click at [258, 133] on div at bounding box center [264, 141] width 17 height 17
click at [331, 137] on input "SONA" at bounding box center [405, 147] width 241 height 21
type input "S"
type input "Sona group"
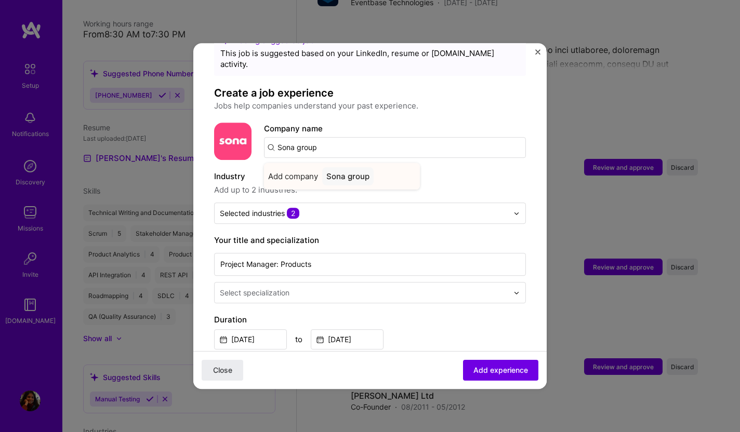
click at [383, 170] on div "Add company Sona group" at bounding box center [342, 176] width 156 height 26
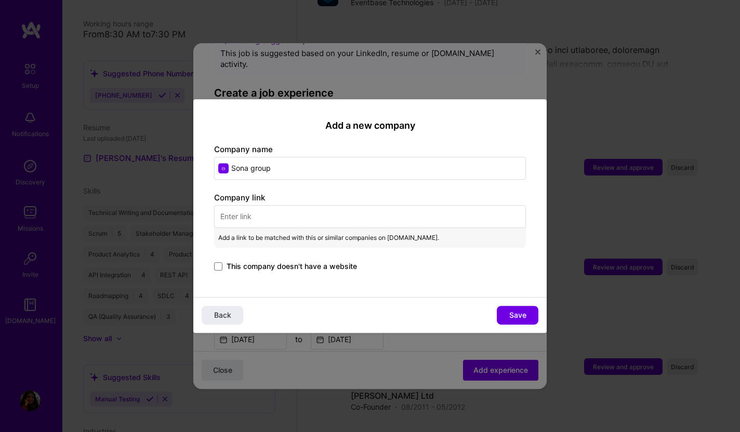
click at [271, 221] on input "text" at bounding box center [370, 216] width 312 height 23
paste input "[URL][DOMAIN_NAME]"
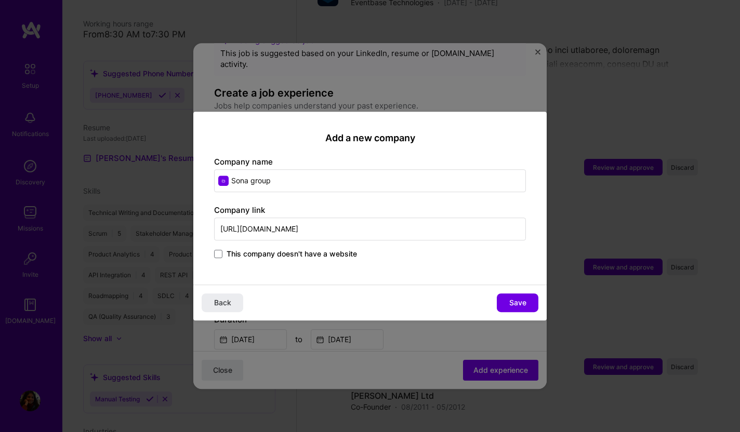
type input "[URL][DOMAIN_NAME]"
click at [313, 185] on input "Sona group" at bounding box center [370, 180] width 312 height 23
type input "Sona group of Industries"
click at [527, 302] on button "Save" at bounding box center [518, 303] width 42 height 19
type input "Sona group of Industries"
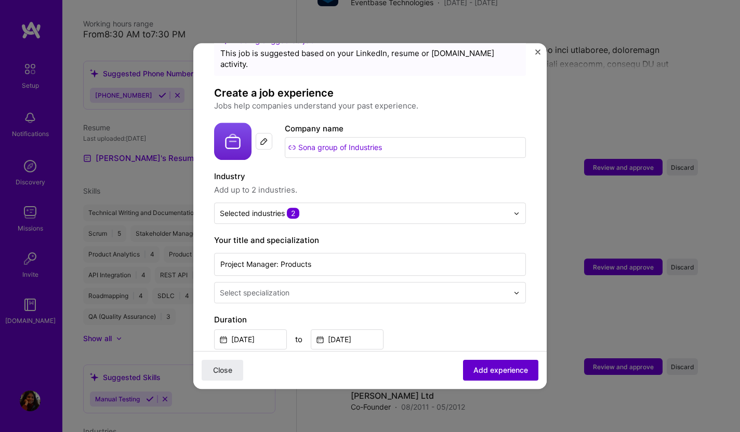
click at [493, 371] on span "Add experience" at bounding box center [500, 370] width 55 height 10
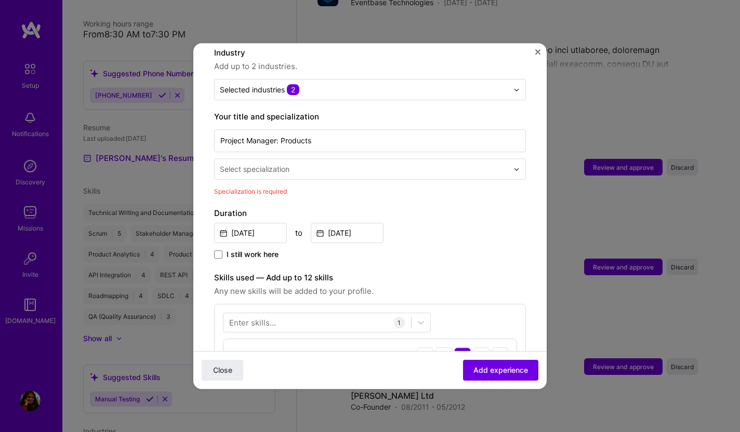
scroll to position [155, 0]
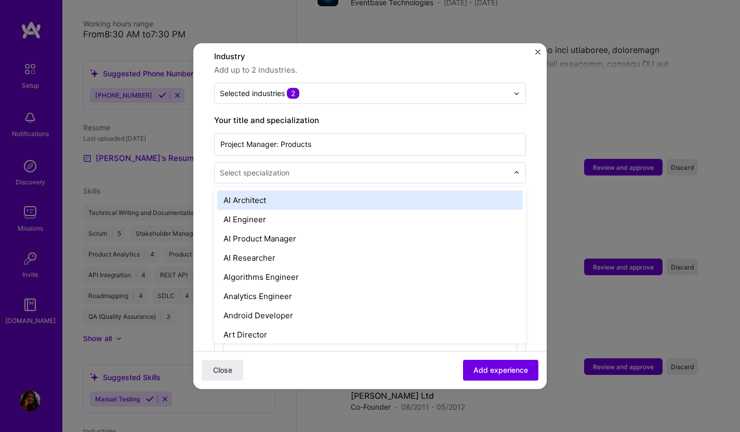
click at [292, 167] on input "text" at bounding box center [365, 172] width 290 height 11
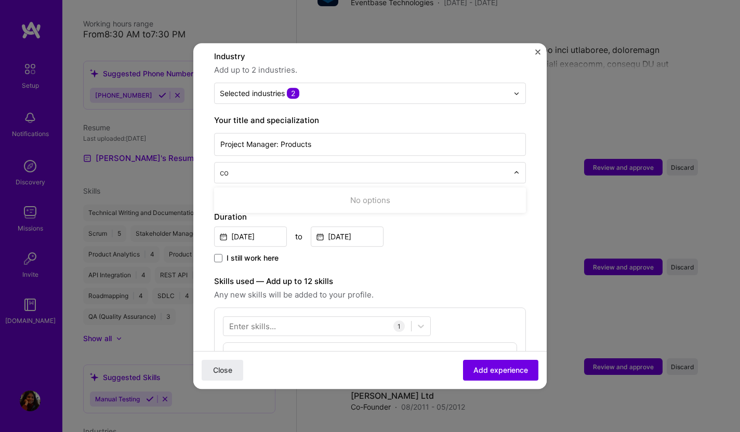
type input "c"
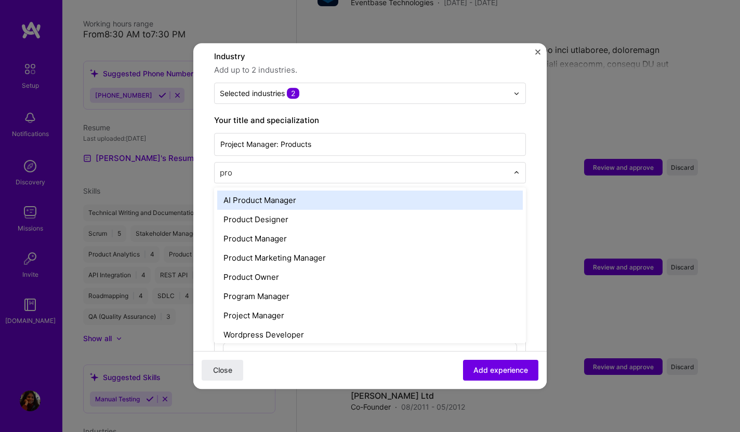
type input "proj"
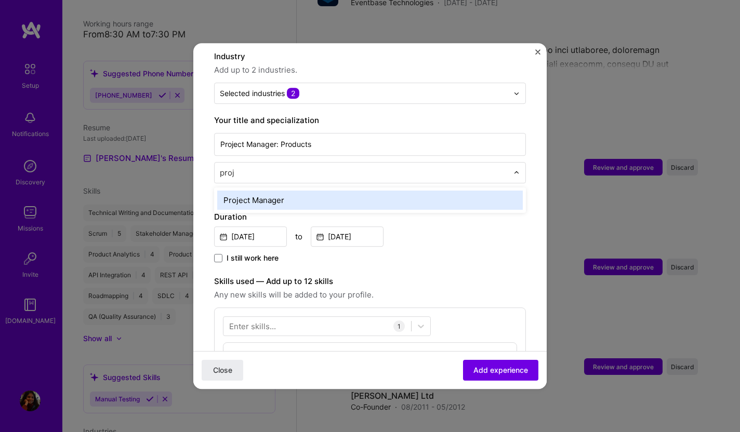
click at [284, 191] on div "Project Manager" at bounding box center [369, 200] width 305 height 19
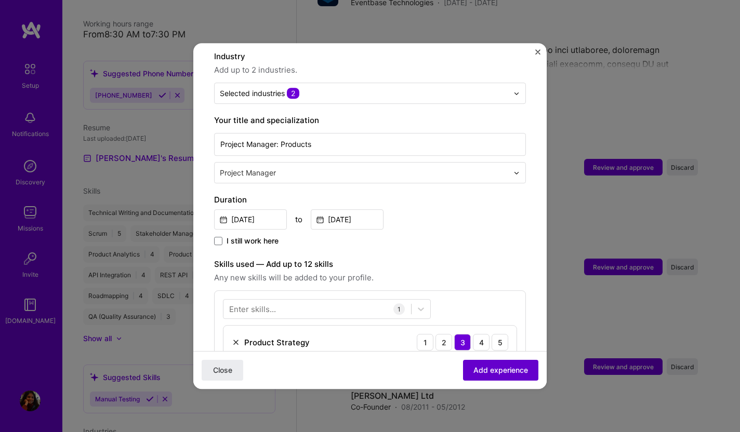
click at [497, 369] on span "Add experience" at bounding box center [500, 370] width 55 height 10
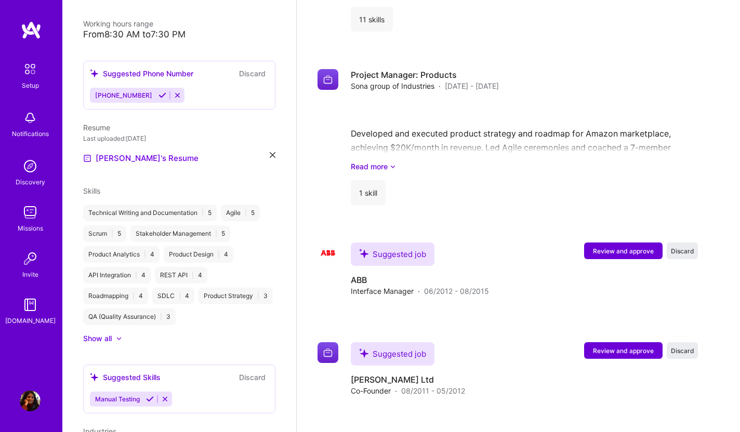
scroll to position [1455, 0]
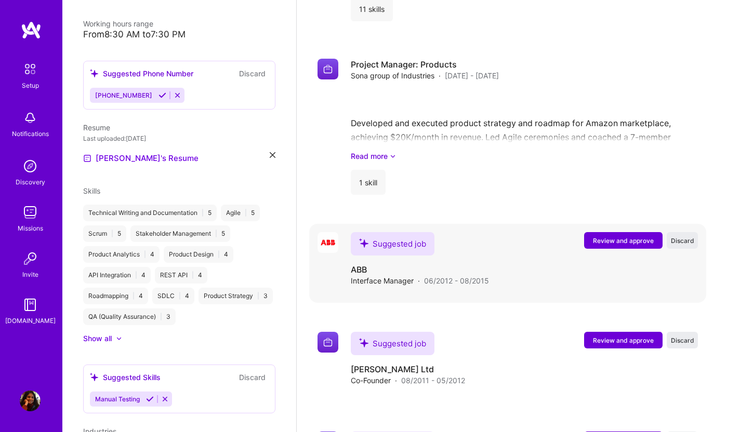
click at [608, 236] on span "Review and approve" at bounding box center [623, 240] width 61 height 9
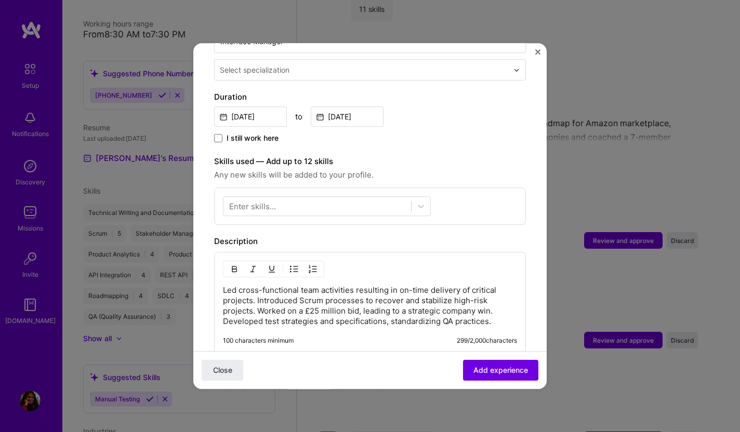
scroll to position [0, 0]
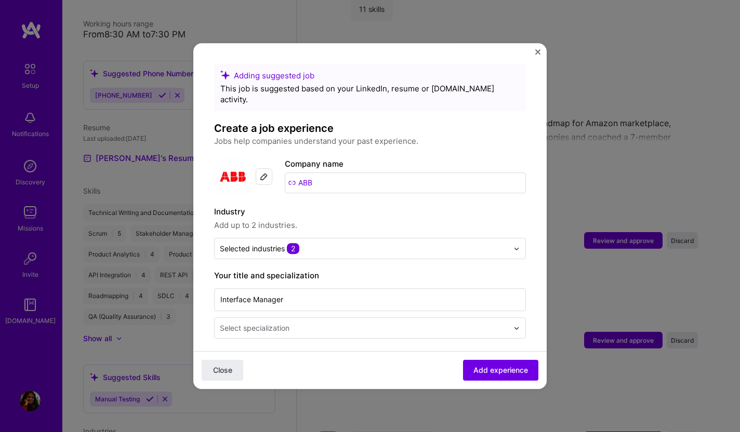
click at [343, 174] on input "ABB" at bounding box center [405, 182] width 241 height 21
type input "ABB UK"
click at [433, 206] on label "Industry" at bounding box center [370, 212] width 312 height 12
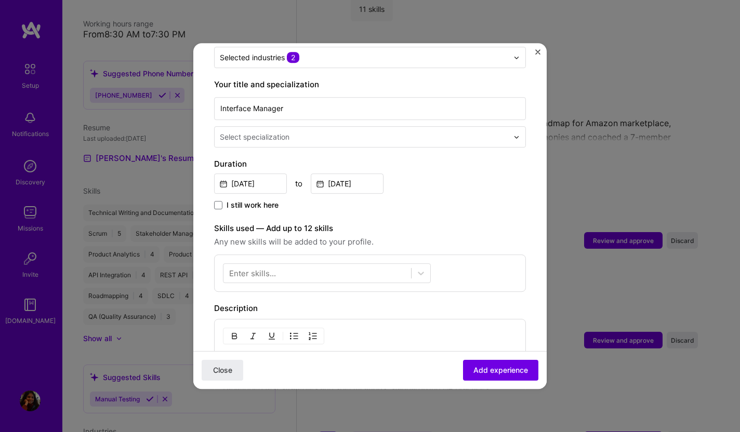
scroll to position [269, 0]
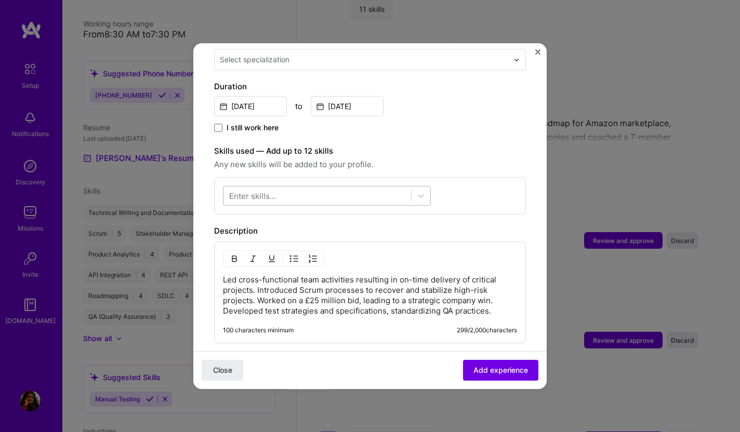
click at [390, 188] on div at bounding box center [317, 196] width 188 height 17
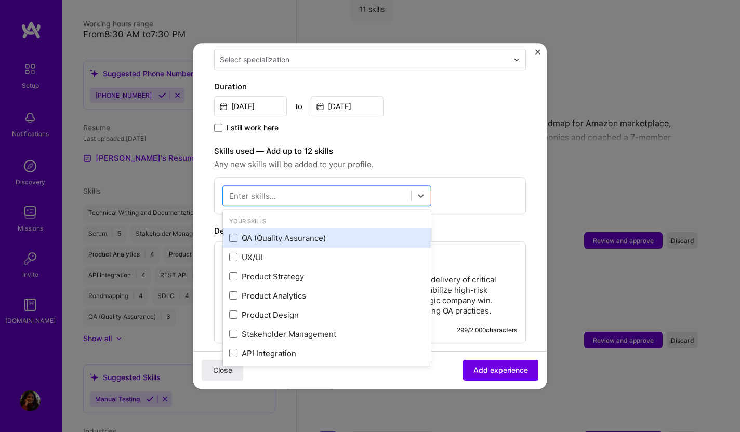
click at [303, 233] on div "QA (Quality Assurance)" at bounding box center [326, 238] width 195 height 11
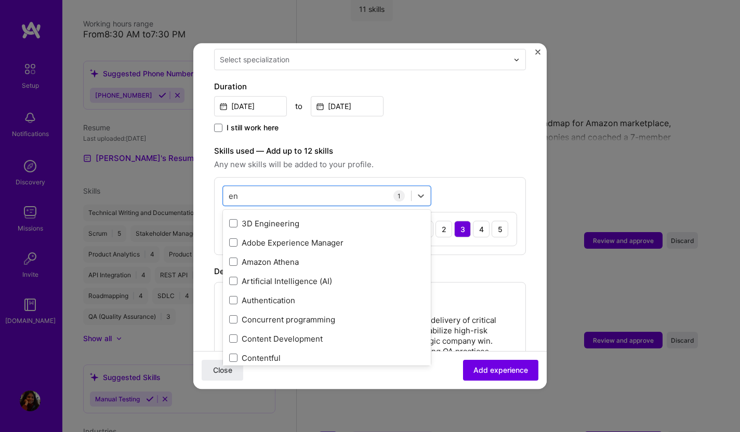
scroll to position [0, 0]
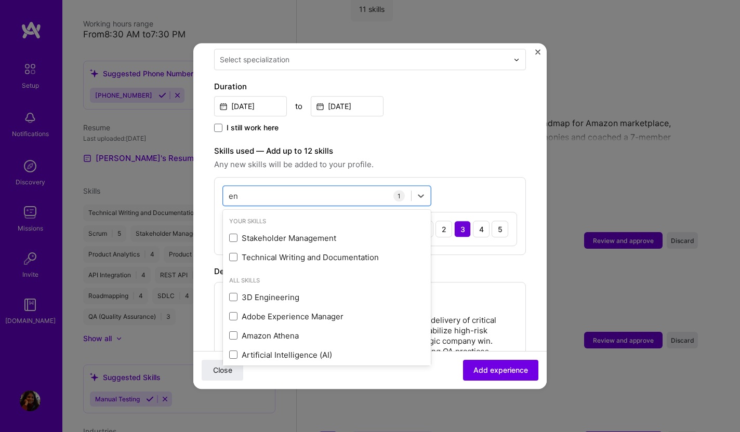
type input "e"
type input "a"
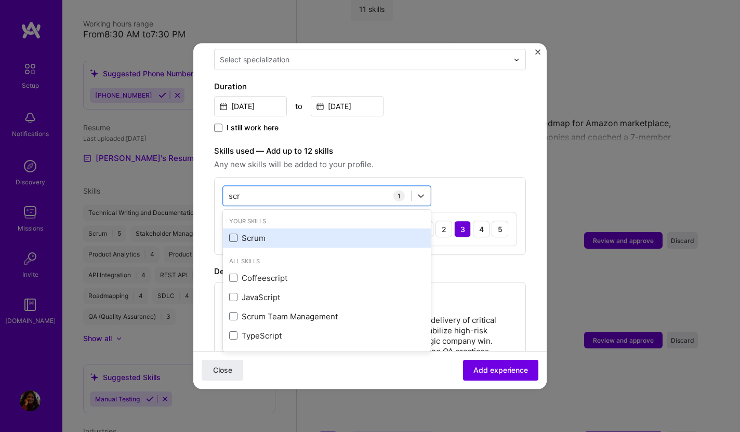
click at [236, 234] on span at bounding box center [233, 238] width 8 height 8
click at [0, 0] on input "checkbox" at bounding box center [0, 0] width 0 height 0
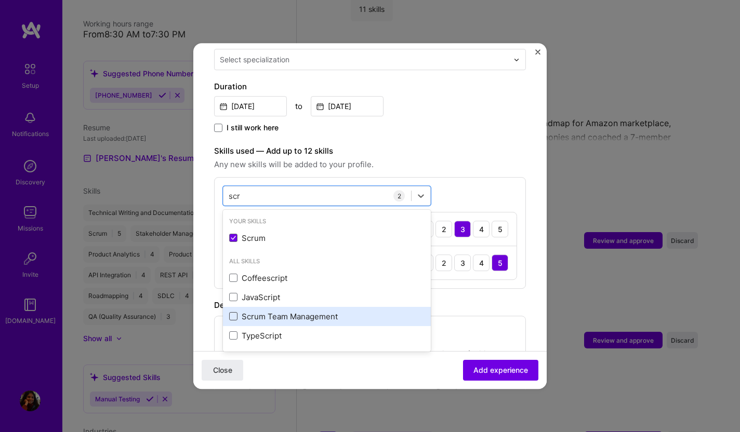
click at [237, 312] on span at bounding box center [233, 316] width 8 height 8
click at [0, 0] on input "checkbox" at bounding box center [0, 0] width 0 height 0
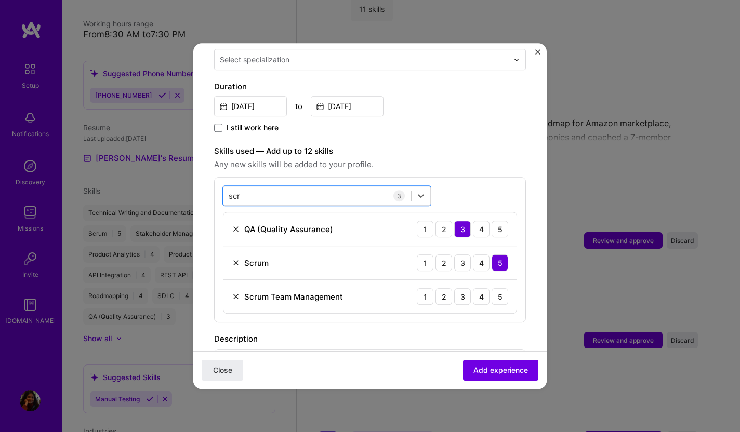
drag, startPoint x: 256, startPoint y: 185, endPoint x: 209, endPoint y: 179, distance: 47.8
click at [209, 179] on form "Adding suggested job This job is suggested based on your LinkedIn, resume or [D…" at bounding box center [369, 235] width 353 height 881
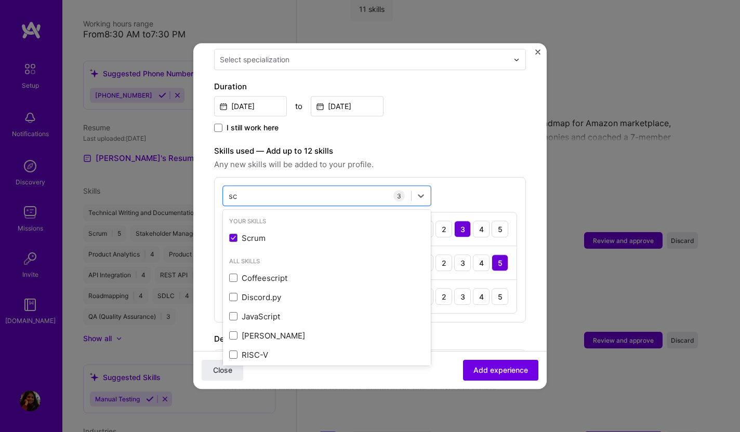
type input "s"
type input "b"
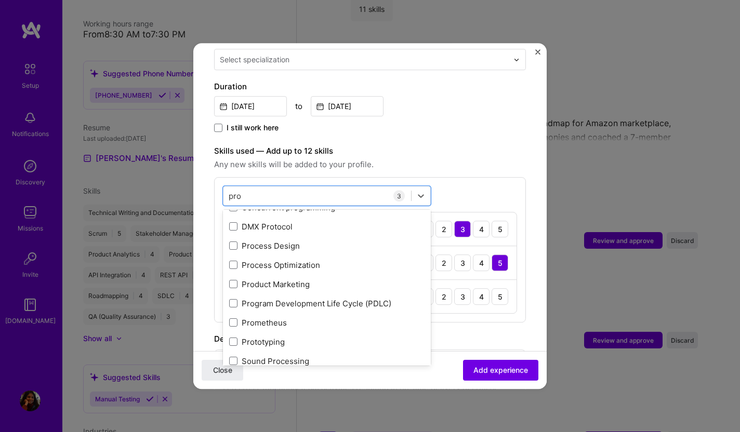
scroll to position [120, 0]
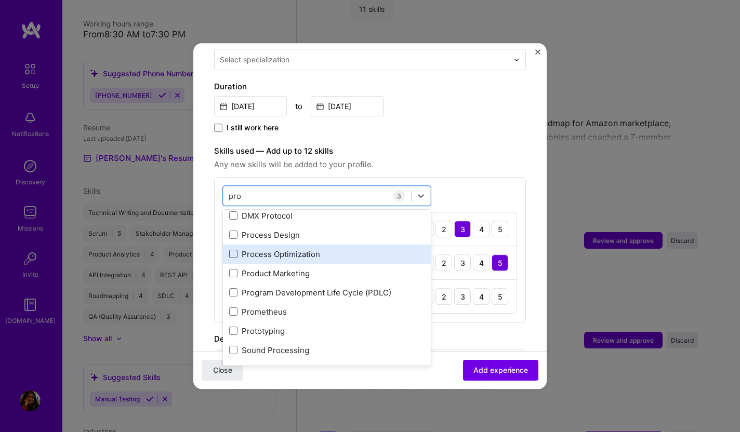
click at [232, 250] on span at bounding box center [233, 254] width 8 height 8
click at [0, 0] on input "checkbox" at bounding box center [0, 0] width 0 height 0
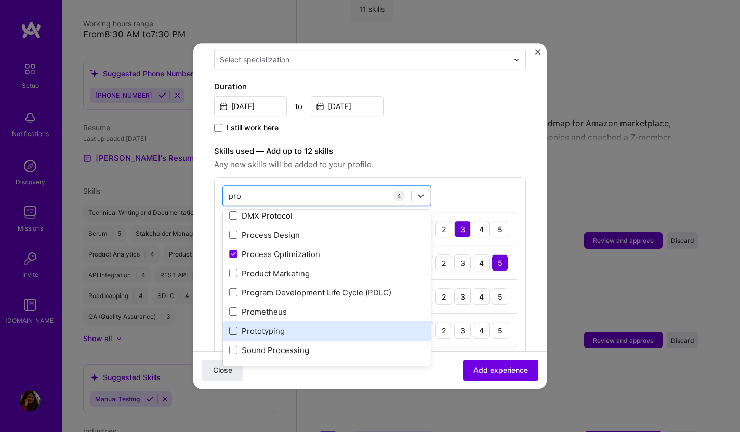
click at [236, 327] on span at bounding box center [233, 331] width 8 height 8
click at [0, 0] on input "checkbox" at bounding box center [0, 0] width 0 height 0
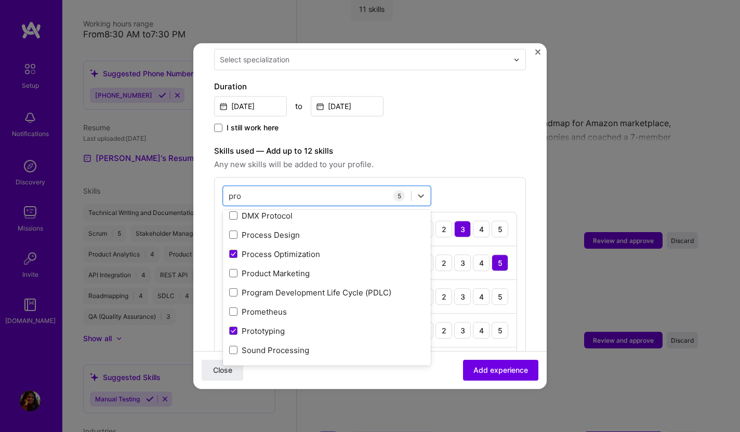
click at [318, 177] on div "option Prototyping, selected. option Process Design focused, 0 of 2. 12 results…" at bounding box center [370, 283] width 312 height 213
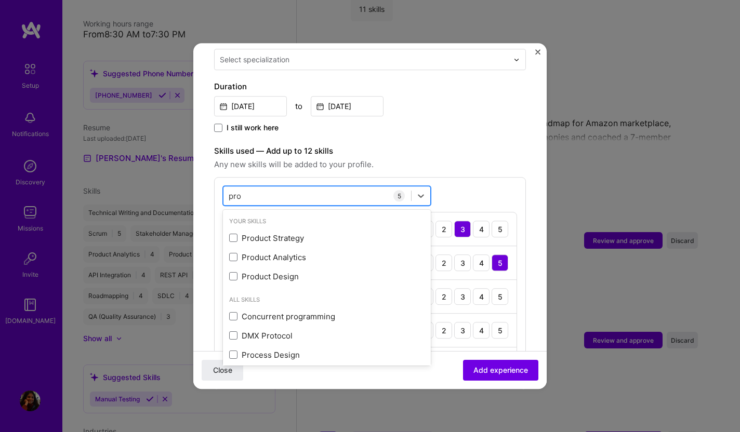
click at [251, 188] on div "pro pro" at bounding box center [317, 196] width 188 height 17
type input "p"
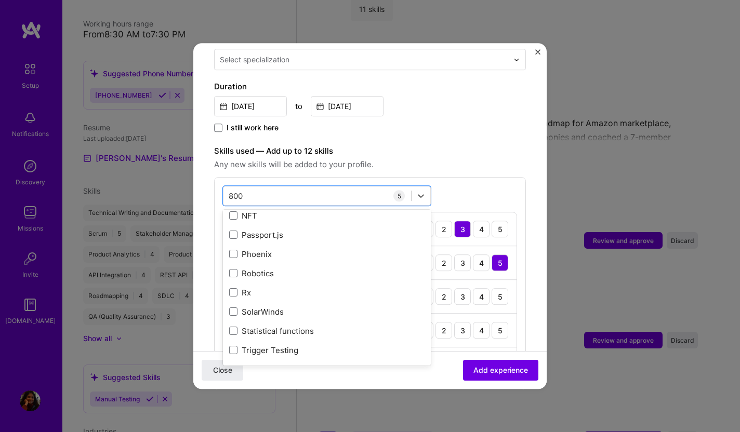
scroll to position [0, 0]
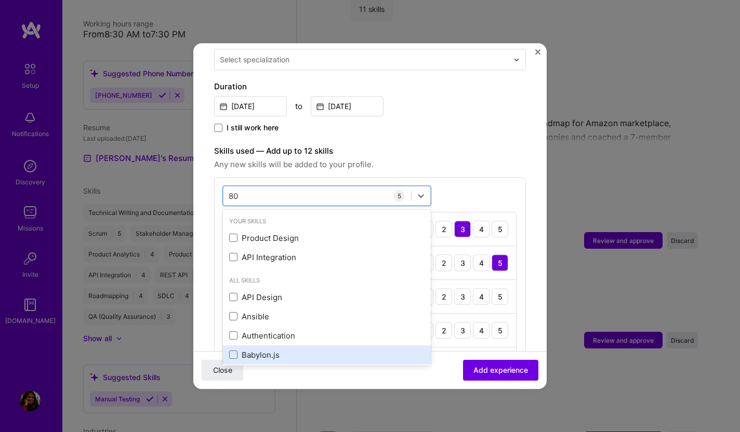
type input "8"
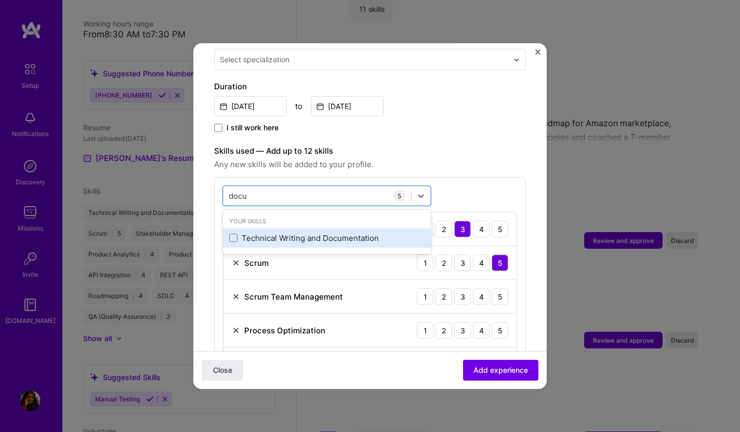
click at [245, 233] on div "Technical Writing and Documentation" at bounding box center [326, 238] width 195 height 11
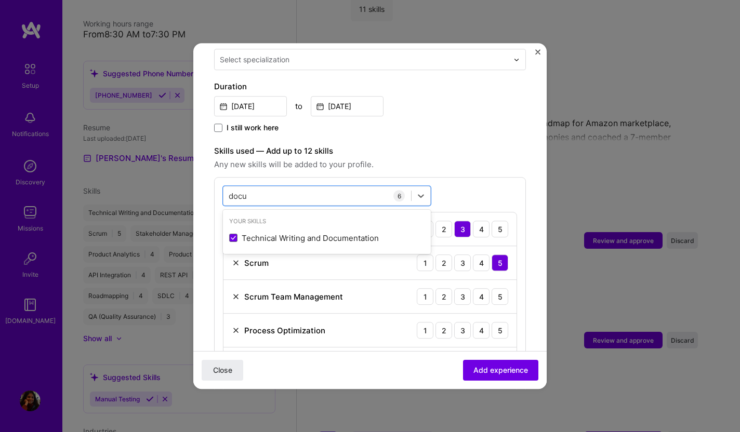
type input "docu"
click at [449, 145] on label "Skills used — Add up to 12 skills" at bounding box center [370, 151] width 312 height 12
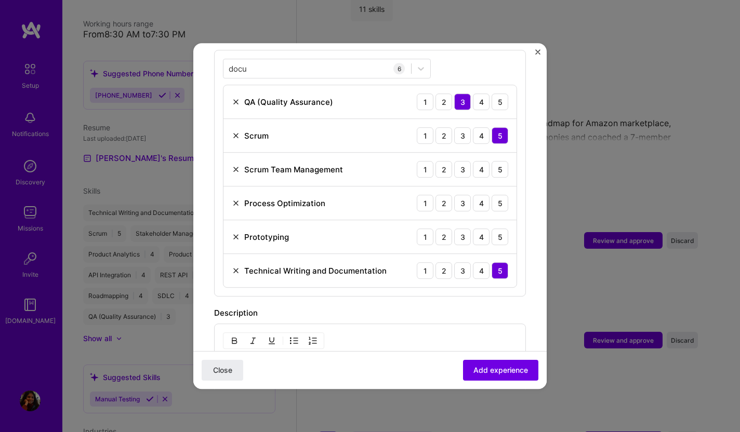
scroll to position [401, 0]
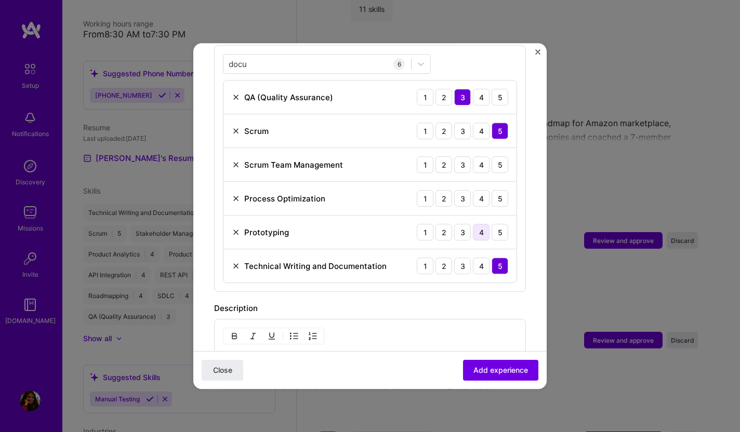
click at [480, 224] on div "4" at bounding box center [481, 232] width 17 height 17
click at [467, 224] on div "3" at bounding box center [462, 232] width 17 height 17
click at [461, 190] on div "3" at bounding box center [462, 198] width 17 height 17
click at [463, 156] on div "3" at bounding box center [462, 164] width 17 height 17
click at [494, 370] on span "Add experience" at bounding box center [500, 370] width 55 height 10
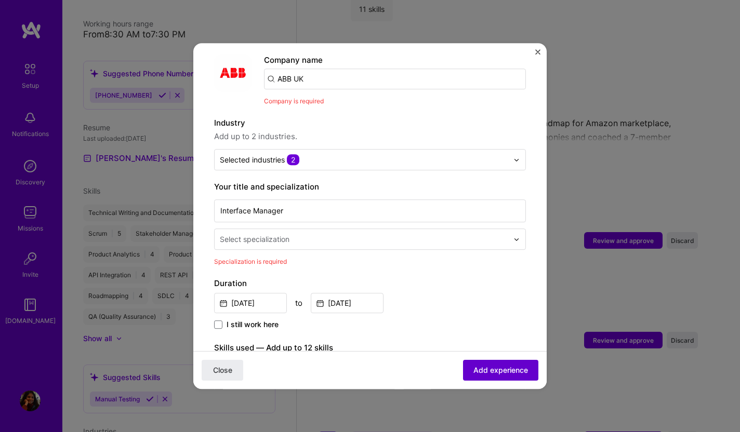
scroll to position [104, 0]
click at [281, 234] on div "Select specialization" at bounding box center [255, 239] width 70 height 11
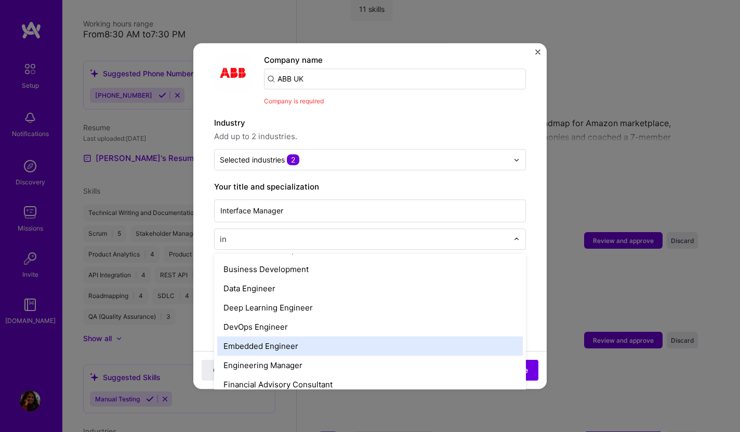
scroll to position [0, 0]
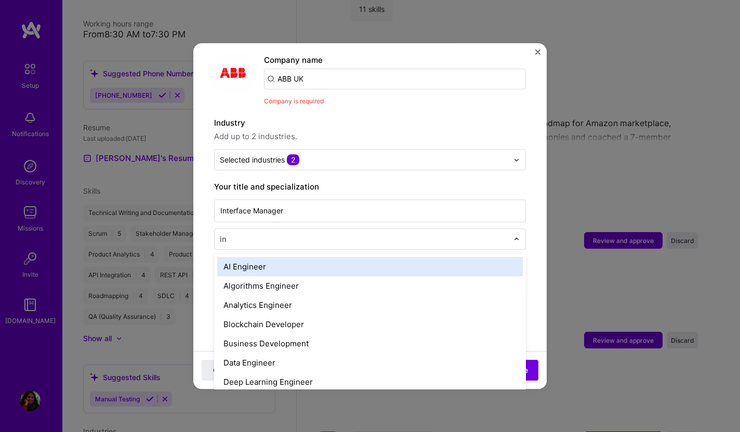
type input "i"
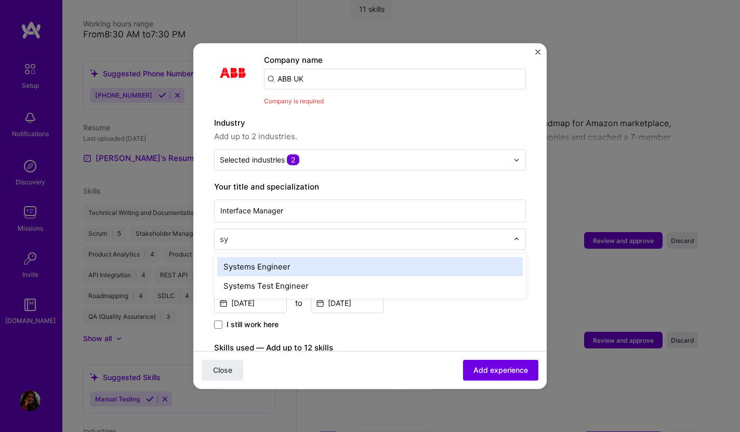
type input "sys"
click at [264, 259] on div "Systems Engineer" at bounding box center [369, 266] width 305 height 19
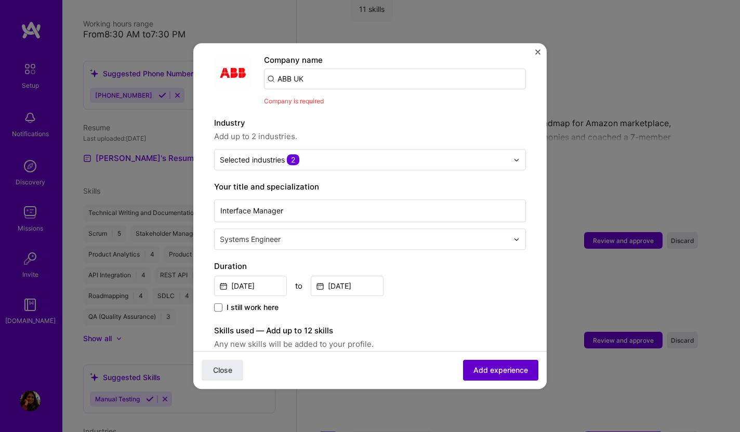
click at [492, 374] on span "Add experience" at bounding box center [500, 370] width 55 height 10
click at [491, 374] on span "Add experience" at bounding box center [500, 370] width 55 height 10
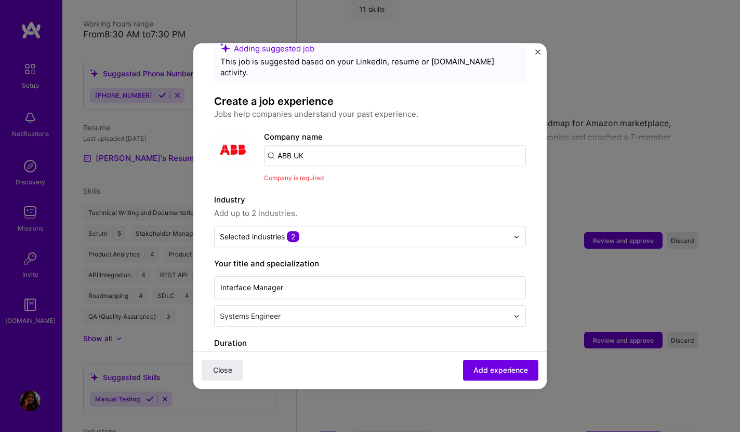
scroll to position [23, 0]
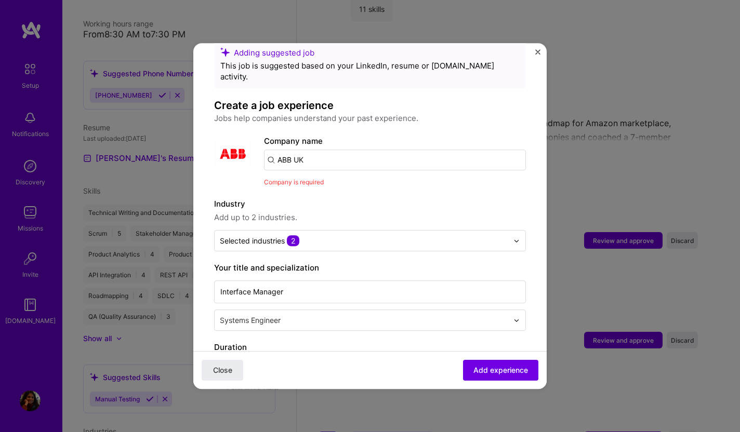
click at [329, 150] on input "ABB UK" at bounding box center [395, 160] width 262 height 21
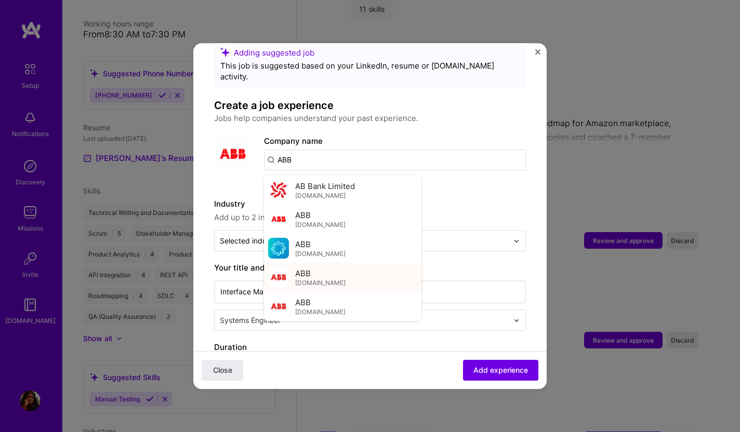
click at [313, 268] on div "ABB [DOMAIN_NAME]" at bounding box center [320, 277] width 50 height 19
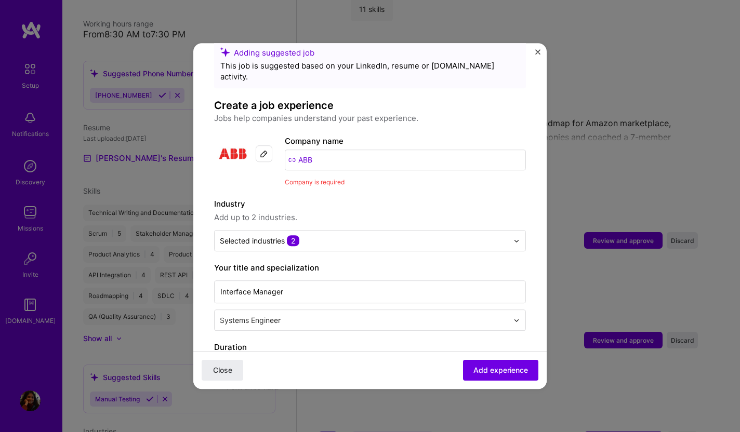
click at [328, 153] on input "ABB" at bounding box center [405, 160] width 241 height 21
type input "A"
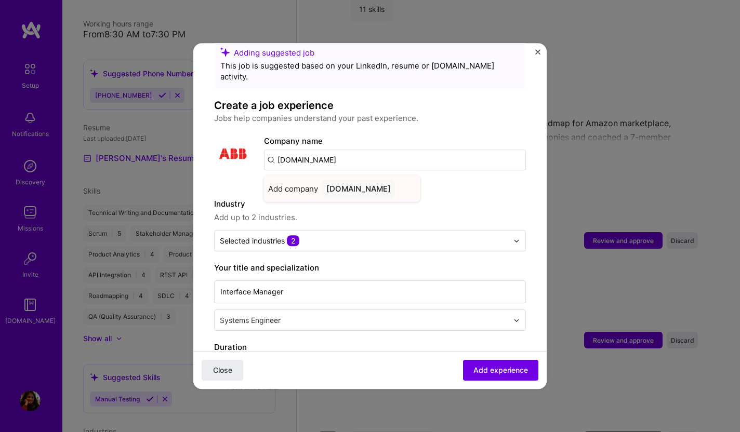
type input "[DOMAIN_NAME]"
click at [353, 180] on div "[DOMAIN_NAME]" at bounding box center [358, 189] width 73 height 18
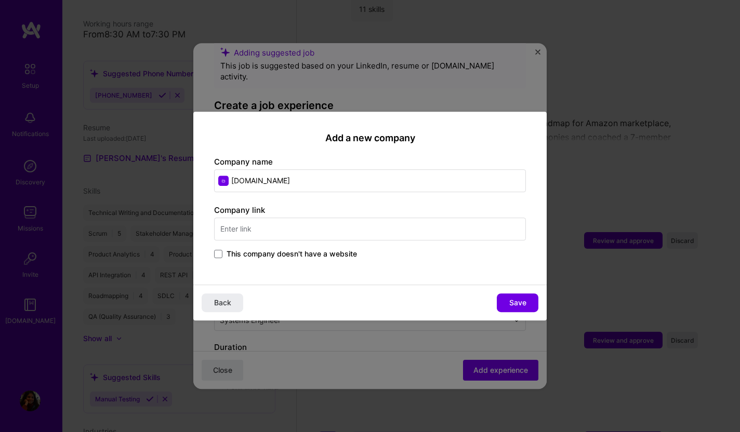
click at [274, 223] on input "text" at bounding box center [370, 229] width 312 height 23
type input "[DOMAIN_NAME]"
drag, startPoint x: 278, startPoint y: 175, endPoint x: 162, endPoint y: 163, distance: 117.0
click at [162, 163] on div "Add a new company Company name [DOMAIN_NAME] Company link [DOMAIN_NAME] This co…" at bounding box center [370, 216] width 740 height 432
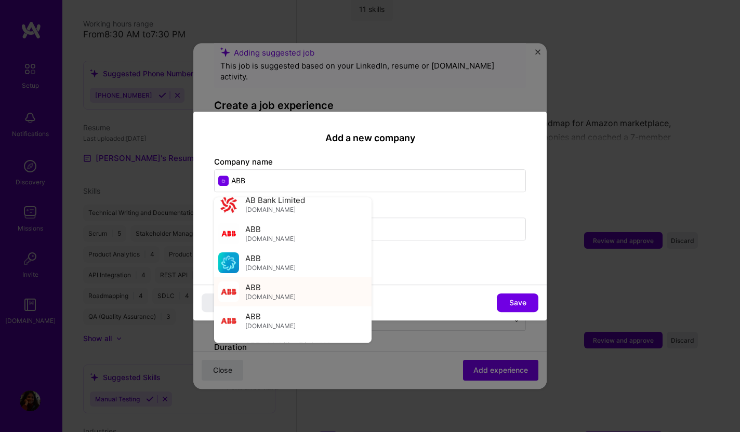
scroll to position [0, 0]
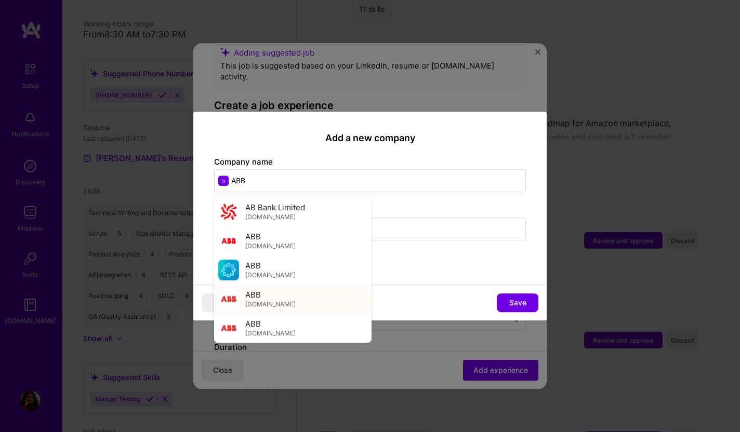
type input "ABB"
click at [261, 299] on div "ABB [DOMAIN_NAME]" at bounding box center [270, 298] width 50 height 19
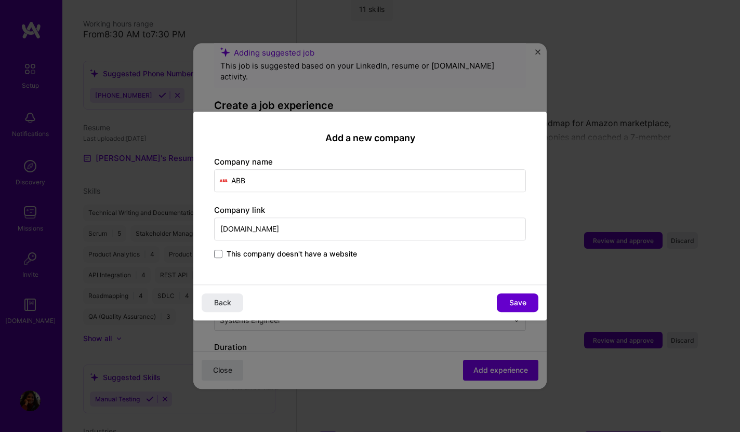
click at [508, 303] on button "Save" at bounding box center [518, 303] width 42 height 19
type input "ABB"
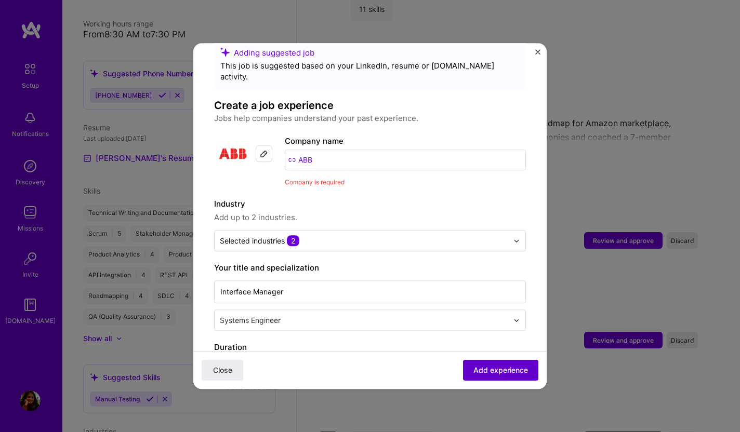
click at [490, 370] on span "Add experience" at bounding box center [500, 370] width 55 height 10
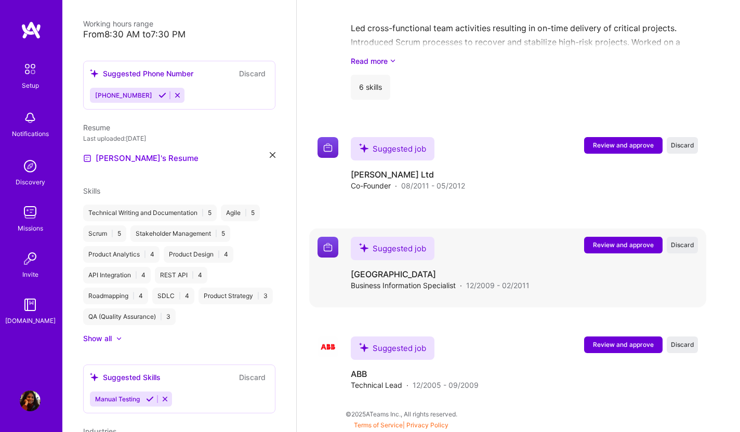
scroll to position [1696, 0]
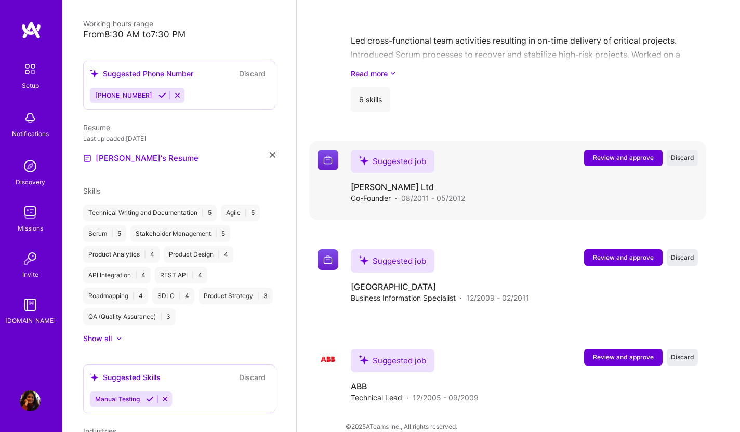
click at [615, 153] on span "Review and approve" at bounding box center [623, 157] width 61 height 9
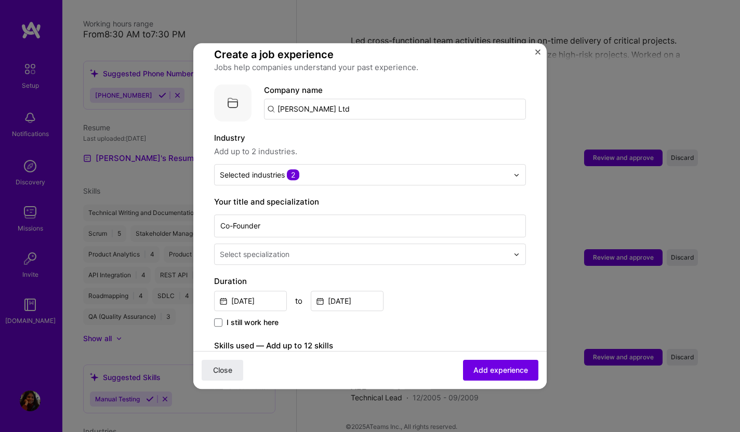
scroll to position [140, 0]
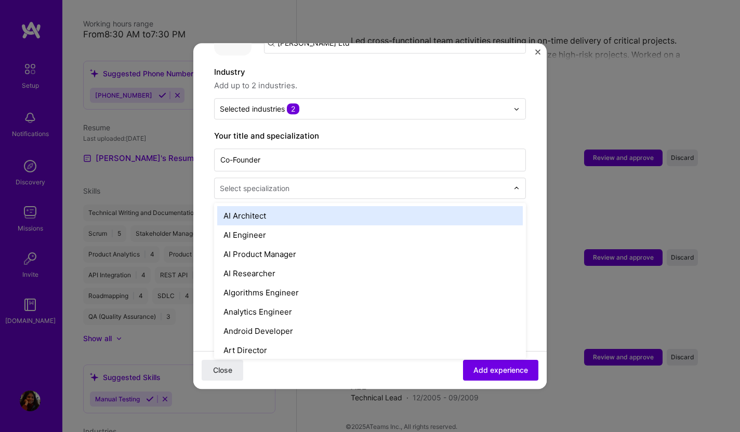
click at [300, 183] on input "text" at bounding box center [365, 188] width 290 height 11
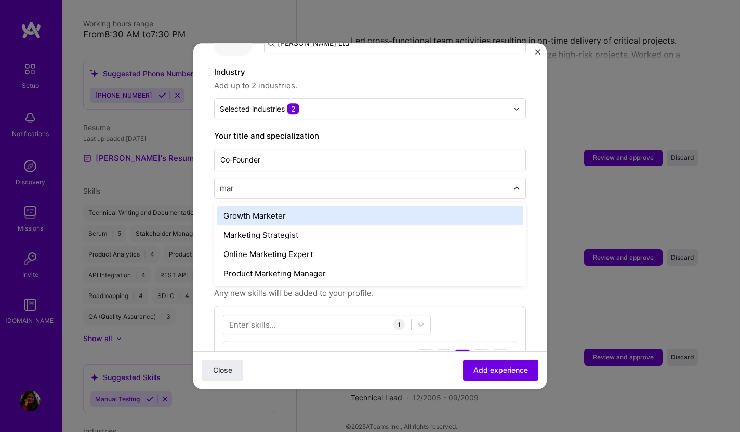
type input "mark"
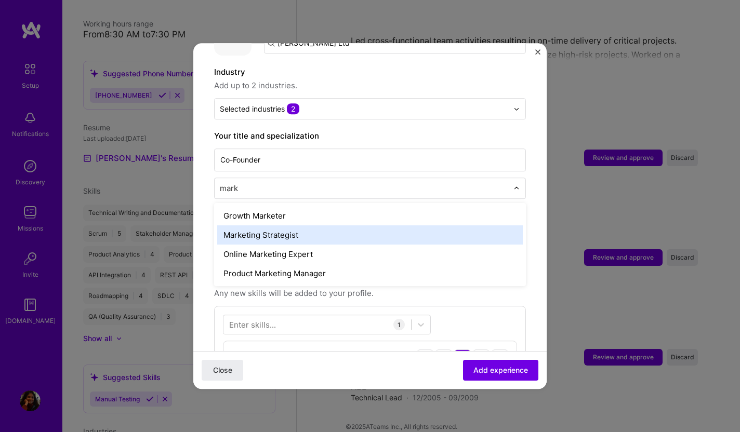
click at [302, 226] on div "Marketing Strategist" at bounding box center [369, 234] width 305 height 19
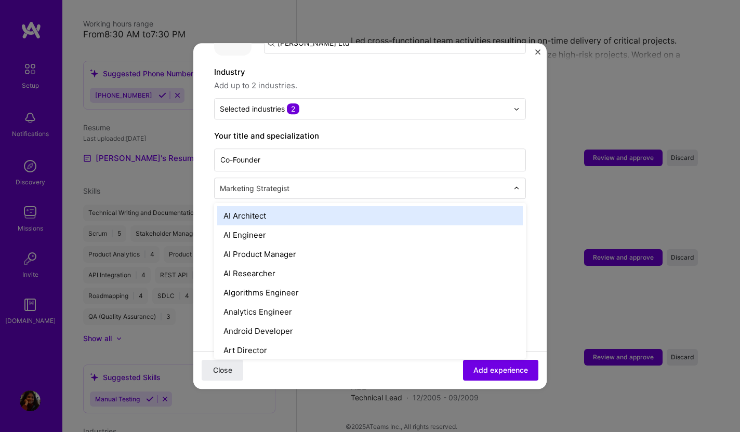
click at [294, 178] on div "Marketing Strategist" at bounding box center [364, 188] width 299 height 20
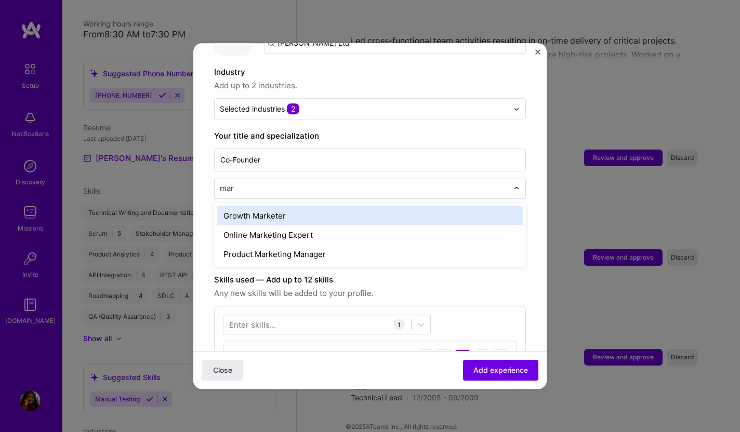
type input "mark"
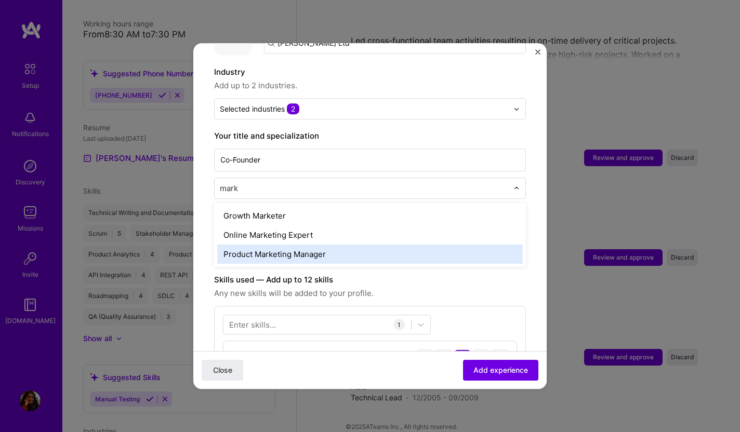
click at [292, 245] on div "Product Marketing Manager" at bounding box center [369, 254] width 305 height 19
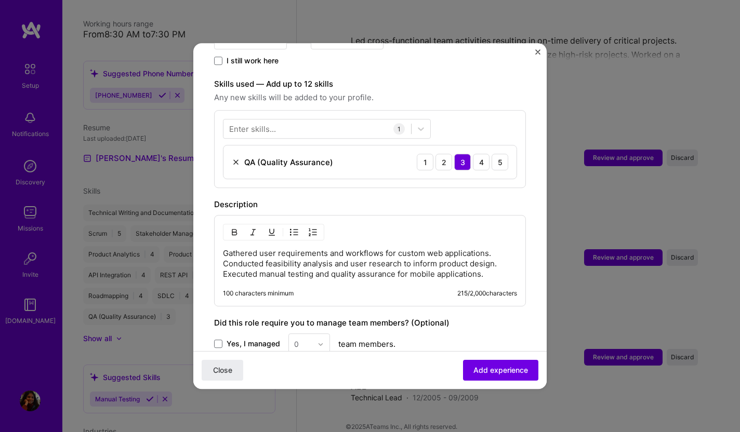
scroll to position [467, 0]
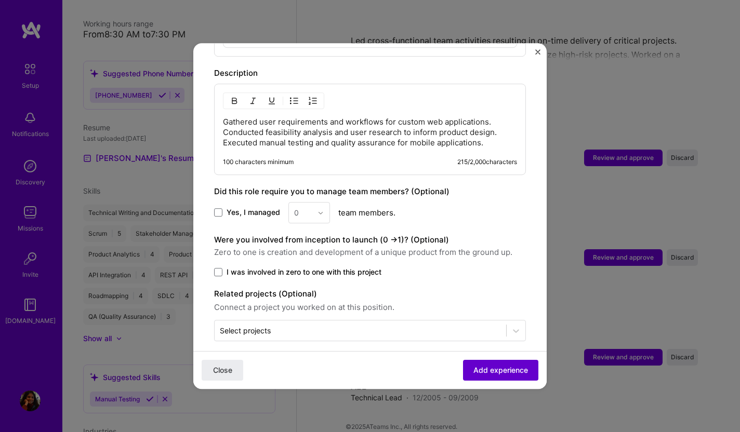
click at [489, 369] on span "Add experience" at bounding box center [500, 370] width 55 height 10
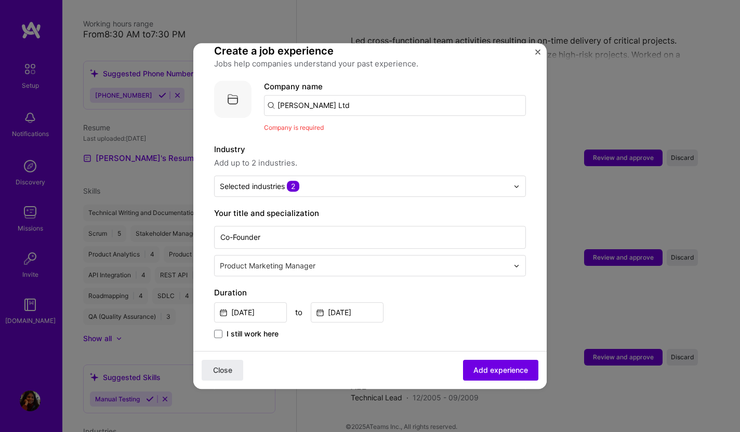
scroll to position [47, 0]
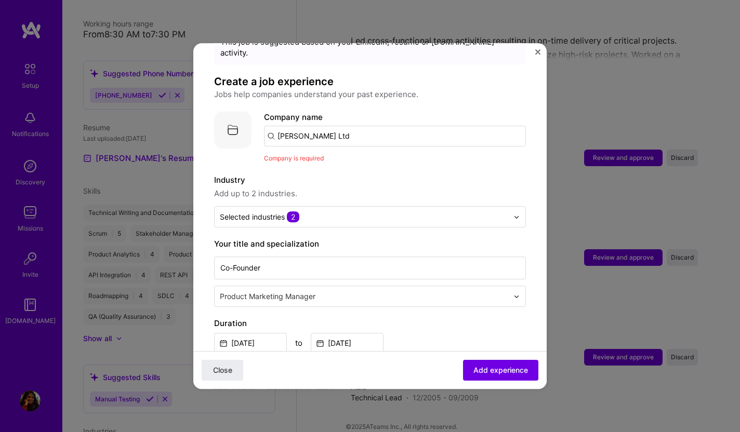
click at [324, 126] on input "[PERSON_NAME] Ltd" at bounding box center [395, 136] width 262 height 21
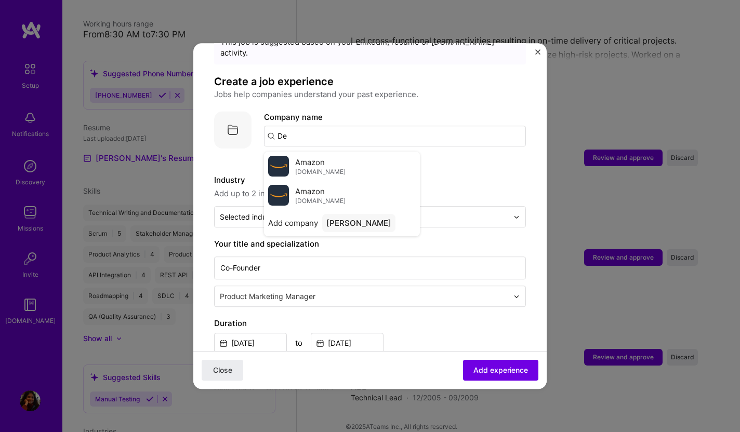
type input "D"
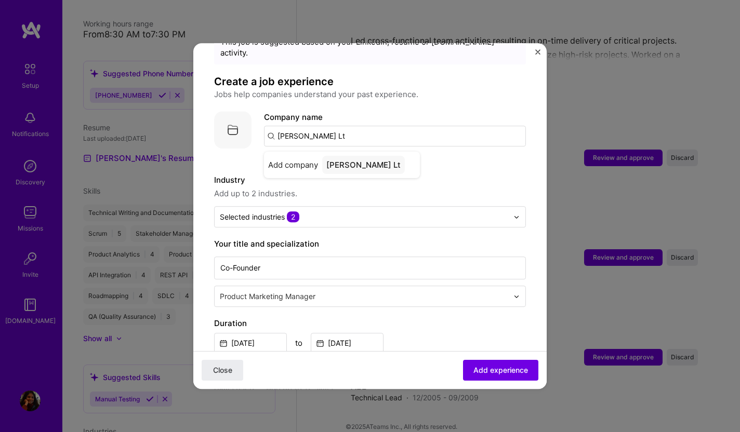
type input "[PERSON_NAME] Ltd"
click at [353, 156] on div "[PERSON_NAME] Ltd" at bounding box center [365, 165] width 87 height 18
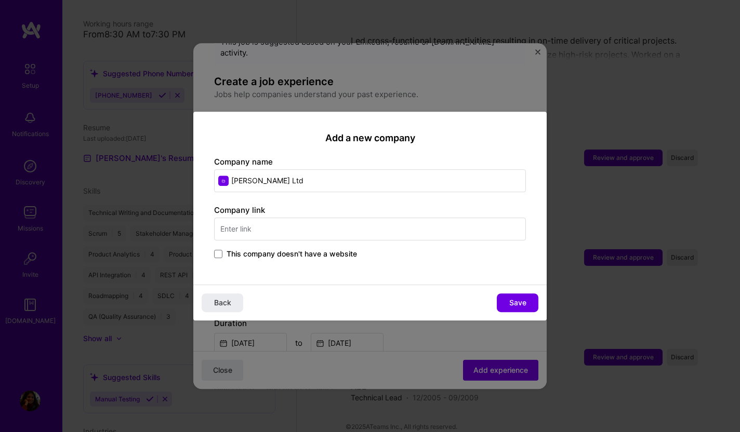
click at [294, 229] on input "text" at bounding box center [370, 229] width 312 height 23
type input "[DOMAIN_NAME][PERSON_NAME]"
click at [433, 246] on div "Company link [DOMAIN_NAME][PERSON_NAME] This company doesn't have a website" at bounding box center [370, 233] width 312 height 56
click at [511, 298] on span "Save" at bounding box center [517, 303] width 17 height 10
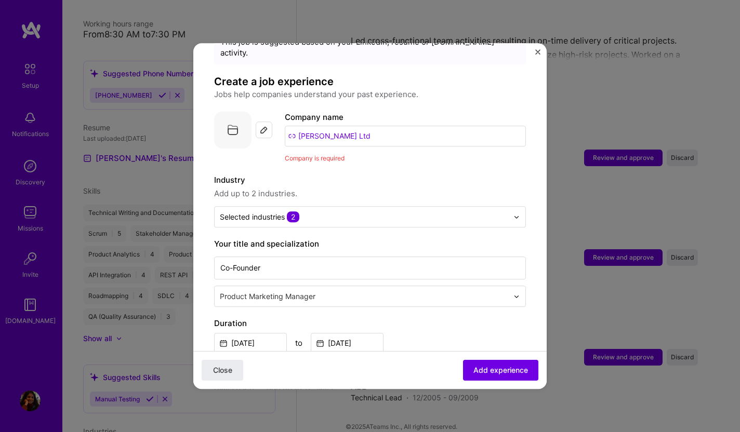
click at [351, 130] on input "[PERSON_NAME] Ltd" at bounding box center [405, 136] width 241 height 21
click at [328, 154] on span "Company is required" at bounding box center [315, 158] width 60 height 8
click at [501, 372] on span "Add experience" at bounding box center [500, 370] width 55 height 10
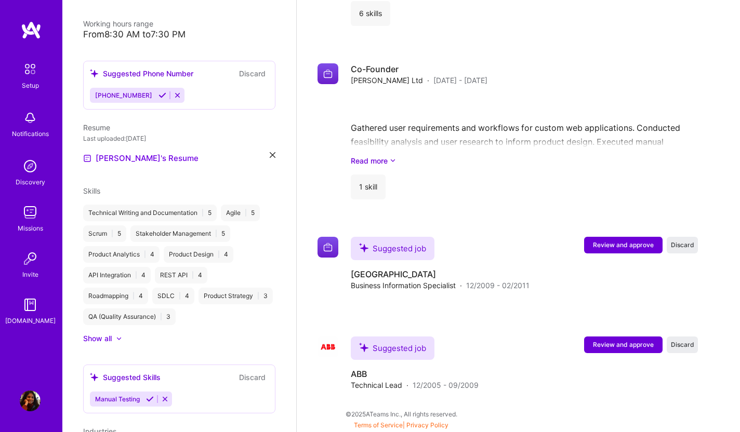
scroll to position [1769, 0]
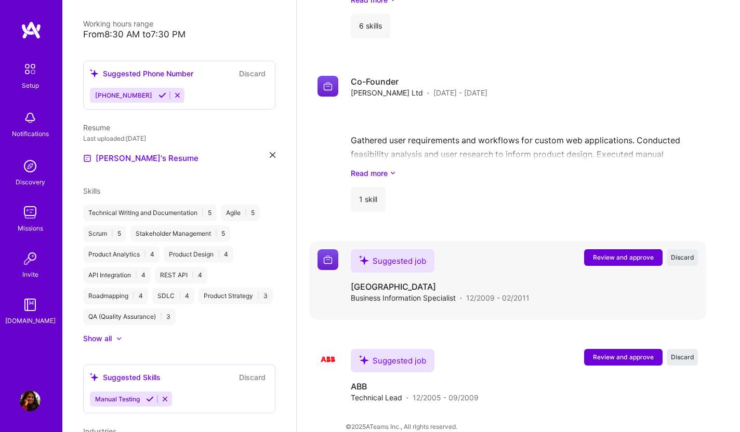
click at [616, 253] on span "Review and approve" at bounding box center [623, 257] width 61 height 9
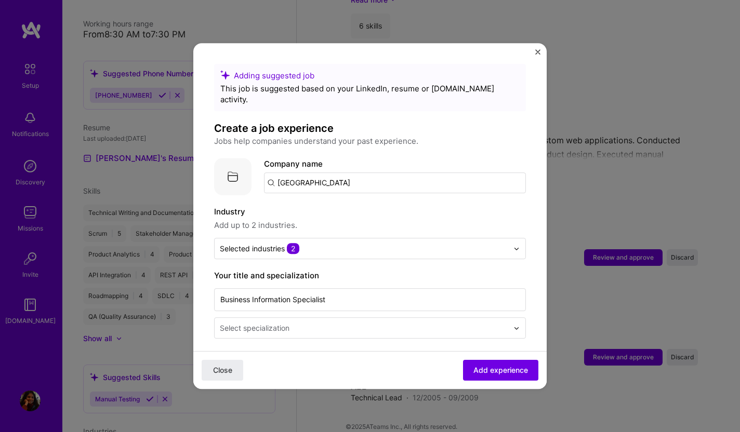
click at [388, 323] on input "text" at bounding box center [365, 328] width 290 height 11
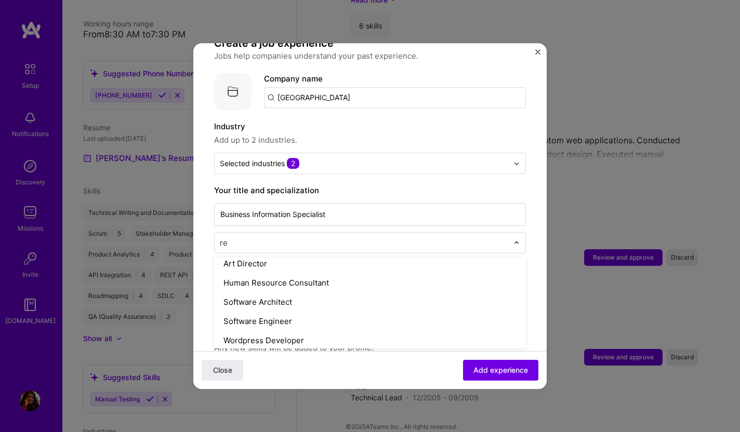
scroll to position [0, 0]
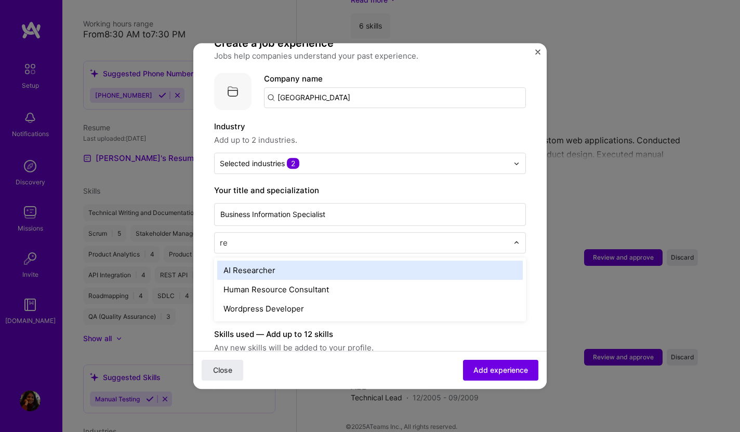
type input "r"
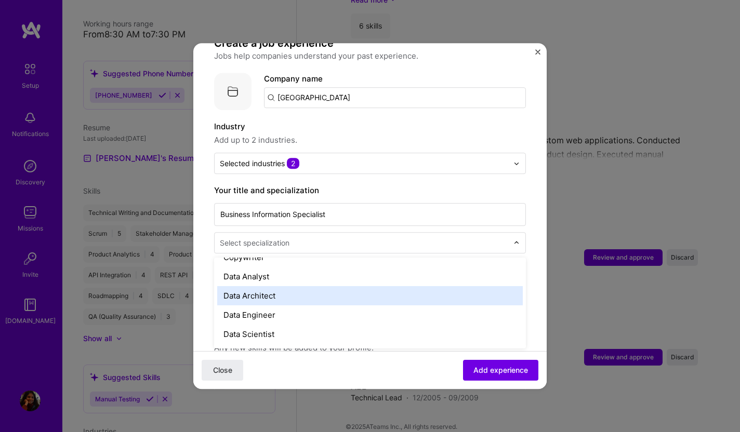
type input "v"
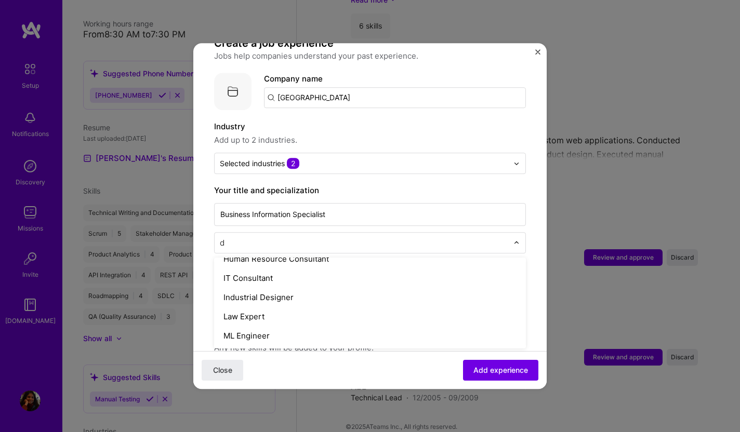
scroll to position [50, 0]
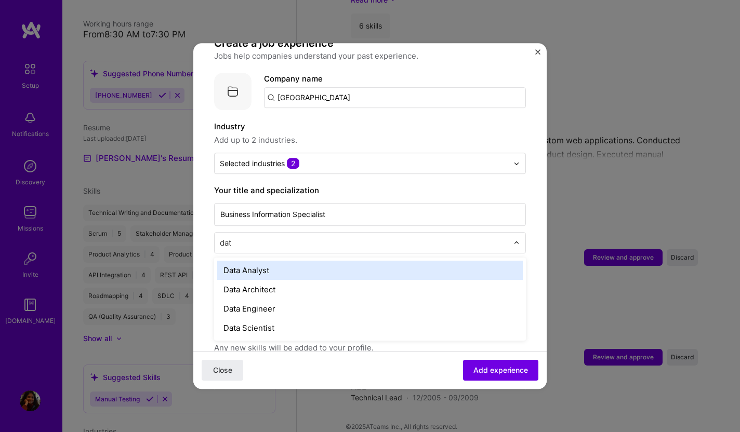
type input "data"
click at [276, 261] on div "Data Analyst" at bounding box center [369, 270] width 305 height 19
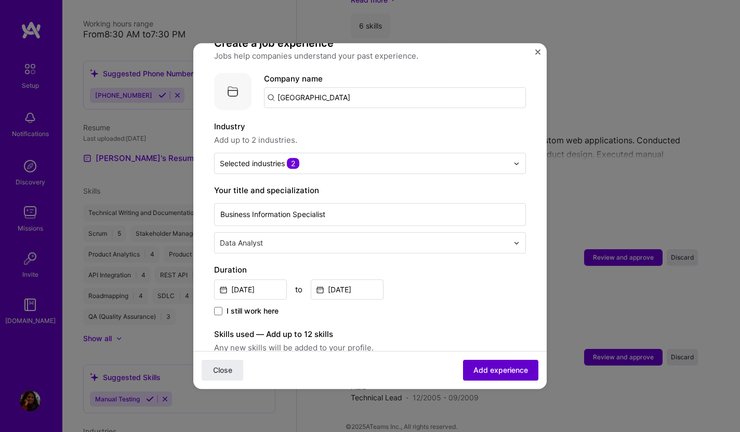
click at [481, 371] on span "Add experience" at bounding box center [500, 370] width 55 height 10
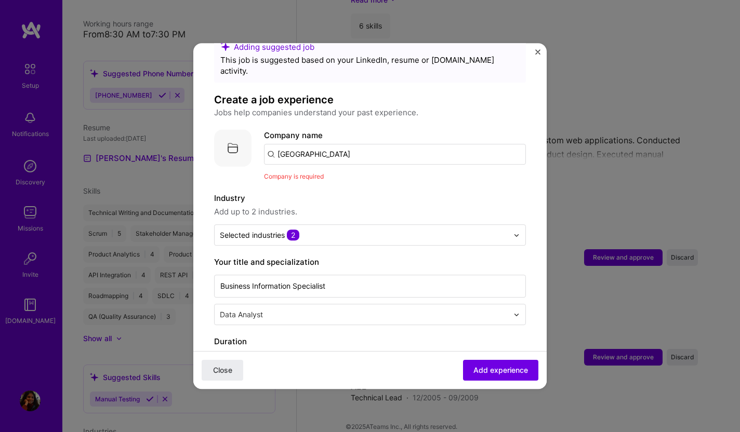
scroll to position [11, 0]
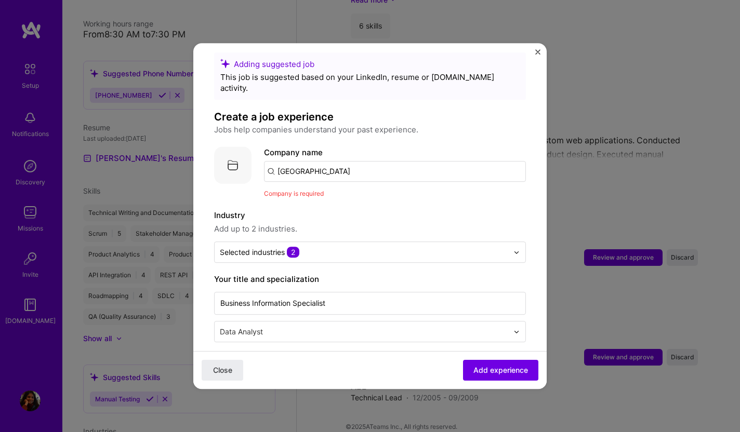
click at [362, 162] on input "[GEOGRAPHIC_DATA]" at bounding box center [395, 171] width 262 height 21
drag, startPoint x: 362, startPoint y: 162, endPoint x: 203, endPoint y: 142, distance: 159.7
type input "[GEOGRAPHIC_DATA]"
click at [367, 191] on div "[GEOGRAPHIC_DATA]" at bounding box center [366, 200] width 89 height 18
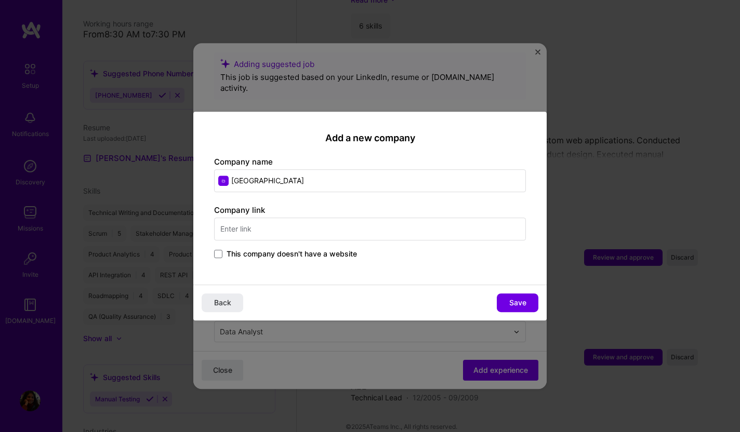
click at [298, 225] on input "text" at bounding box center [370, 229] width 312 height 23
drag, startPoint x: 286, startPoint y: 230, endPoint x: 196, endPoint y: 223, distance: 90.1
click at [196, 223] on div "Add a new company Company name swansea university Company link www. This compan…" at bounding box center [369, 198] width 353 height 173
paste input "[URL][DOMAIN_NAME]"
type input "[URL][DOMAIN_NAME]"
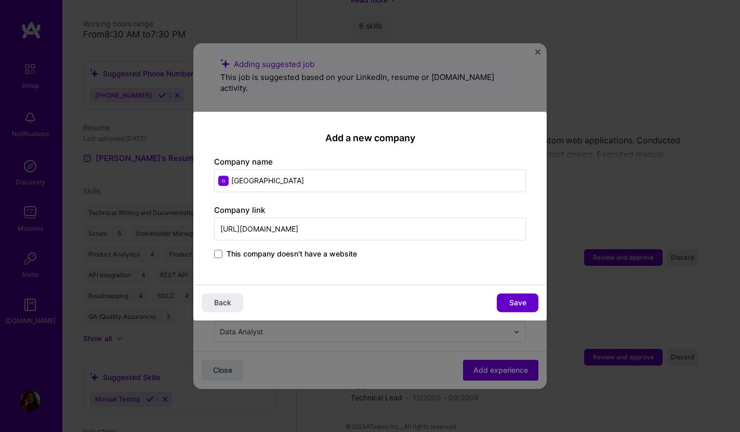
click at [521, 300] on span "Save" at bounding box center [517, 303] width 17 height 10
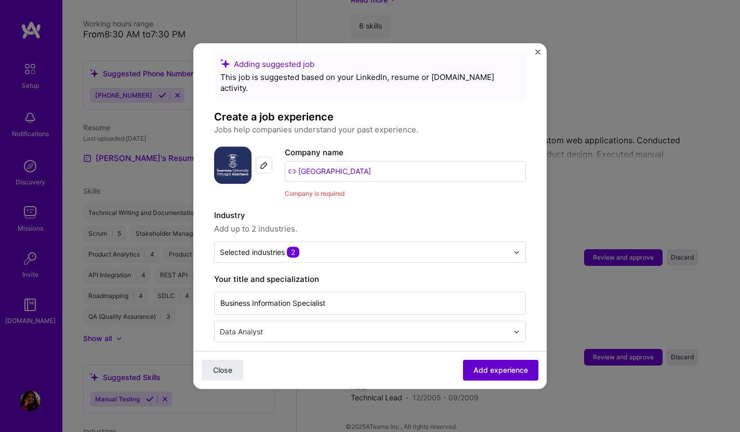
click at [494, 374] on span "Add experience" at bounding box center [500, 370] width 55 height 10
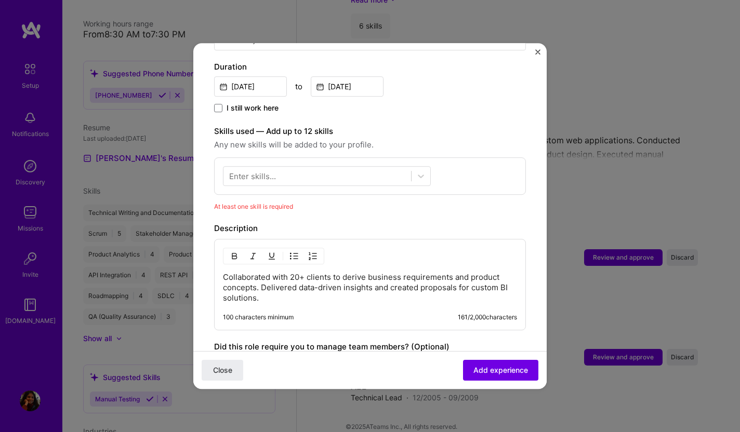
scroll to position [288, 0]
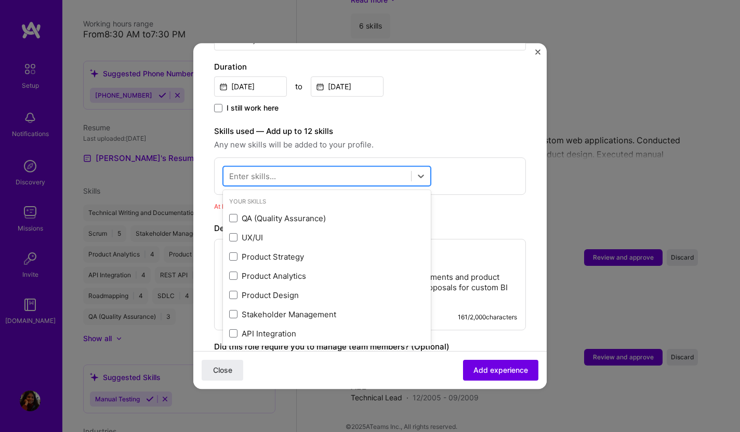
click at [317, 168] on div at bounding box center [317, 176] width 188 height 17
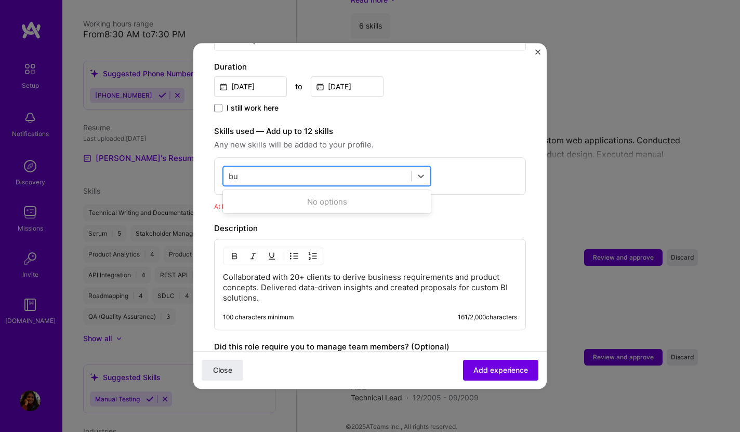
type input "b"
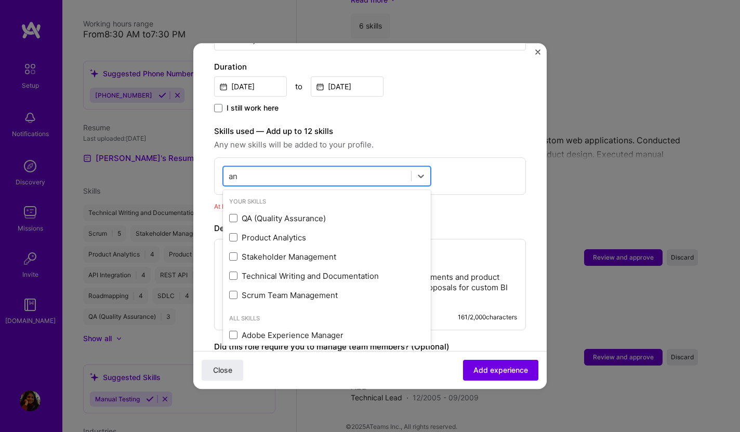
type input "a"
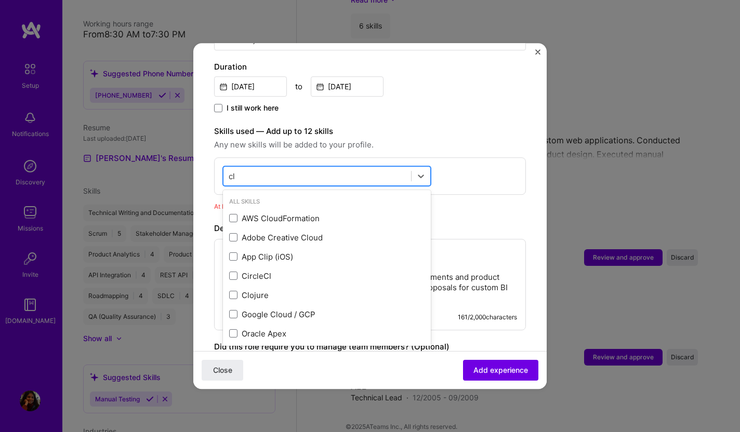
type input "c"
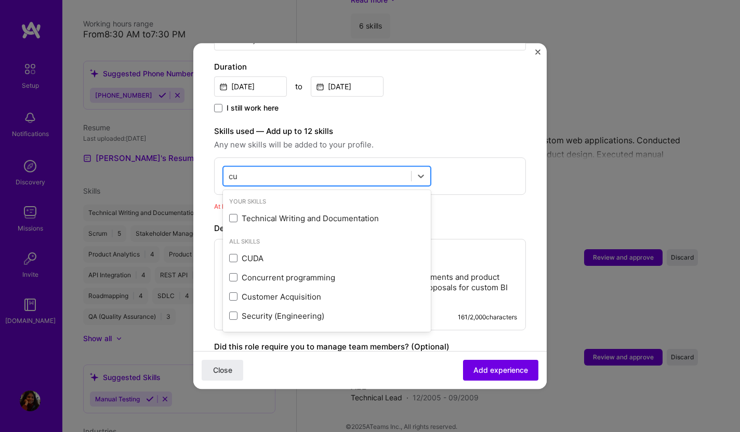
type input "c"
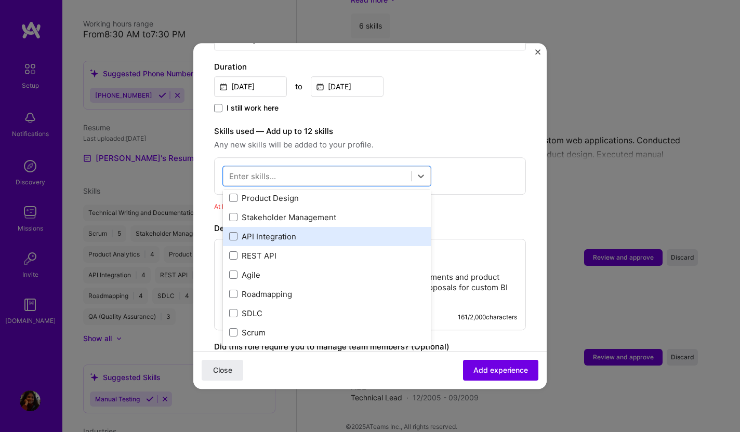
scroll to position [87, 0]
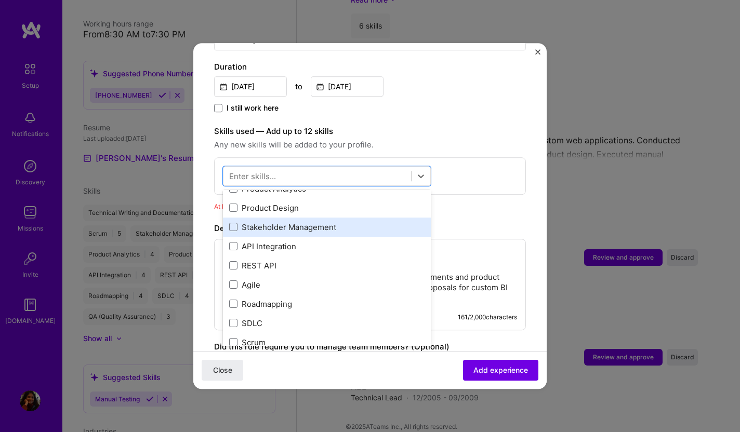
click at [281, 222] on div "Stakeholder Management" at bounding box center [326, 227] width 195 height 11
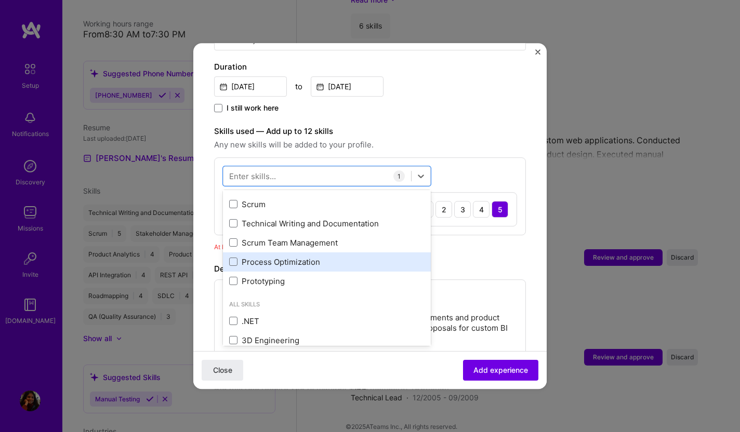
scroll to position [228, 0]
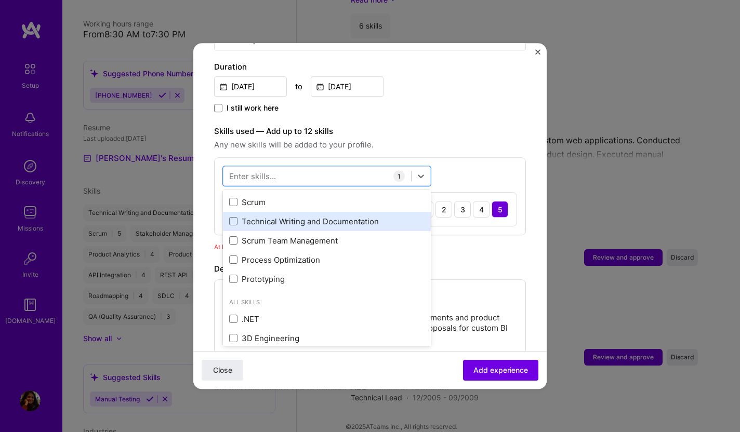
click at [329, 216] on div "Technical Writing and Documentation" at bounding box center [327, 221] width 208 height 19
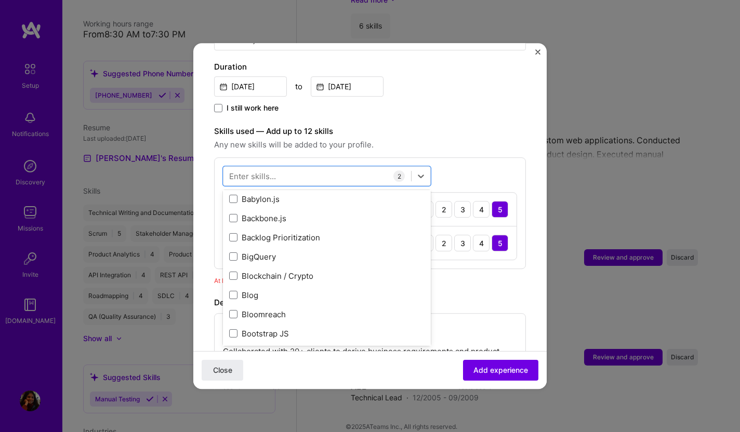
scroll to position [1207, 0]
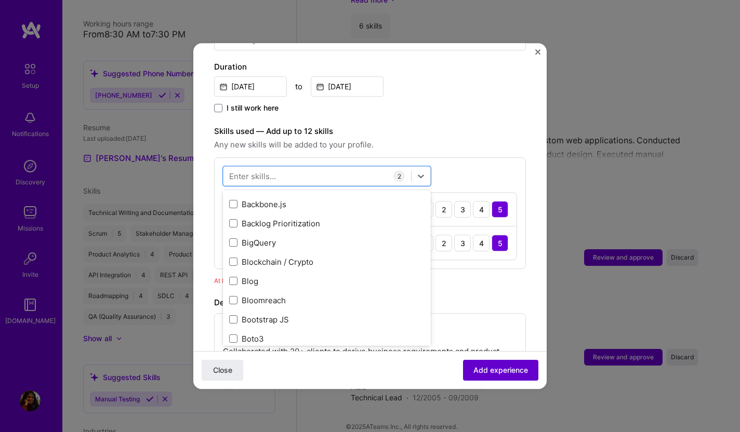
click at [504, 373] on span "Add experience" at bounding box center [500, 370] width 55 height 10
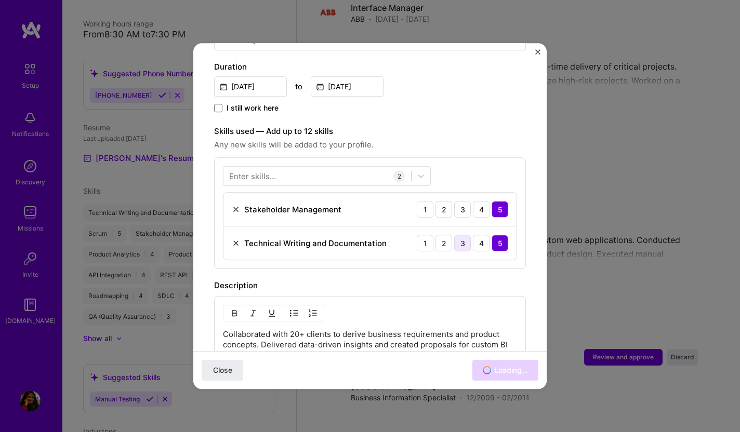
click at [467, 235] on div "3" at bounding box center [462, 243] width 17 height 17
click at [465, 205] on div "3" at bounding box center [462, 209] width 17 height 17
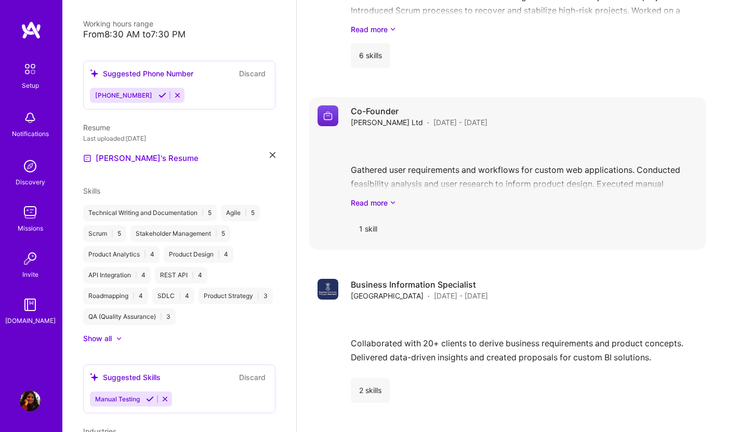
scroll to position [1831, 0]
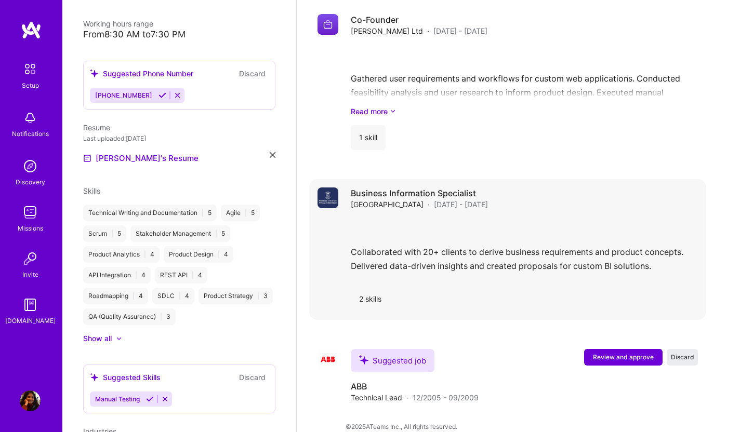
click at [371, 287] on div "2 skills" at bounding box center [370, 299] width 39 height 25
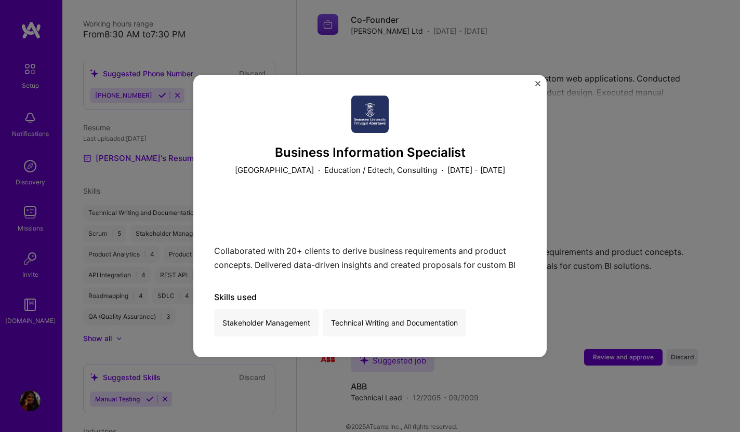
click at [538, 81] on img "Close" at bounding box center [537, 83] width 5 height 5
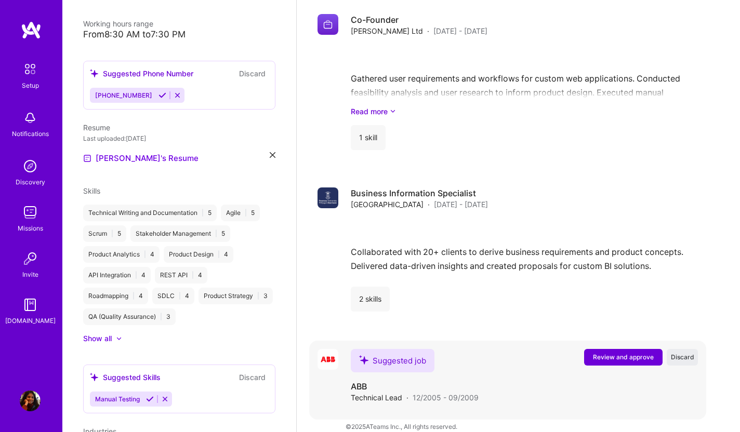
click at [622, 353] on span "Review and approve" at bounding box center [623, 357] width 61 height 9
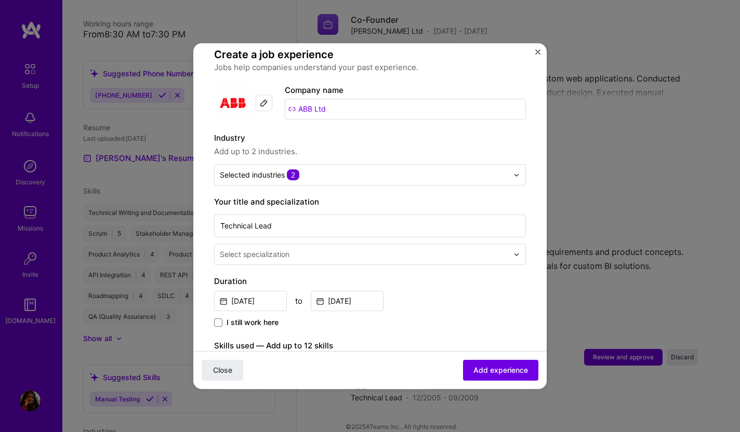
scroll to position [154, 0]
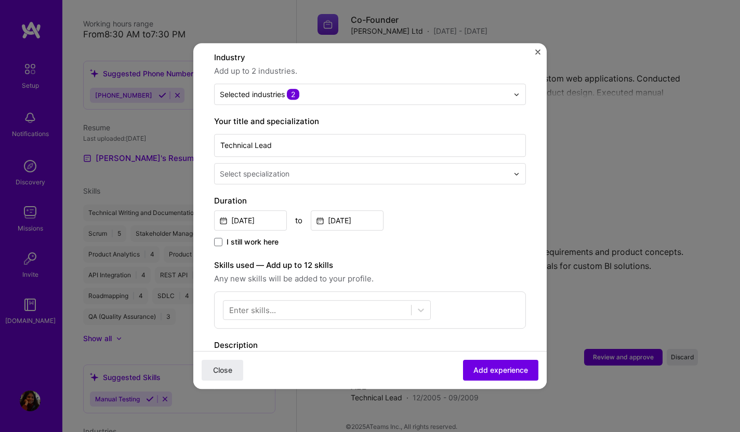
click at [292, 168] on input "text" at bounding box center [365, 173] width 290 height 11
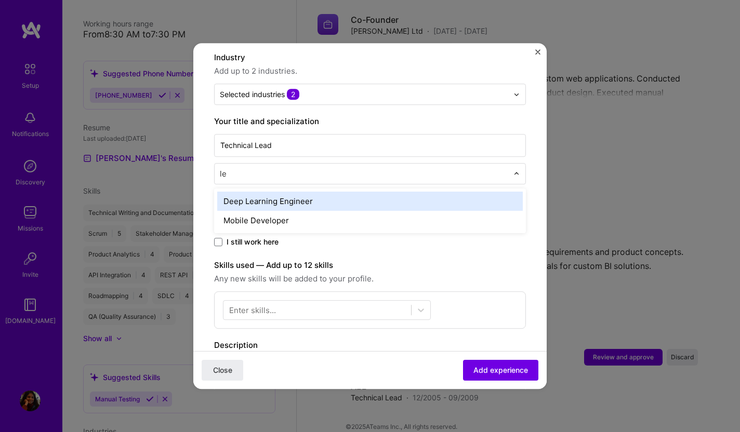
type input "l"
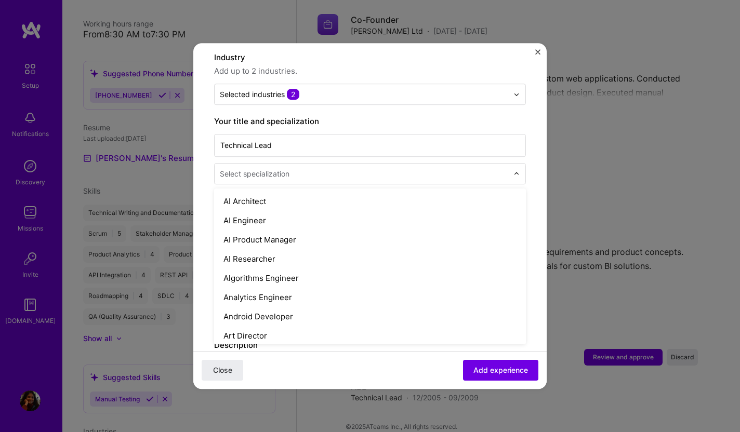
type input "c"
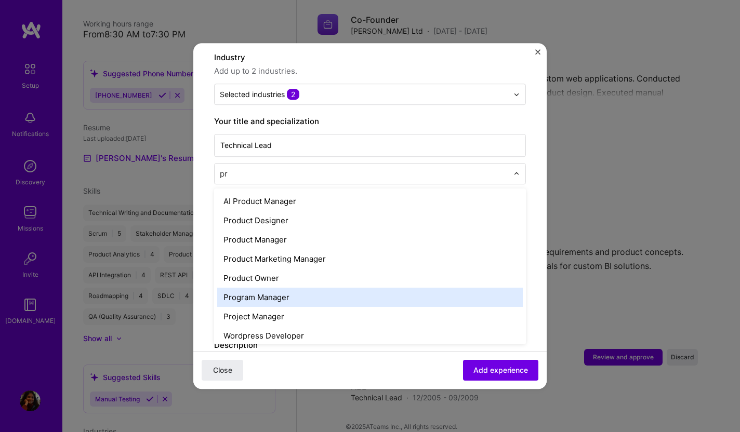
type input "p"
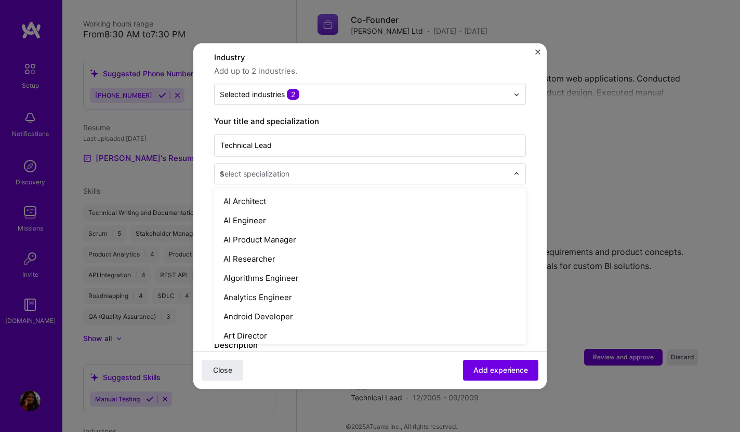
type input "so"
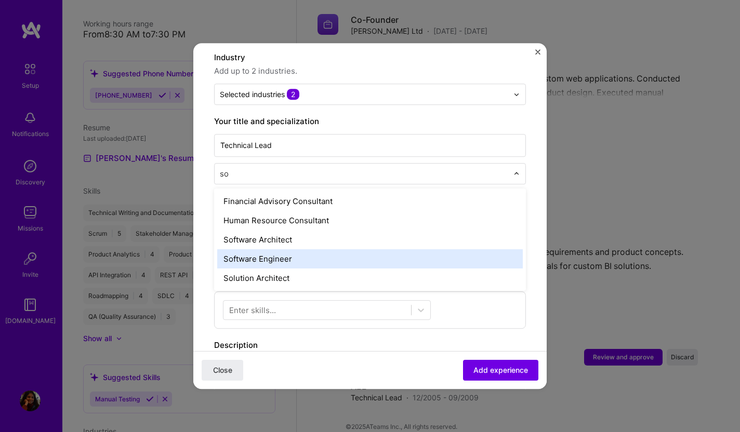
click at [281, 250] on div "Software Engineer" at bounding box center [369, 258] width 305 height 19
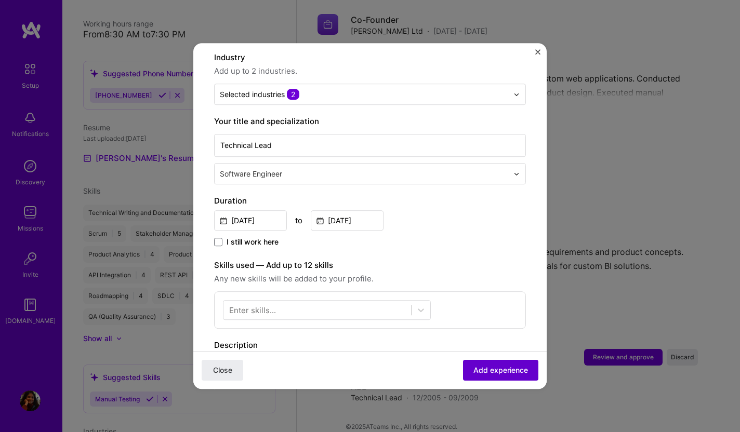
click at [482, 372] on span "Add experience" at bounding box center [500, 370] width 55 height 10
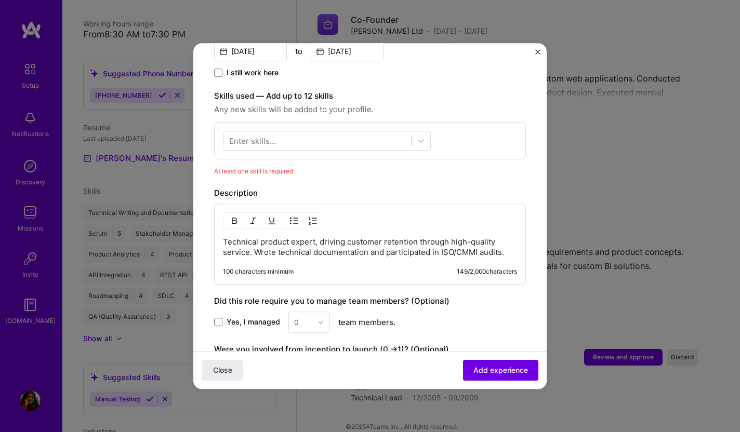
scroll to position [317, 0]
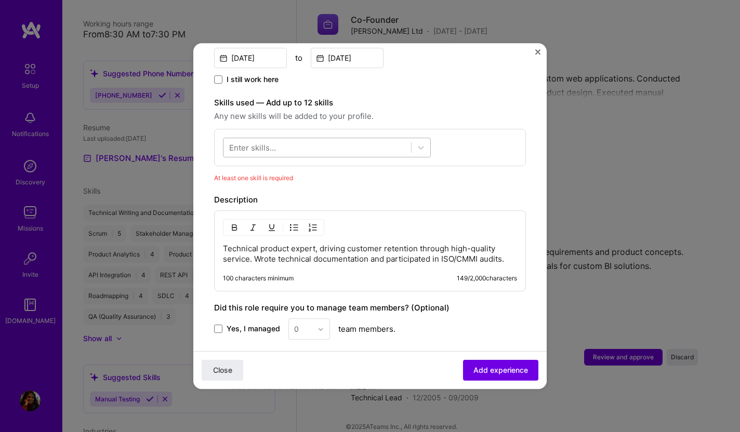
click at [332, 140] on div at bounding box center [317, 147] width 188 height 17
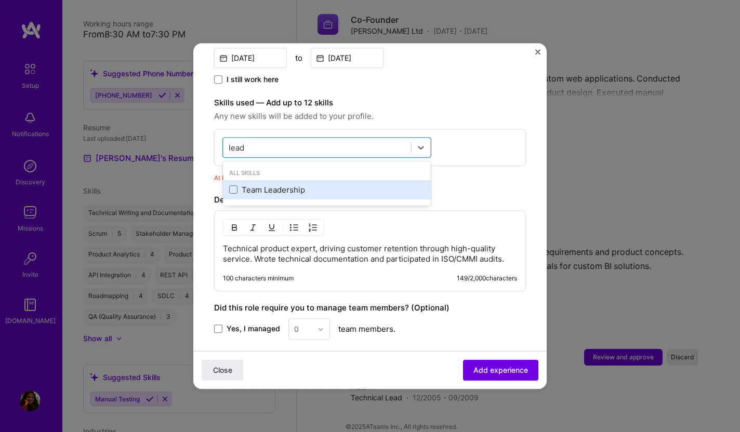
click at [300, 184] on div "Team Leadership" at bounding box center [326, 189] width 195 height 11
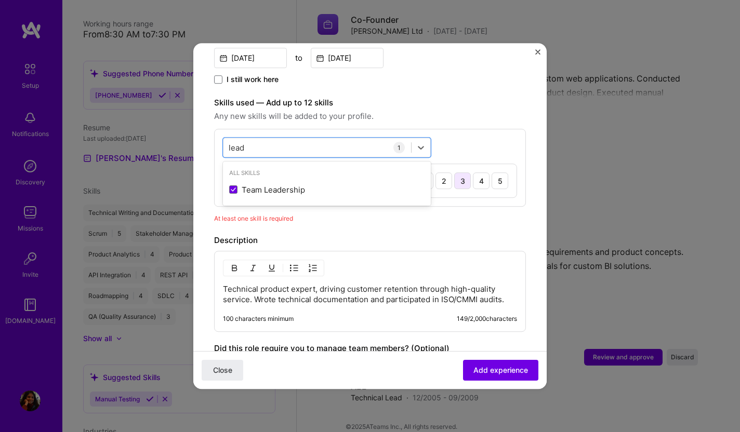
type input "lead"
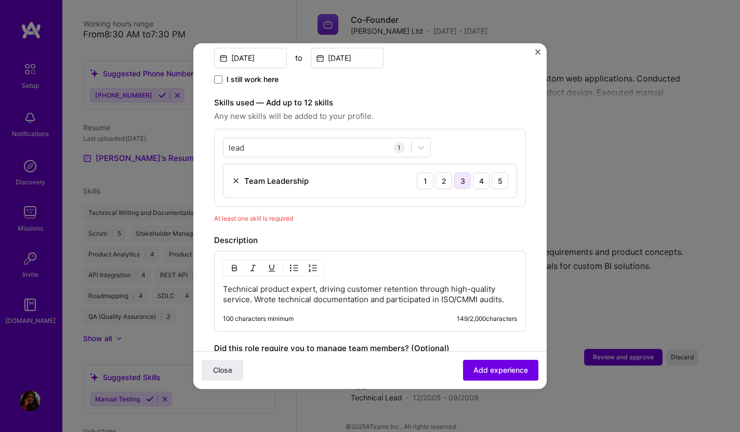
click at [463, 172] on div "3" at bounding box center [462, 180] width 17 height 17
click at [502, 375] on span "Add experience" at bounding box center [500, 370] width 55 height 10
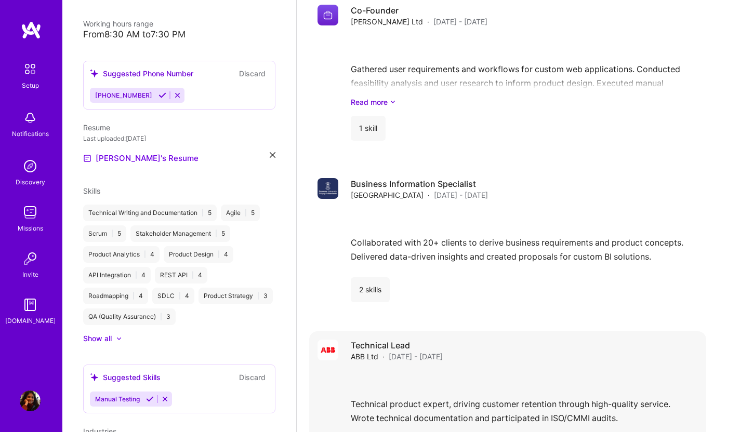
scroll to position [1893, 0]
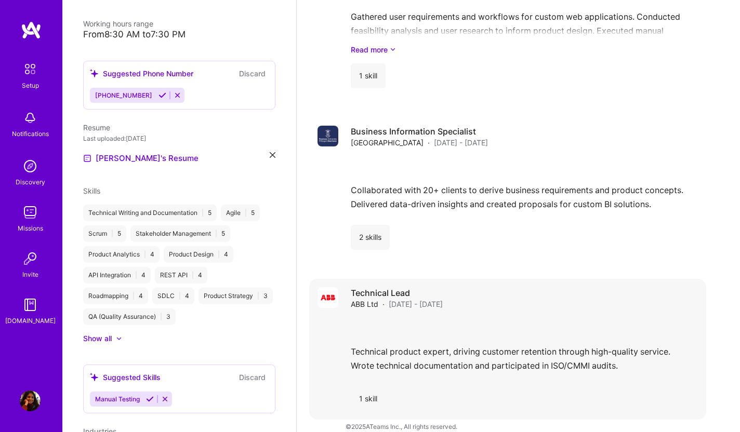
click at [462, 343] on div "Technical product expert, driving customer retention through high-quality servi…" at bounding box center [524, 348] width 347 height 60
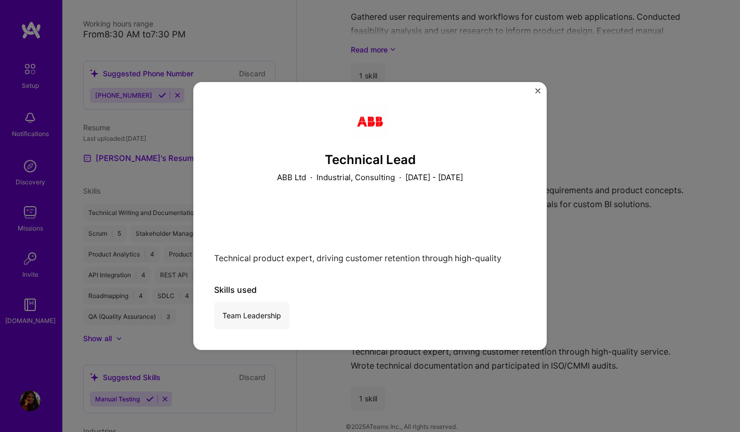
click at [538, 91] on img "Close" at bounding box center [537, 90] width 5 height 5
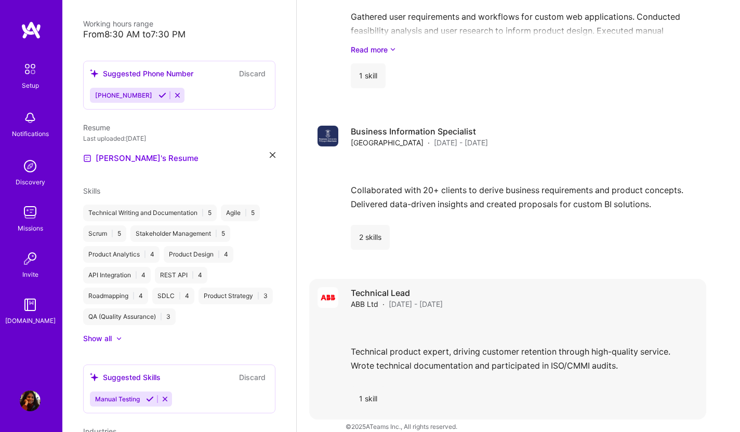
click at [366, 387] on div "1 skill" at bounding box center [368, 399] width 35 height 25
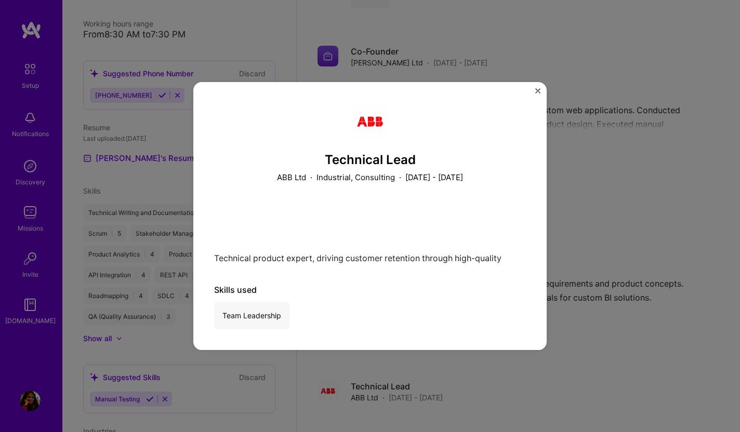
scroll to position [1782, 0]
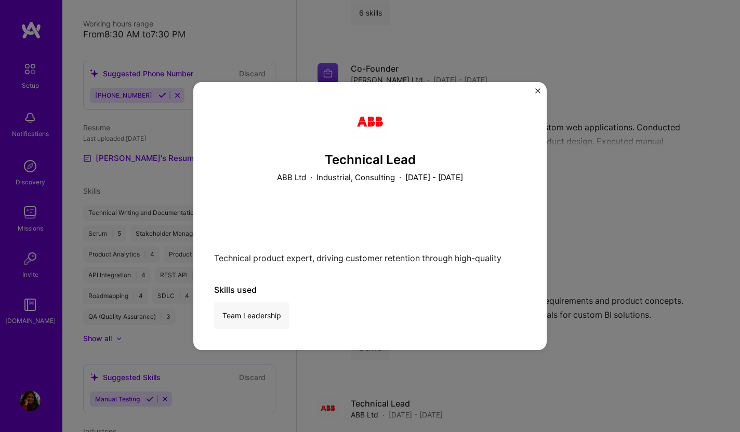
click at [389, 195] on div "Technical Lead ABB Ltd · Industrial, Consulting · [DATE] - [DATE] Technical pro…" at bounding box center [370, 216] width 312 height 226
click at [538, 87] on div "Technical Lead ABB Ltd · Industrial, Consulting · [DATE] - [DATE] Technical pro…" at bounding box center [369, 216] width 353 height 268
click at [538, 90] on img "Close" at bounding box center [537, 90] width 5 height 5
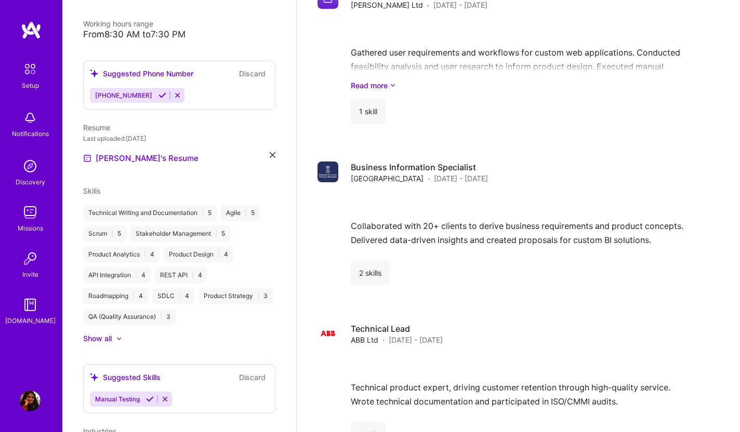
scroll to position [1893, 0]
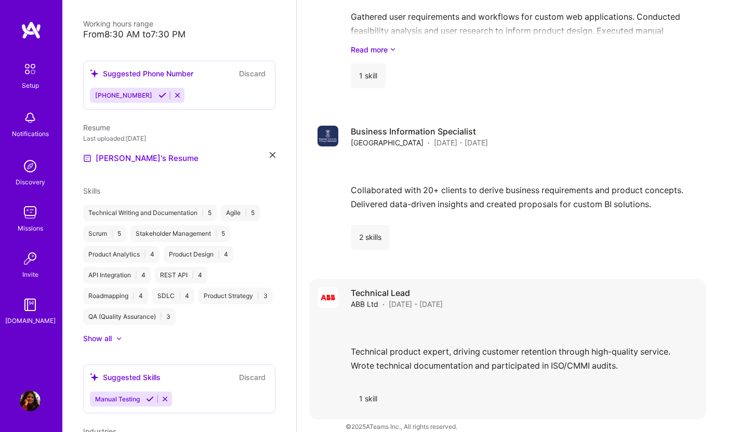
click at [504, 294] on div "Technical Lead ABB Ltd · [DATE] - [DATE]" at bounding box center [524, 298] width 347 height 22
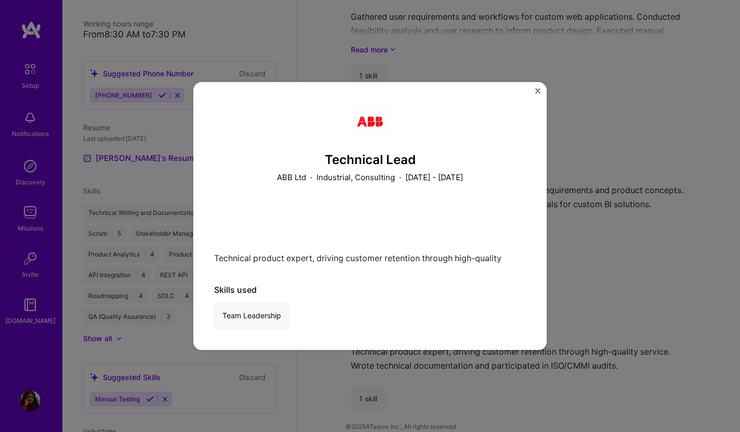
click at [540, 88] on div "Technical Lead ABB Ltd · Industrial, Consulting · [DATE] - [DATE] Technical pro…" at bounding box center [369, 216] width 353 height 268
click at [536, 90] on img "Close" at bounding box center [537, 90] width 5 height 5
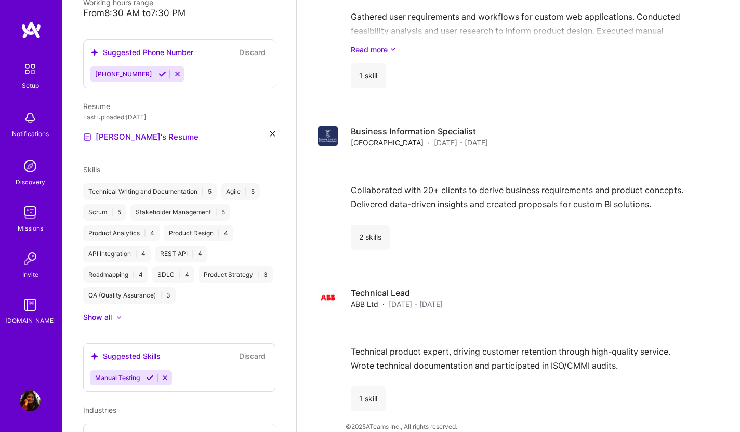
scroll to position [358, 0]
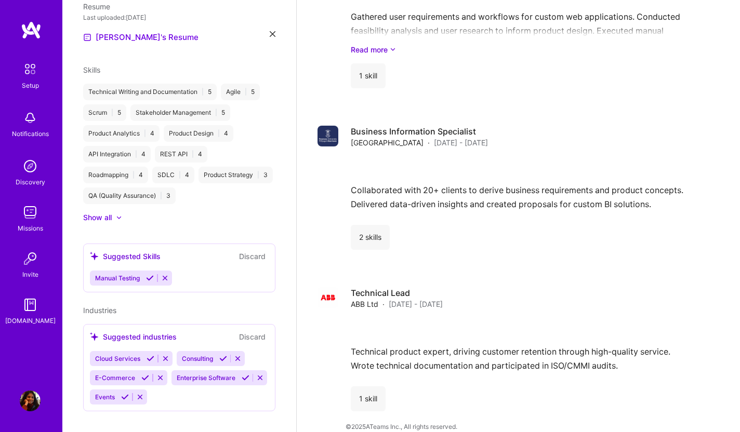
click at [122, 393] on icon at bounding box center [125, 397] width 8 height 8
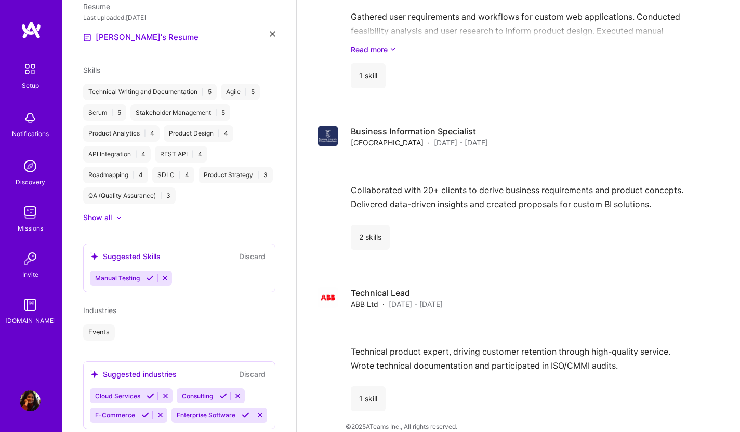
click at [248, 411] on icon at bounding box center [246, 415] width 8 height 8
click at [145, 411] on icon at bounding box center [145, 415] width 8 height 8
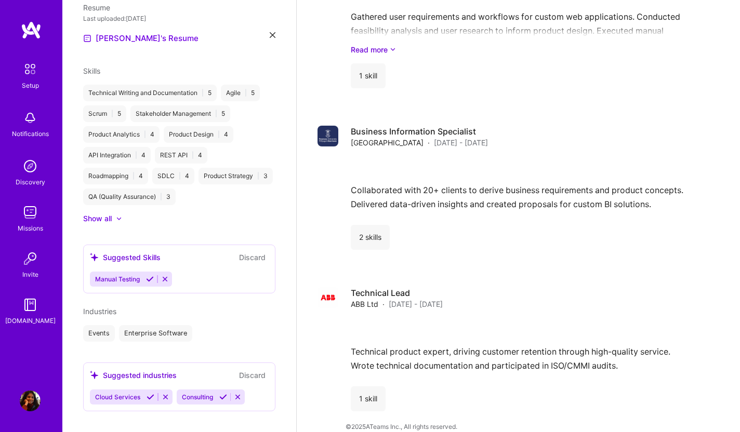
click at [152, 393] on button at bounding box center [150, 397] width 14 height 9
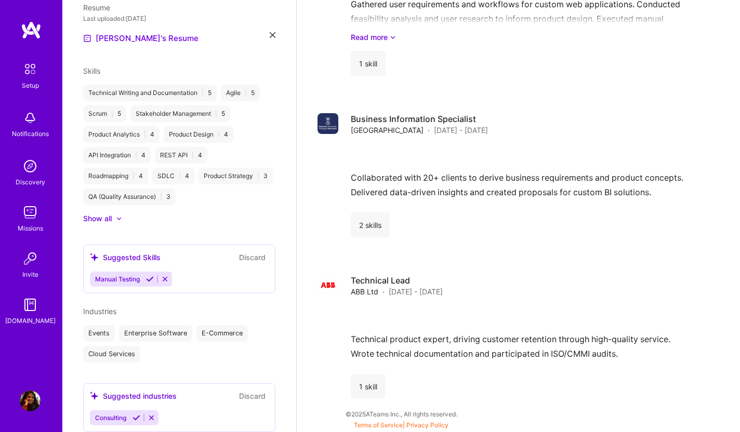
scroll to position [1877, 0]
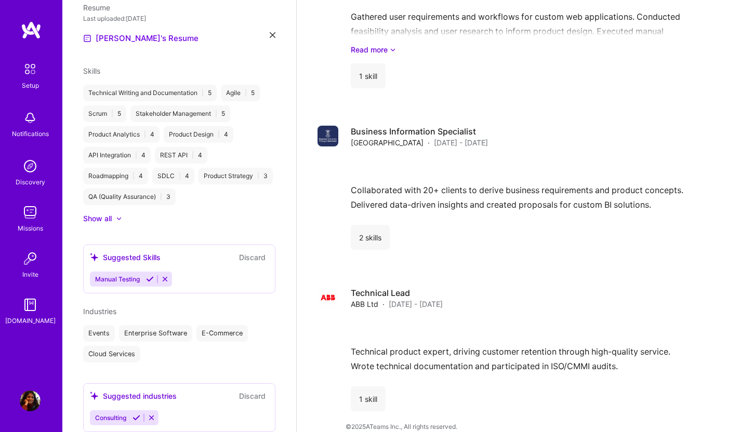
click at [154, 414] on icon at bounding box center [152, 418] width 8 height 8
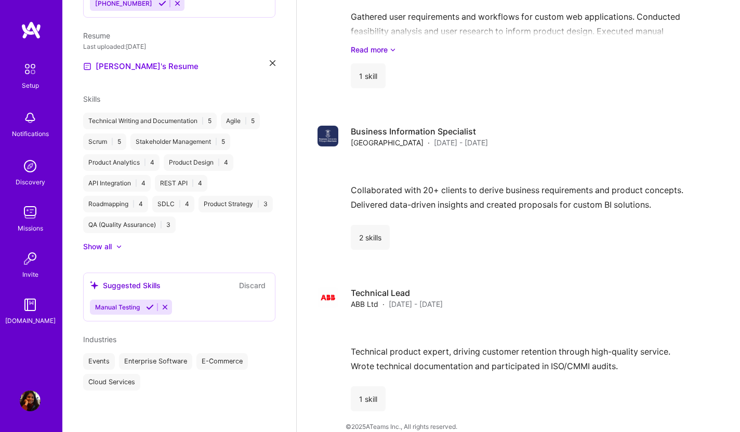
scroll to position [316, 0]
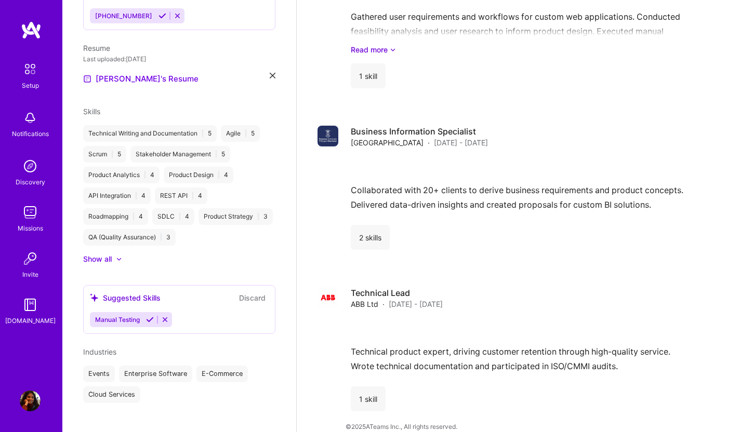
click at [152, 316] on icon at bounding box center [150, 320] width 8 height 8
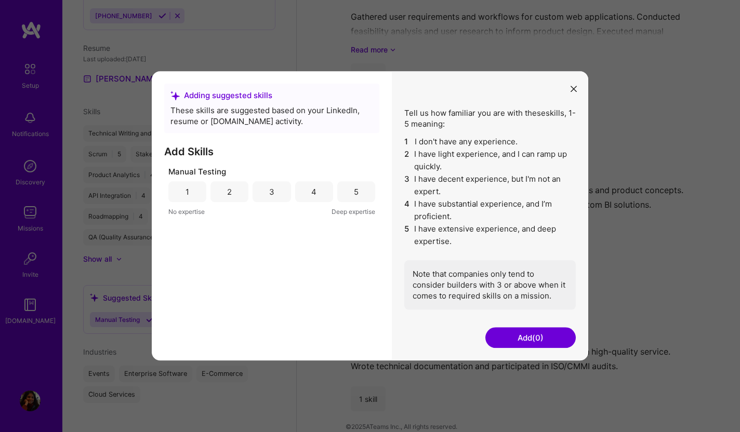
click at [307, 191] on div "4" at bounding box center [314, 191] width 38 height 21
click at [545, 339] on button "Add (1)" at bounding box center [530, 338] width 90 height 21
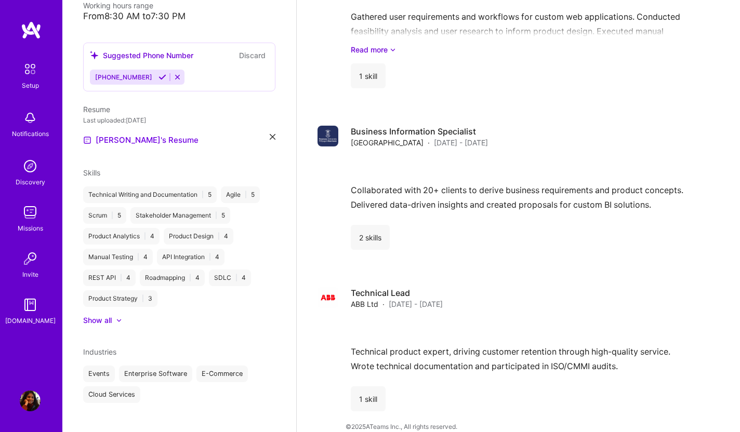
click at [118, 317] on div at bounding box center [119, 320] width 6 height 6
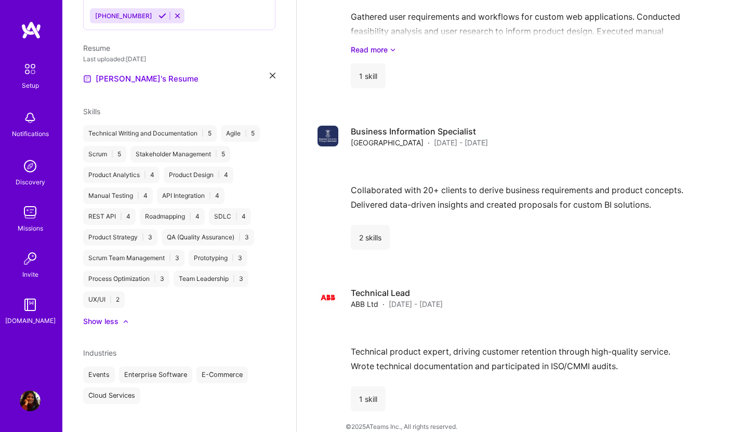
click at [257, 125] on div "Agile | 5" at bounding box center [240, 133] width 39 height 17
click at [238, 125] on div "Agile | 5" at bounding box center [240, 133] width 39 height 17
click at [186, 130] on div "Technical Writing and Documentation | 5 Agile | 5 Scrum | 5 Stakeholder Managem…" at bounding box center [179, 216] width 192 height 183
click at [176, 125] on div "Technical Writing and Documentation | 5" at bounding box center [150, 133] width 134 height 17
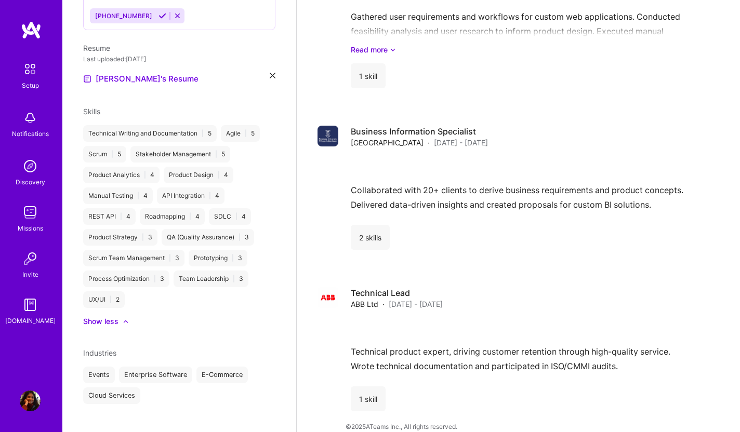
click at [176, 125] on div "Technical Writing and Documentation | 5" at bounding box center [150, 133] width 134 height 17
click at [189, 167] on div "Product Design | 4" at bounding box center [199, 175] width 70 height 17
click at [242, 271] on div "Team Leadership | 3" at bounding box center [211, 279] width 75 height 17
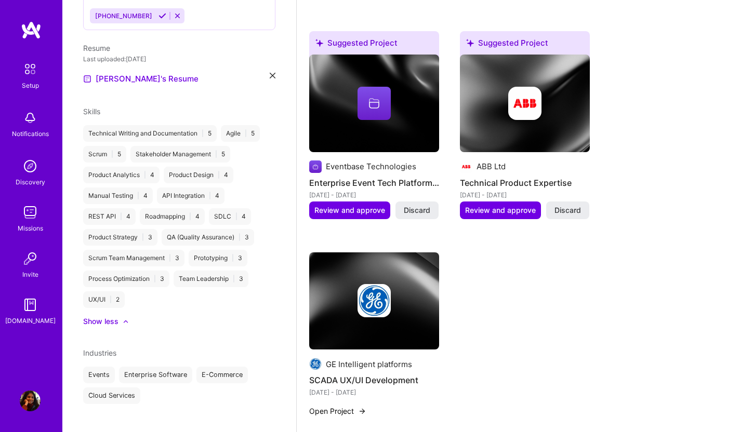
scroll to position [766, 0]
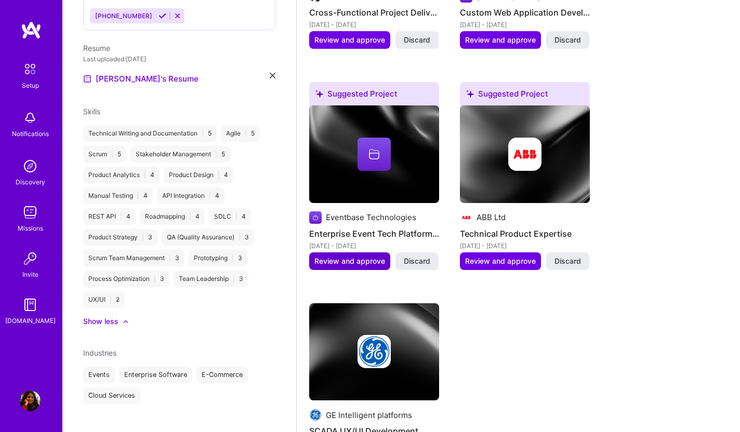
click at [350, 256] on span "Review and approve" at bounding box center [349, 261] width 71 height 10
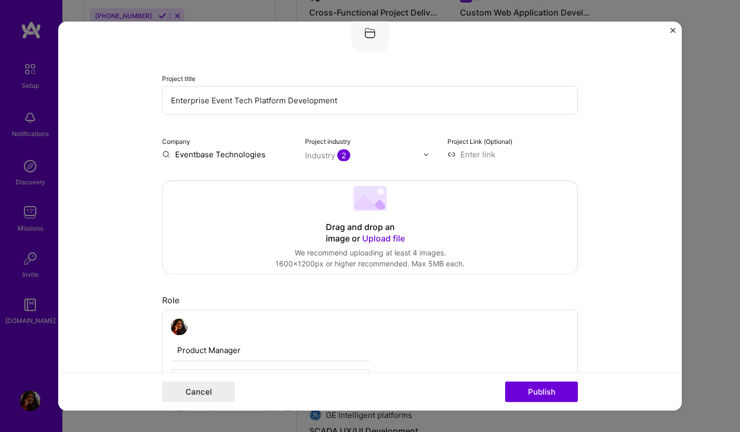
scroll to position [57, 0]
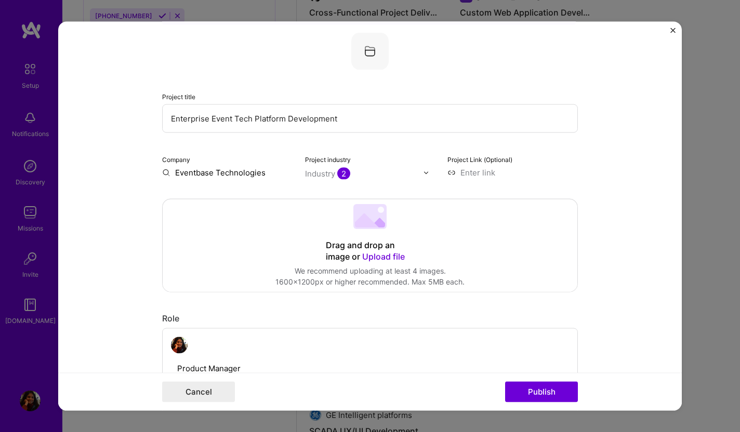
drag, startPoint x: 355, startPoint y: 119, endPoint x: 137, endPoint y: 111, distance: 217.8
click at [137, 111] on form "Editing suggested project This project is suggested based on your LinkedIn, res…" at bounding box center [369, 216] width 623 height 389
type input "Onboarding"
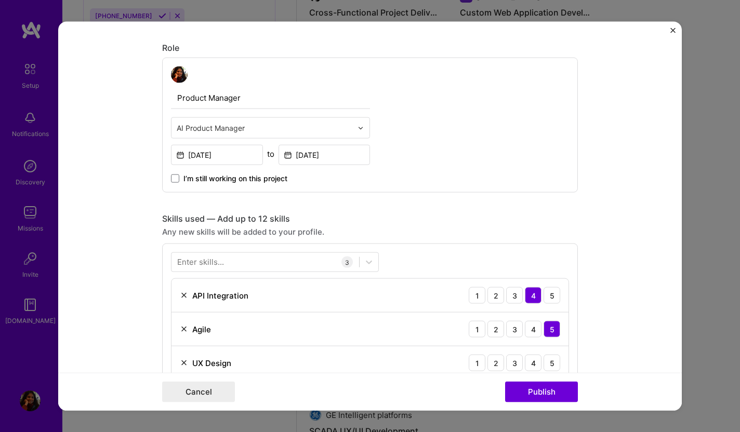
scroll to position [295, 0]
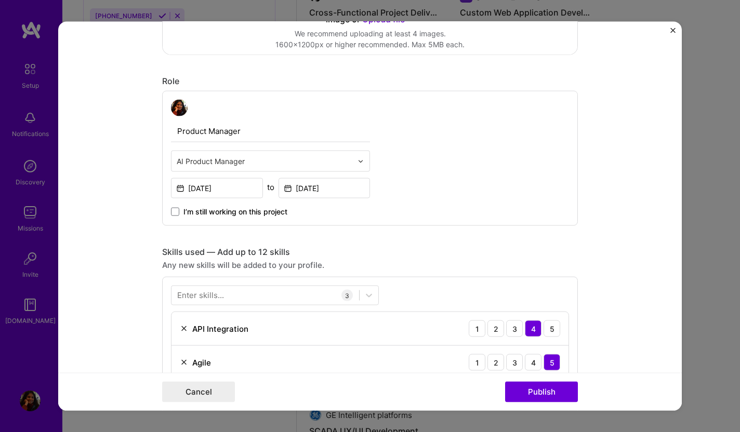
click at [360, 159] on img at bounding box center [360, 161] width 6 height 6
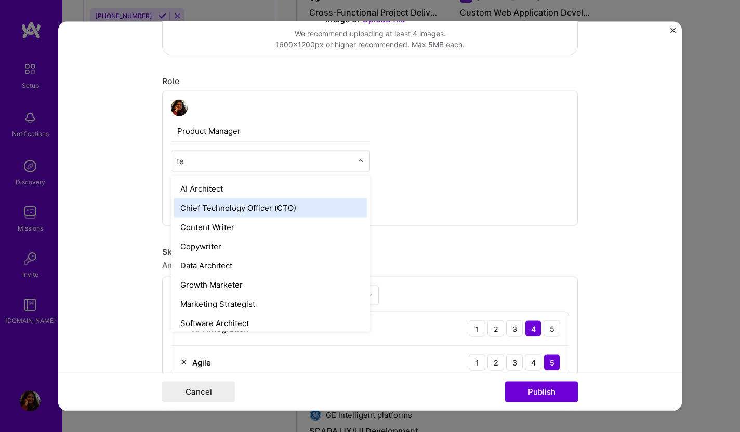
type input "t"
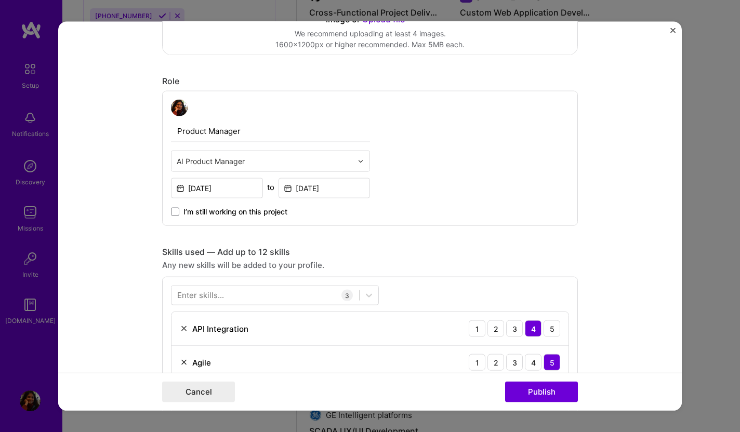
click at [518, 168] on div "Product Manager AI Product Manager [DATE] to [DATE] I’m still working on this p…" at bounding box center [370, 158] width 416 height 135
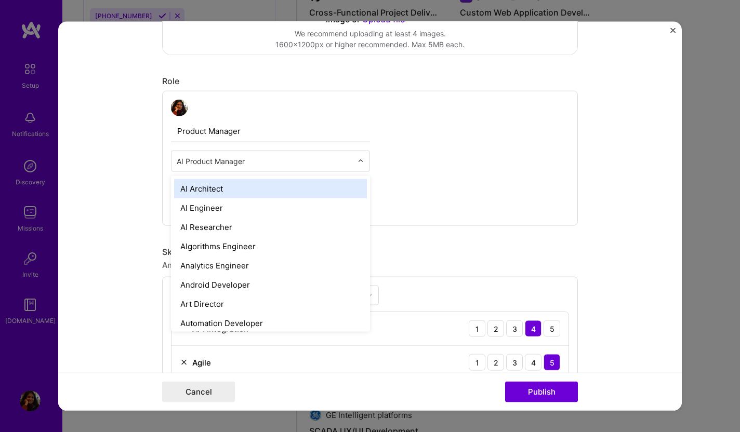
click at [361, 162] on img at bounding box center [360, 161] width 6 height 6
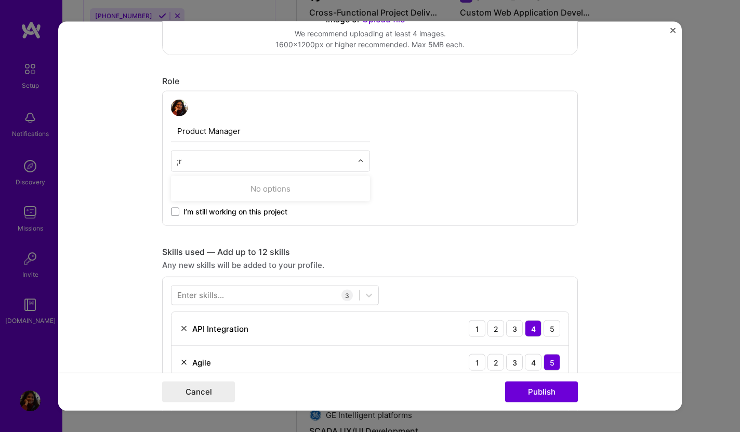
type input ";"
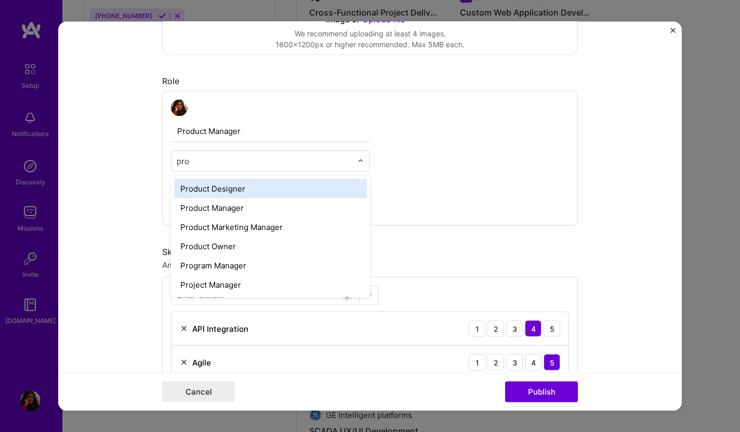
type input "prod"
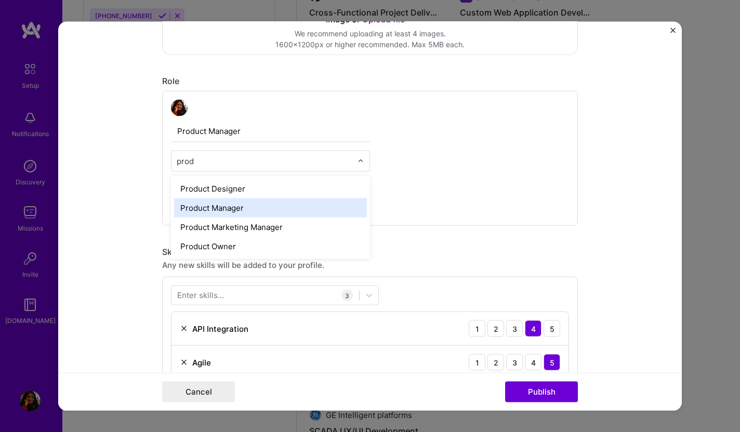
click at [239, 215] on div "Product Manager" at bounding box center [270, 207] width 193 height 19
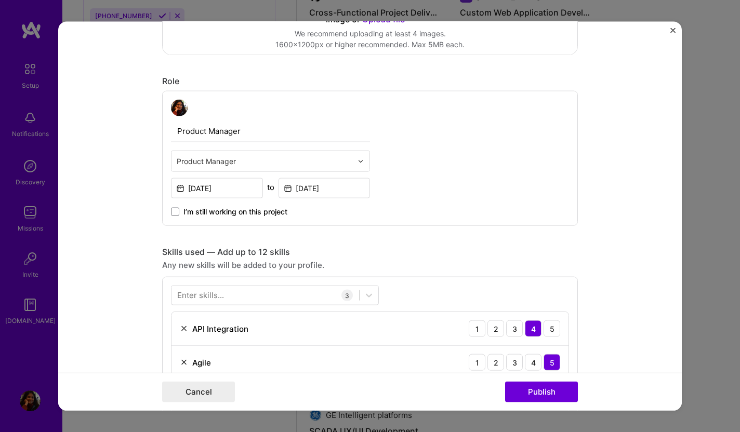
click at [417, 201] on div "Product Manager option Product Manager, selected. Select is focused ,type to re…" at bounding box center [370, 158] width 416 height 135
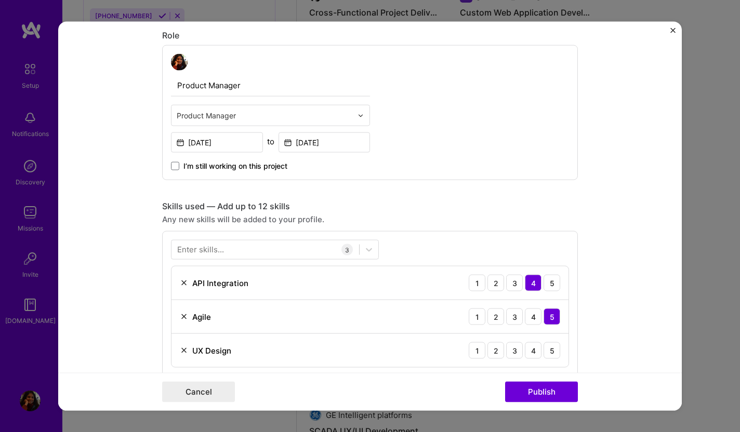
scroll to position [341, 0]
click at [235, 143] on input "[DATE]" at bounding box center [217, 142] width 92 height 20
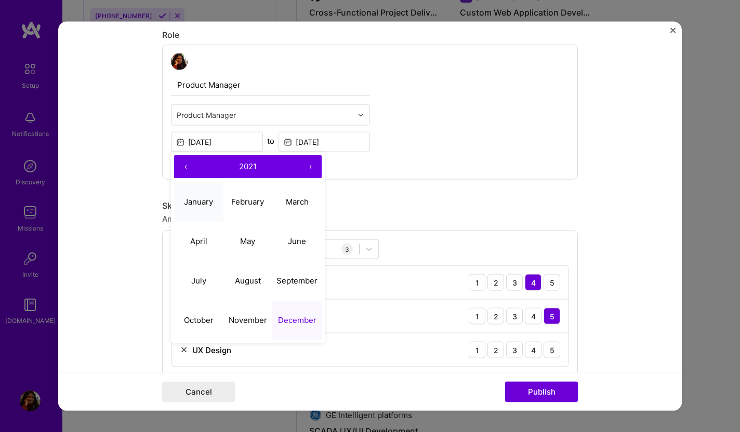
click at [207, 202] on abbr "January" at bounding box center [198, 201] width 29 height 10
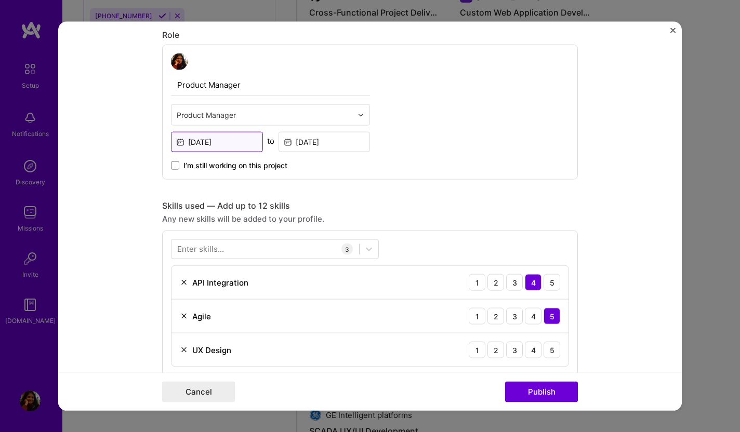
click at [229, 141] on input "[DATE]" at bounding box center [217, 142] width 92 height 20
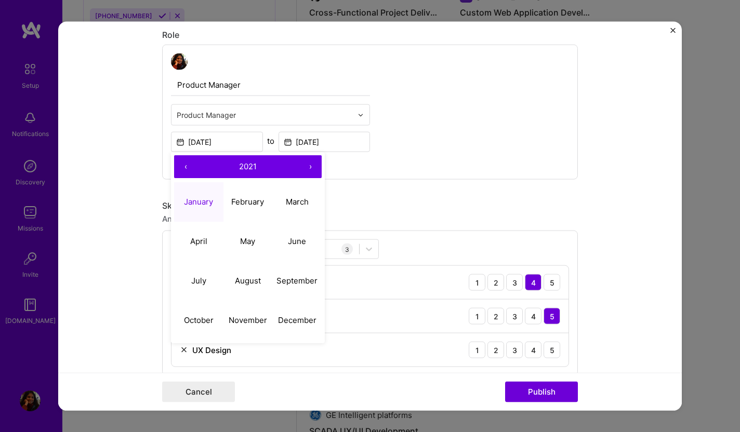
click at [308, 168] on button "›" at bounding box center [310, 166] width 23 height 23
click at [367, 169] on div "I’m still working on this project" at bounding box center [270, 161] width 199 height 19
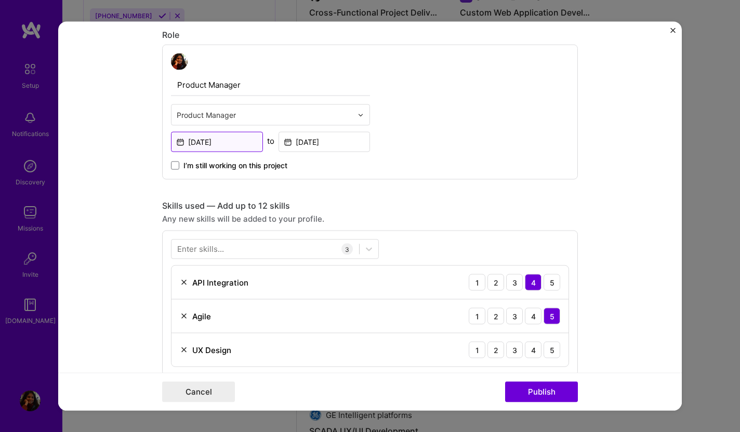
click at [212, 142] on input "[DATE]" at bounding box center [217, 142] width 92 height 20
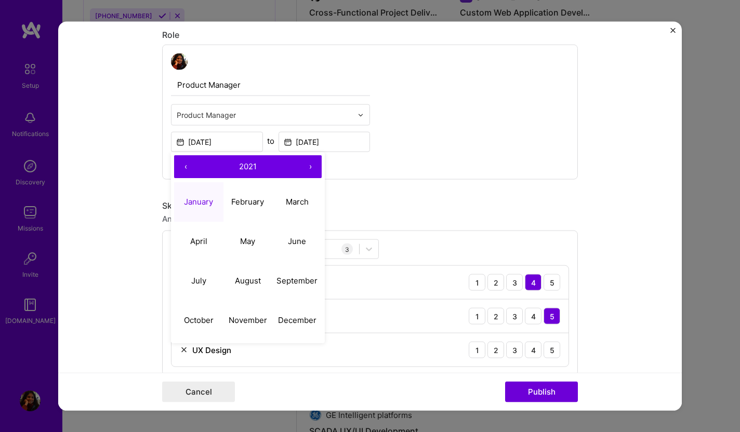
click at [309, 165] on button "›" at bounding box center [310, 166] width 23 height 23
click at [204, 199] on abbr "January" at bounding box center [198, 201] width 29 height 10
type input "[DATE]"
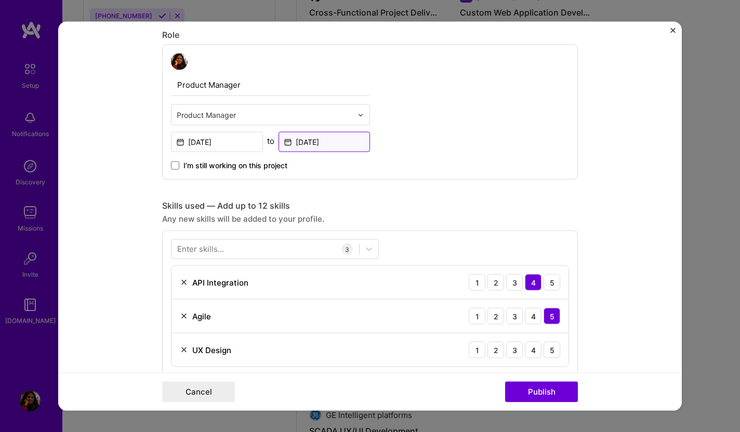
click at [331, 140] on input "[DATE]" at bounding box center [324, 142] width 92 height 20
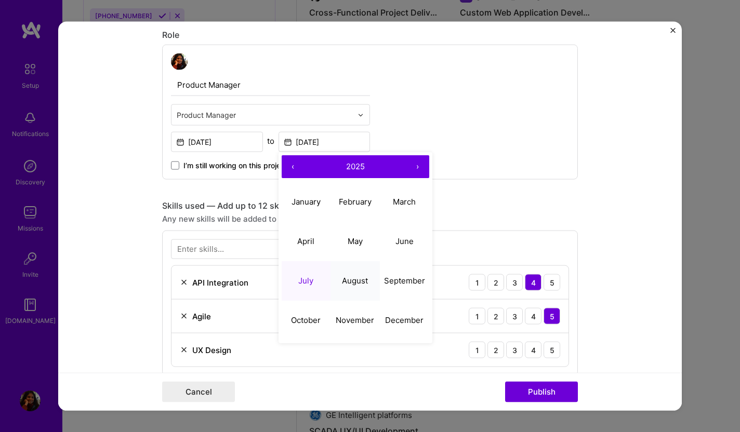
click at [362, 276] on abbr "August" at bounding box center [355, 280] width 26 height 10
type input "[DATE]"
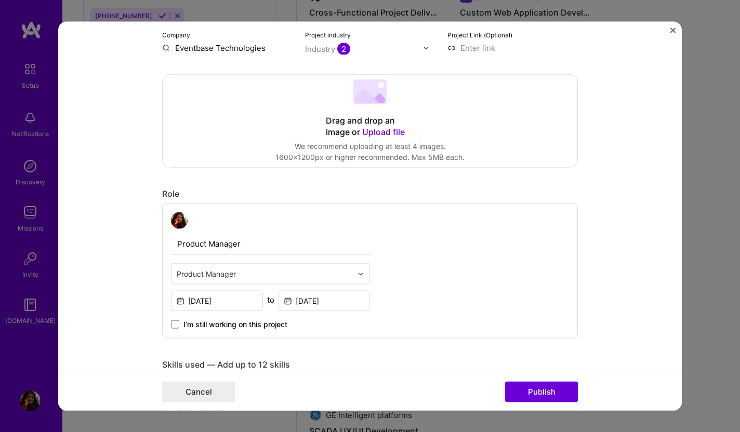
scroll to position [0, 0]
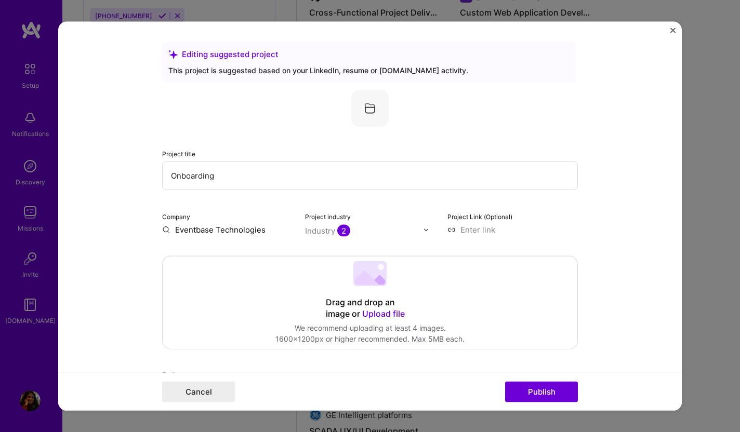
click at [364, 177] on input "Onboarding" at bounding box center [370, 176] width 416 height 29
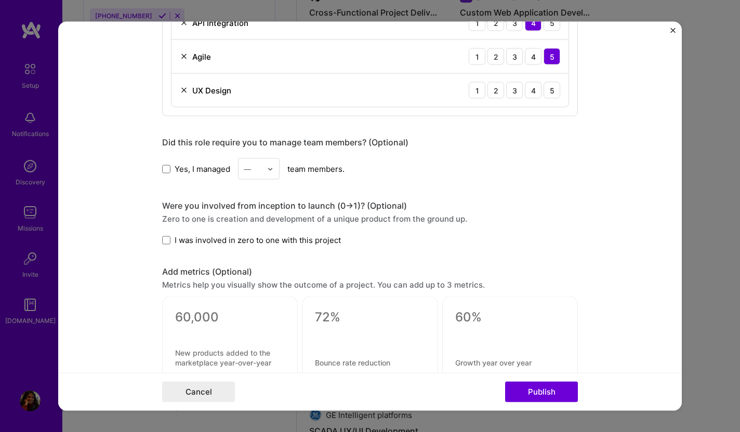
scroll to position [683, 0]
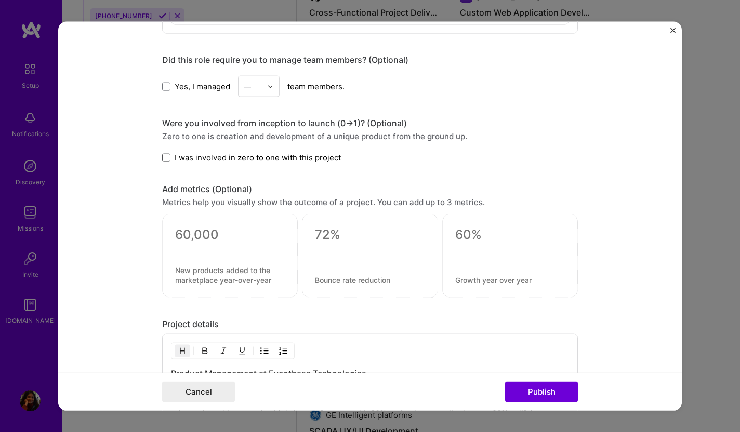
click at [169, 159] on span at bounding box center [166, 157] width 8 height 8
click at [0, 0] on input "I was involved in zero to one with this project" at bounding box center [0, 0] width 0 height 0
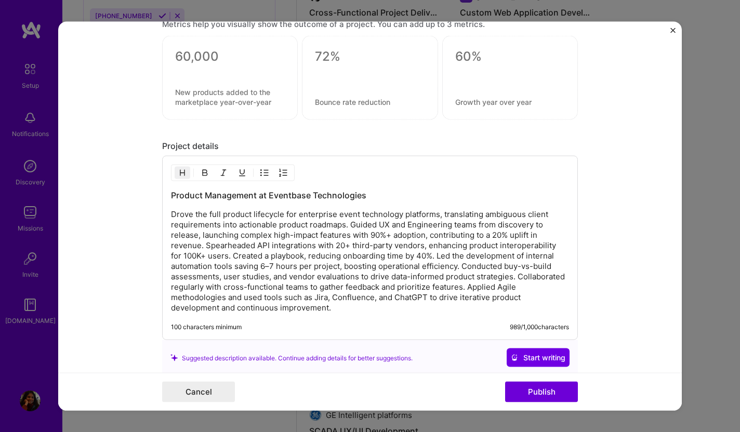
scroll to position [908, 0]
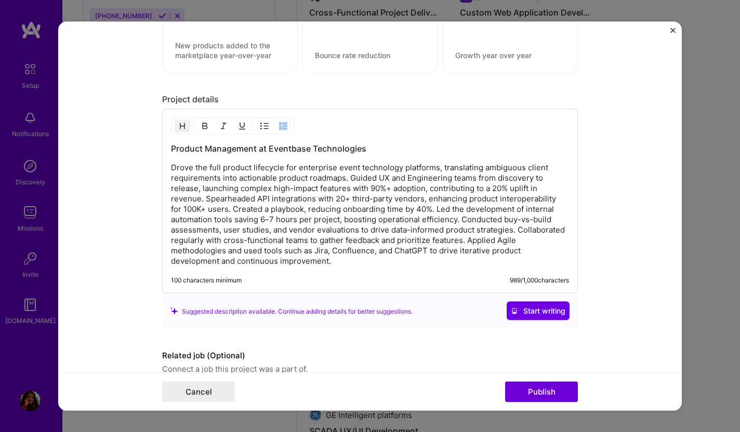
drag, startPoint x: 169, startPoint y: 168, endPoint x: 358, endPoint y: 239, distance: 202.0
click at [370, 262] on div "Product Management at Eventbase Technologies Drove the full product lifecycle f…" at bounding box center [370, 201] width 416 height 184
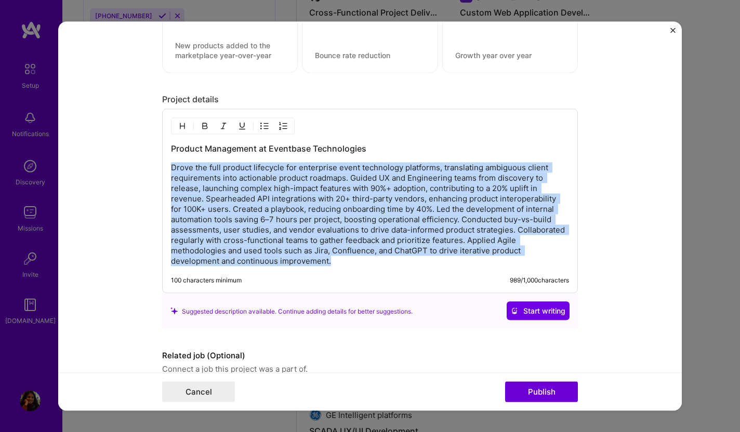
drag, startPoint x: 331, startPoint y: 264, endPoint x: 171, endPoint y: 163, distance: 189.4
click at [171, 163] on p "Drove the full product lifecycle for enterprise event technology platforms, tra…" at bounding box center [370, 215] width 398 height 104
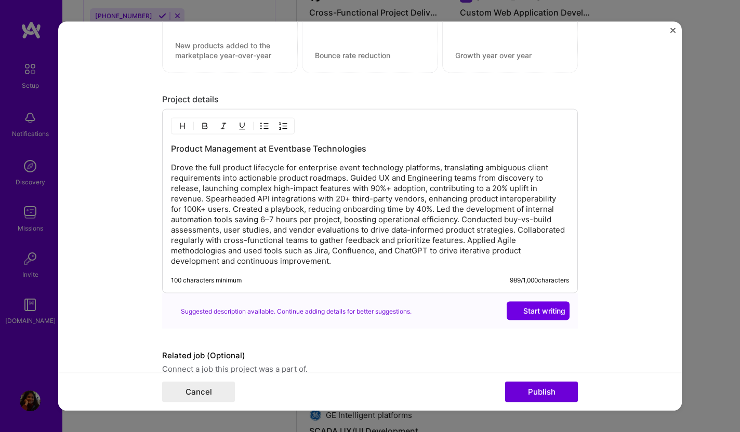
scroll to position [870, 0]
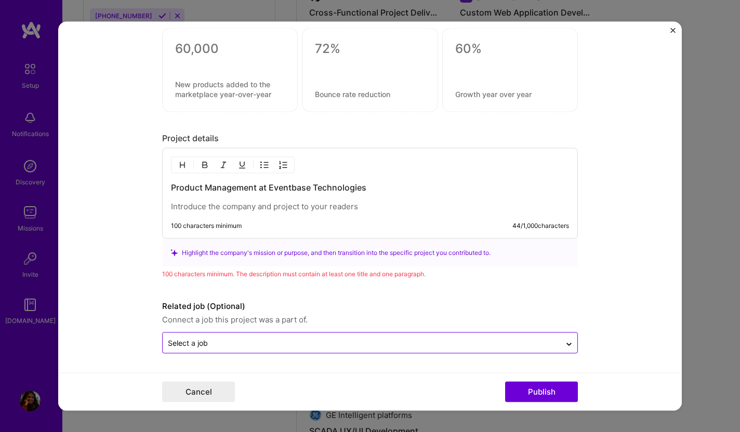
click at [239, 345] on input "text" at bounding box center [362, 343] width 388 height 11
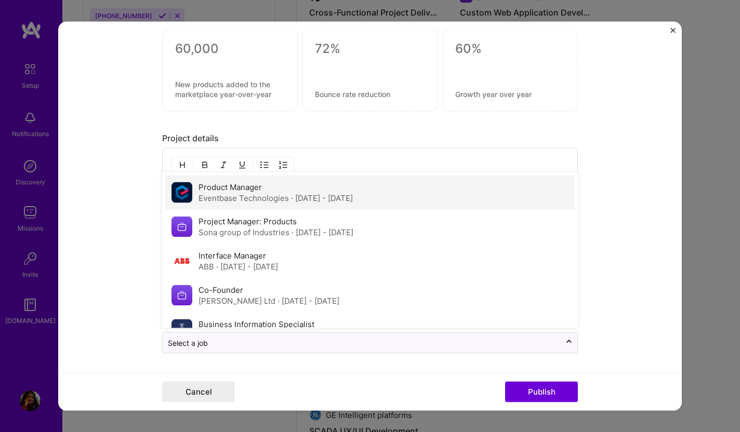
click at [252, 197] on div "Eventbase Technologies · [DATE] - [DATE]" at bounding box center [275, 198] width 154 height 11
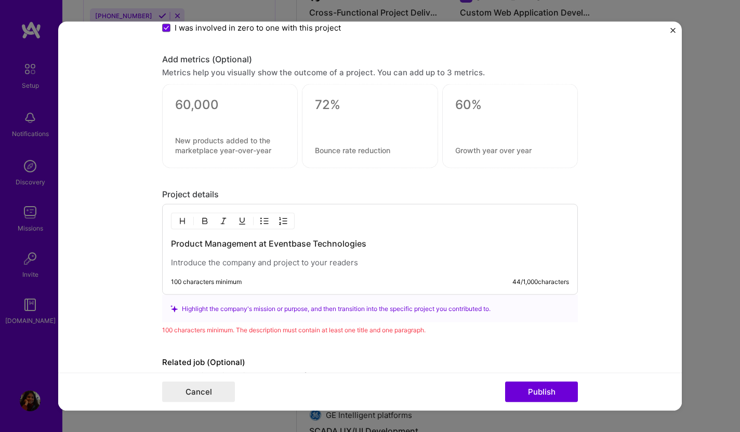
scroll to position [701, 0]
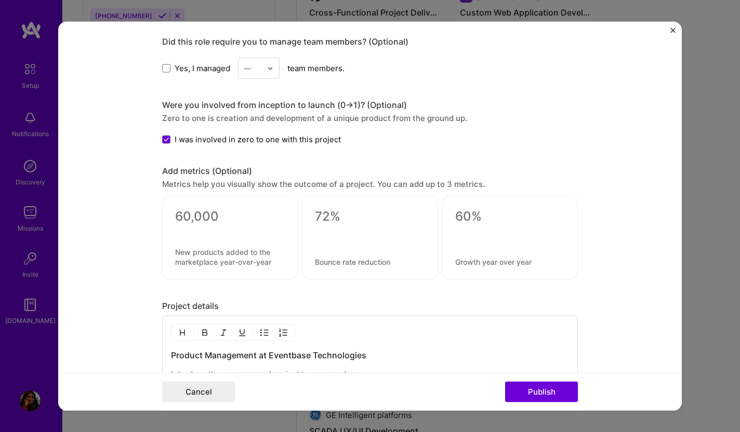
click at [336, 216] on textarea at bounding box center [370, 217] width 110 height 16
type textarea "0"
type textarea "90%"
click at [338, 268] on div "90% 3 / 30 characters" at bounding box center [370, 238] width 136 height 84
click at [338, 264] on textarea at bounding box center [370, 262] width 110 height 10
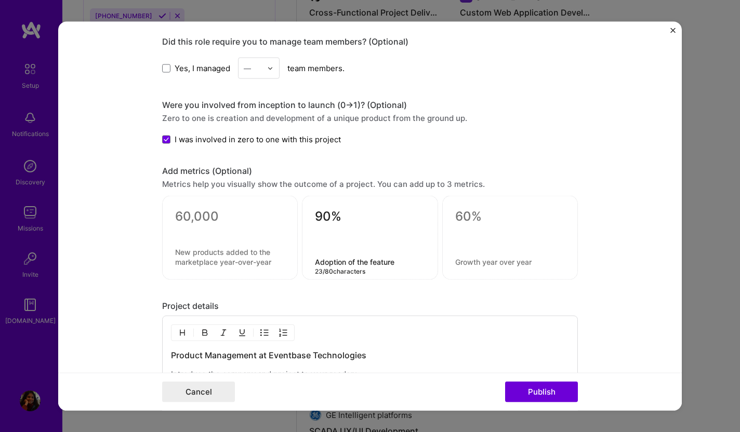
type textarea "Adoption of the feature"
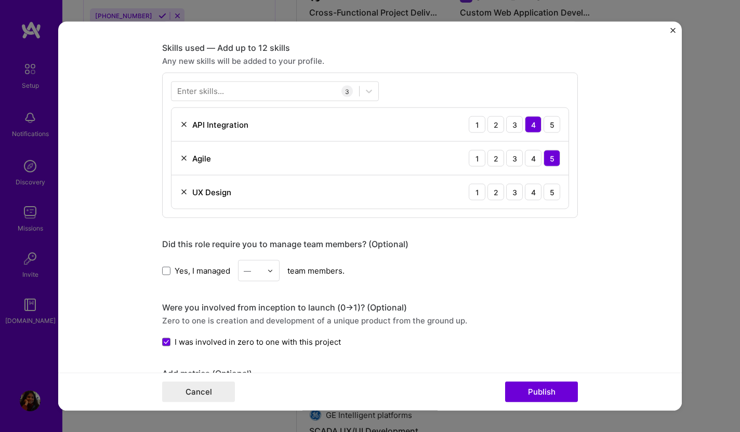
scroll to position [757, 0]
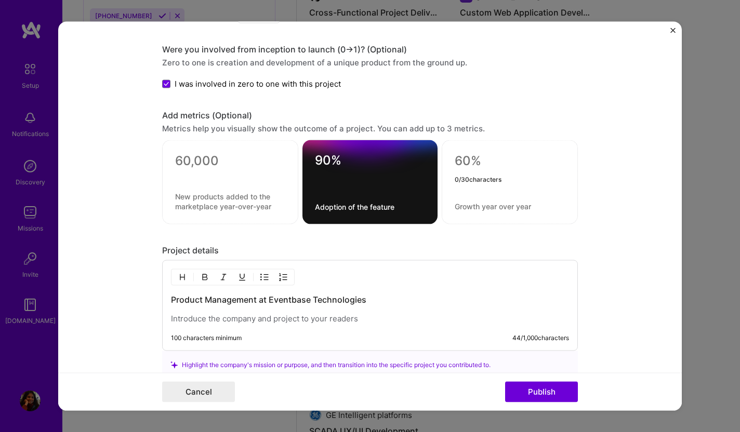
click at [314, 321] on p at bounding box center [370, 319] width 398 height 10
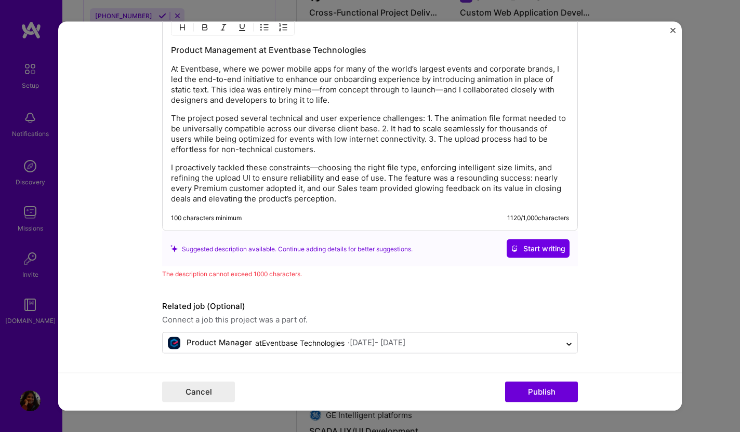
scroll to position [993, 0]
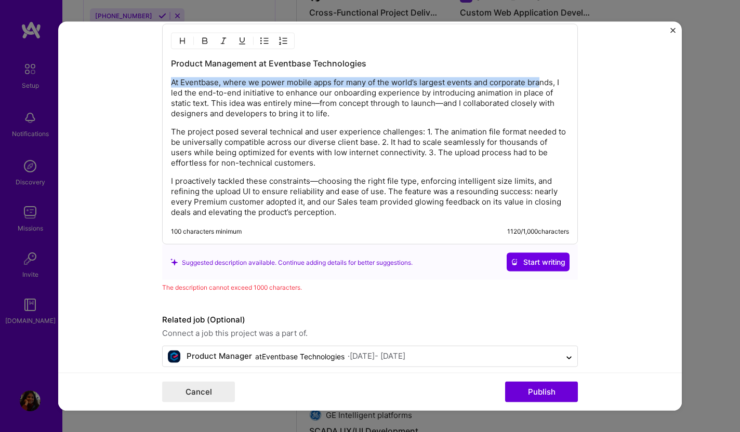
drag, startPoint x: 171, startPoint y: 83, endPoint x: 536, endPoint y: 83, distance: 364.7
click at [538, 81] on p "At Eventbase, where we power mobile apps for many of the world’s largest events…" at bounding box center [370, 98] width 398 height 42
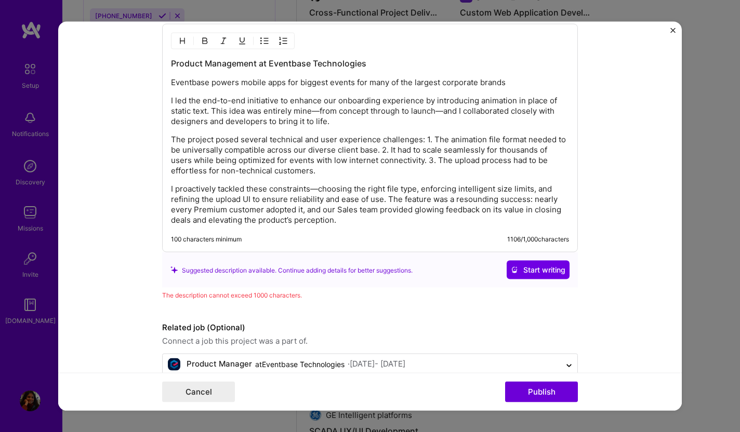
click at [463, 145] on p "The project posed several technical and user experience challenges: 1. The anim…" at bounding box center [370, 156] width 398 height 42
click at [336, 108] on p "I led the end-to-end initiative to enhance our onboarding experience by introdu…" at bounding box center [370, 111] width 398 height 31
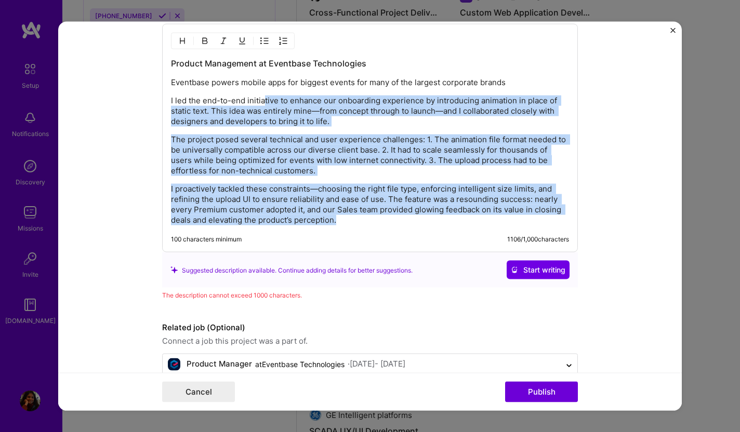
drag, startPoint x: 264, startPoint y: 98, endPoint x: 431, endPoint y: 265, distance: 236.2
click at [438, 272] on div "Project details Product Management at Eventbase Technologies Eventbase powers m…" at bounding box center [370, 155] width 416 height 292
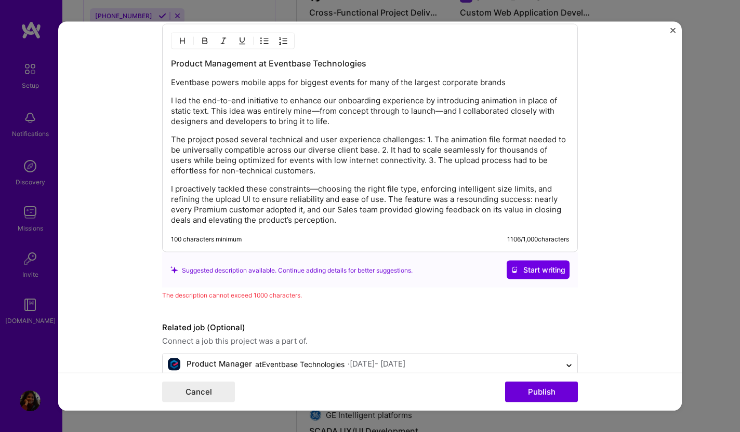
click at [368, 171] on p "The project posed several technical and user experience challenges: 1. The anim…" at bounding box center [370, 156] width 398 height 42
click at [310, 114] on p "I led the end-to-end initiative to enhance our onboarding experience by introdu…" at bounding box center [370, 111] width 398 height 31
click at [413, 195] on p "I proactively tackled these constraints—choosing the right file type, enforcing…" at bounding box center [370, 205] width 398 height 42
click at [521, 85] on p "Eventbase powers mobile apps for biggest events for many of the largest corpora…" at bounding box center [370, 82] width 398 height 10
click at [471, 191] on p "I proactively tackled these constraints—choosing the right file type, enforcing…" at bounding box center [370, 205] width 398 height 42
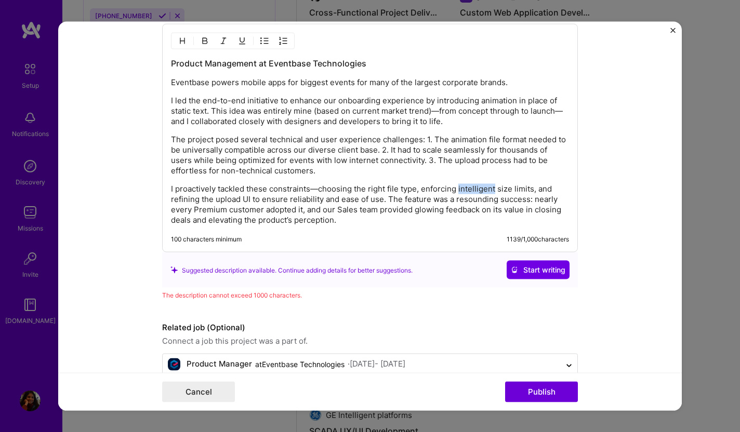
click at [471, 191] on p "I proactively tackled these constraints—choosing the right file type, enforcing…" at bounding box center [370, 205] width 398 height 42
click at [437, 190] on p "I proactively tackled these constraints—choosing the right file type, enforcing…" at bounding box center [370, 205] width 398 height 42
drag, startPoint x: 423, startPoint y: 188, endPoint x: 496, endPoint y: 189, distance: 72.7
click at [496, 189] on p "I proactively tackled these constraints—choosing the right file type, enforcing…" at bounding box center [370, 205] width 398 height 42
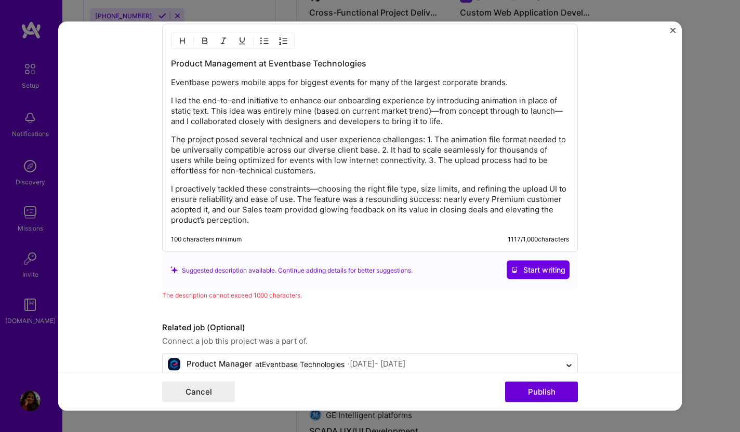
click at [531, 191] on p "I proactively tackled these constraints—choosing the right file type, size limi…" at bounding box center [370, 205] width 398 height 42
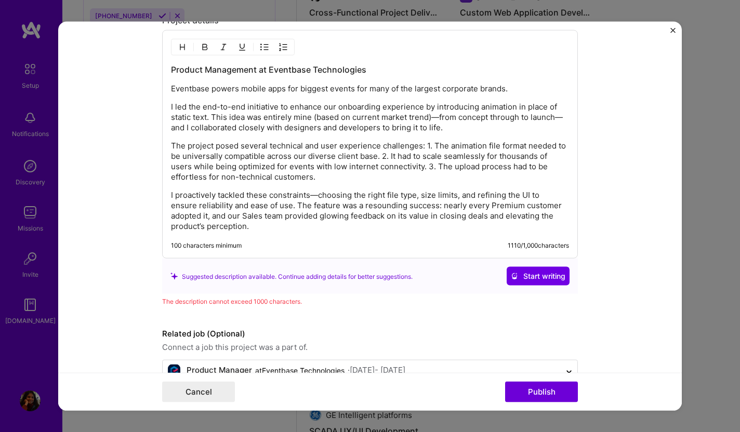
scroll to position [982, 0]
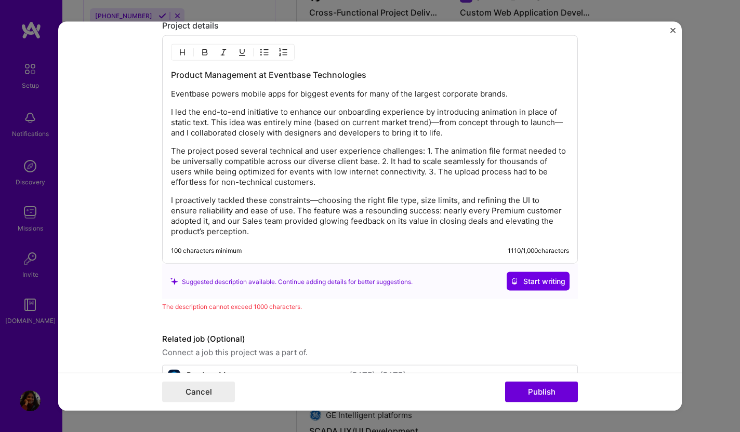
click at [353, 156] on p "The project posed several technical and user experience challenges: 1. The anim…" at bounding box center [370, 167] width 398 height 42
click at [324, 154] on p "The project posed several technical and user experience challenges: 1. The anim…" at bounding box center [370, 167] width 398 height 42
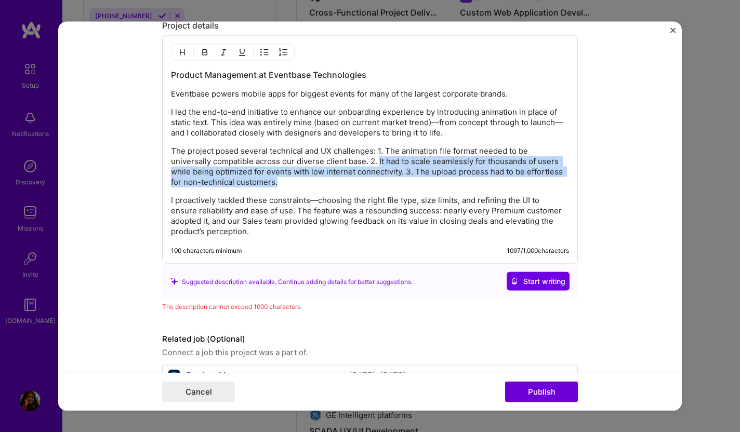
drag, startPoint x: 379, startPoint y: 163, endPoint x: 426, endPoint y: 175, distance: 48.9
click at [426, 178] on p "The project posed several technical and UX challenges: 1. The animation file fo…" at bounding box center [370, 167] width 398 height 42
click at [426, 175] on p "The project posed several technical and UX challenges: 1. The animation file fo…" at bounding box center [370, 167] width 398 height 42
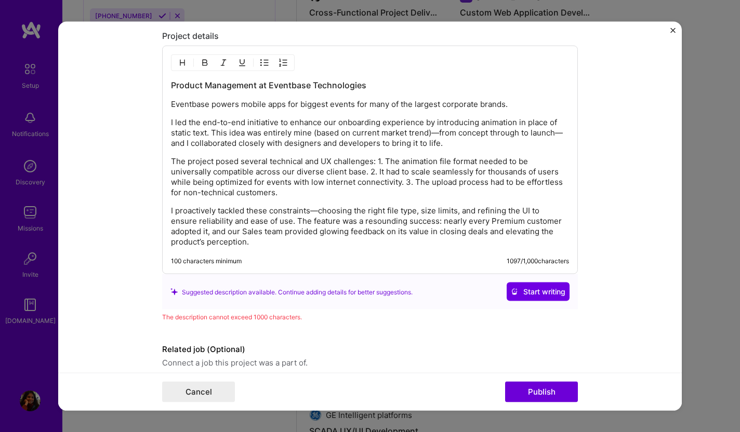
scroll to position [929, 0]
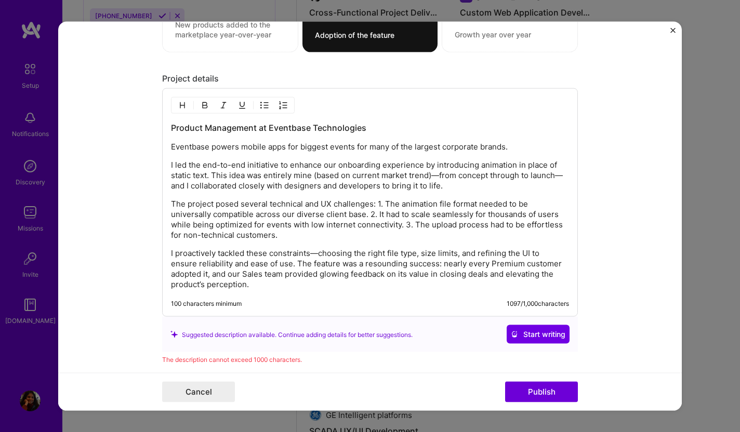
click at [232, 157] on div "Product Management at Eventbase Technologies Eventbase powers mobile apps for b…" at bounding box center [370, 206] width 398 height 168
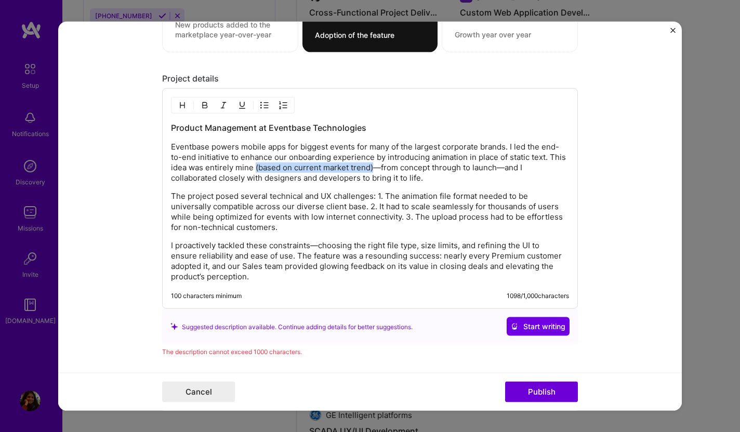
drag, startPoint x: 256, startPoint y: 168, endPoint x: 372, endPoint y: 170, distance: 116.4
click at [372, 170] on p "Eventbase powers mobile apps for biggest events for many of the largest corpora…" at bounding box center [370, 163] width 398 height 42
click at [233, 277] on p "I proactively tackled these constraints—choosing the right file type, size limi…" at bounding box center [370, 262] width 398 height 42
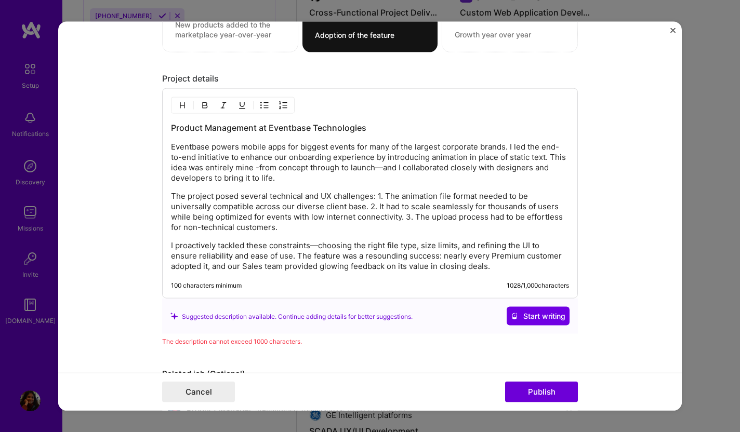
click at [513, 257] on p "I proactively tackled these constraints—choosing the right file type, size limi…" at bounding box center [370, 256] width 398 height 31
click at [424, 197] on p "The project posed several technical and UX challenges: 1. The animation file fo…" at bounding box center [370, 212] width 398 height 42
click at [427, 145] on p "Eventbase powers mobile apps for biggest events for many of the largest corpora…" at bounding box center [370, 163] width 398 height 42
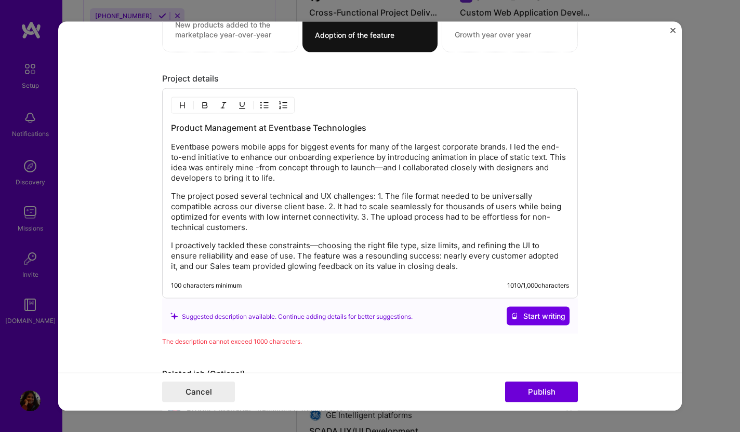
click at [323, 148] on p "Eventbase powers mobile apps for biggest events for many of the largest corpora…" at bounding box center [370, 163] width 398 height 42
click at [331, 150] on p "Eventbase powers mobile apps for biggest events for many of the largest corpora…" at bounding box center [370, 163] width 398 height 42
click at [489, 148] on p "Eventbase powers mobile apps for biggest corporate events for many of the large…" at bounding box center [370, 163] width 398 height 42
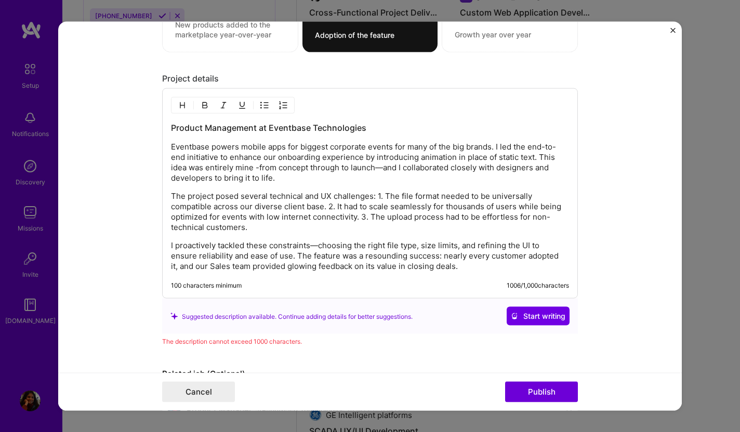
click at [336, 163] on p "Eventbase powers mobile apps for biggest corporate events for many of the big b…" at bounding box center [370, 163] width 398 height 42
click at [311, 149] on p "Eventbase powers mobile apps for biggest corporate events for many of the big b…" at bounding box center [370, 163] width 398 height 42
click at [421, 221] on p "The project posed several technical and UX challenges: 1. The file format neede…" at bounding box center [370, 212] width 398 height 42
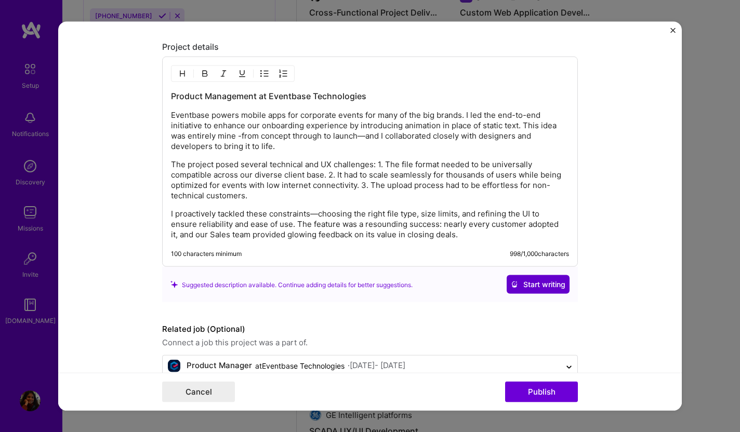
scroll to position [984, 0]
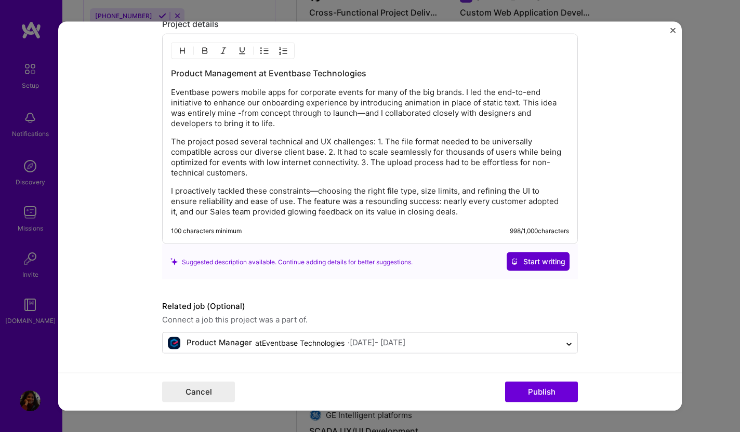
click at [530, 263] on span "Start writing" at bounding box center [538, 262] width 55 height 10
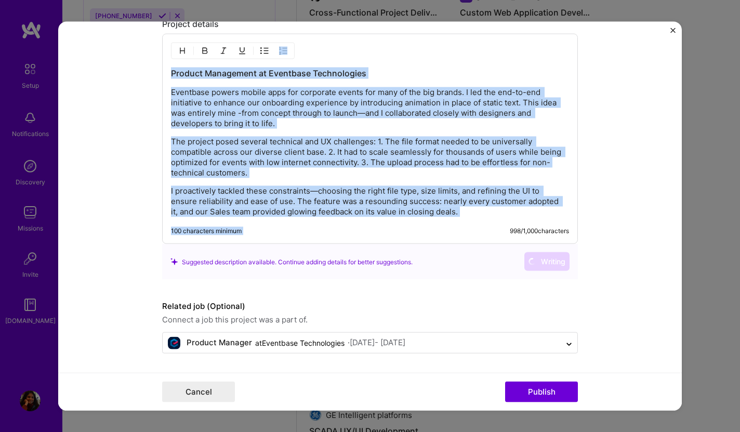
drag, startPoint x: 167, startPoint y: 92, endPoint x: 424, endPoint y: 215, distance: 285.1
click at [431, 223] on div "Product Management at Eventbase Technologies Eventbase powers mobile apps for c…" at bounding box center [370, 139] width 416 height 210
copy div "Product Management at Eventbase Technologies Eventbase powers mobile apps for c…"
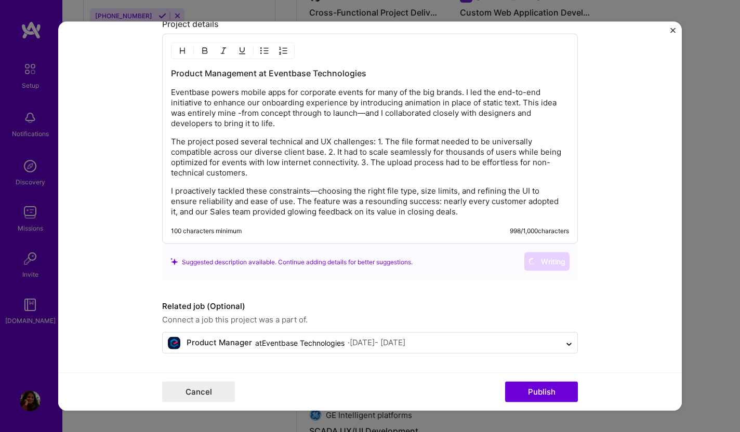
click at [478, 234] on div "100 characters minimum 998 / 1,000 characters" at bounding box center [370, 231] width 398 height 8
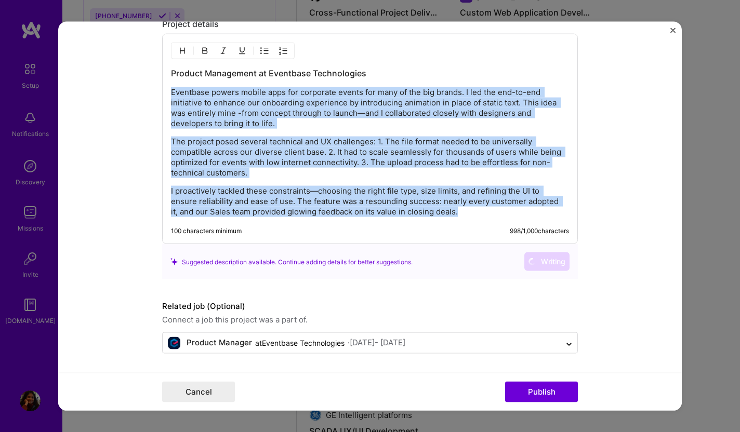
drag, startPoint x: 463, startPoint y: 214, endPoint x: 160, endPoint y: 86, distance: 329.0
click at [160, 86] on form "Editing suggested project This project is suggested based on your LinkedIn, res…" at bounding box center [369, 216] width 623 height 389
copy div "Eventbase powers mobile apps for corporate events for many of the big brands. I…"
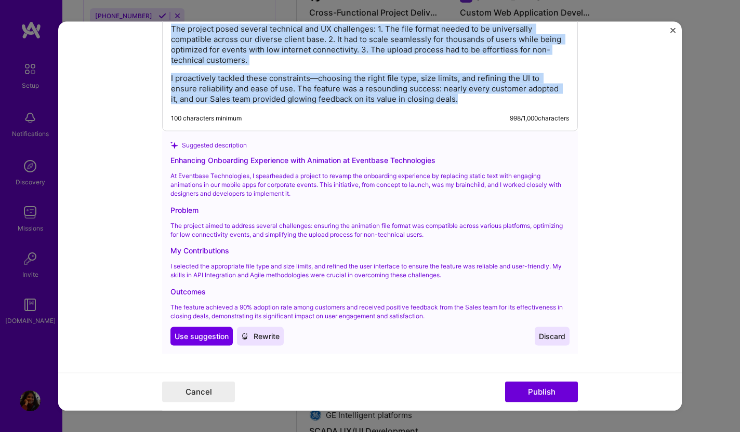
scroll to position [1171, 0]
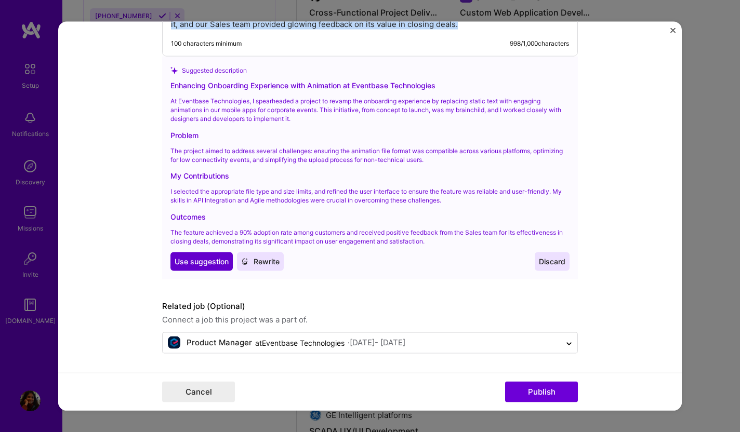
click at [204, 261] on span "Use suggestion" at bounding box center [202, 261] width 54 height 10
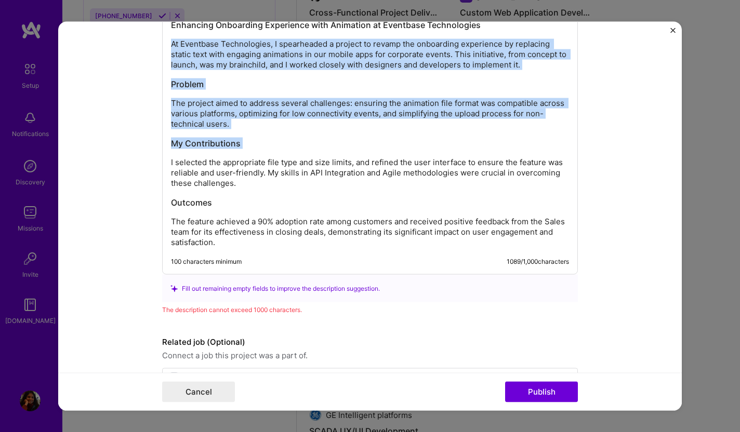
scroll to position [961, 0]
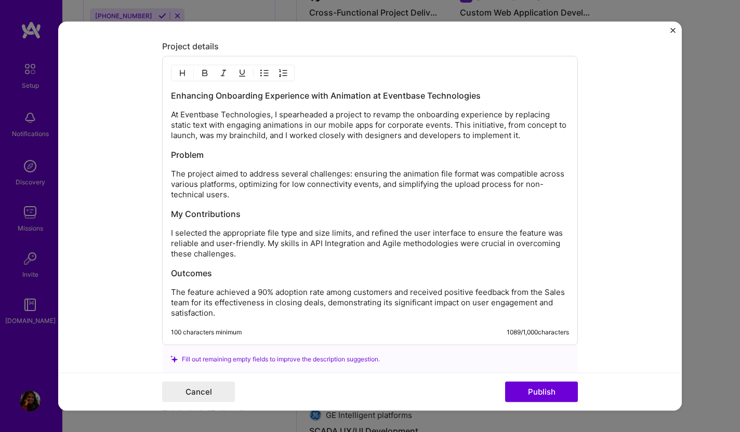
click at [253, 234] on p "I selected the appropriate file type and size limits, and refined the user inte…" at bounding box center [370, 243] width 398 height 31
click at [504, 137] on p "At Eventbase Technologies, I spearheaded a project to revamp the onboarding exp…" at bounding box center [370, 125] width 398 height 31
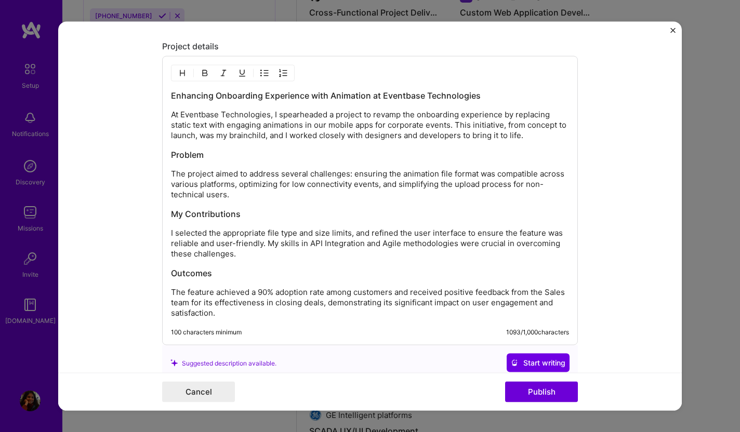
click at [255, 112] on p "At Eventbase Technologies, I spearheaded a project to revamp the onboarding exp…" at bounding box center [370, 125] width 398 height 31
click at [459, 291] on p "The feature achieved a 90% adoption rate among customers and received positive …" at bounding box center [370, 302] width 398 height 31
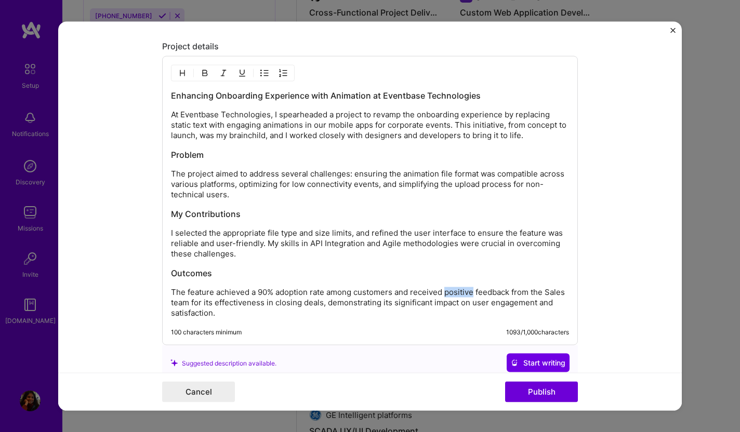
click at [459, 291] on p "The feature achieved a 90% adoption rate among customers and received positive …" at bounding box center [370, 302] width 398 height 31
click at [181, 304] on p "The feature achieved a 90% adoption rate among customers and received glowing f…" at bounding box center [370, 302] width 398 height 31
click at [180, 316] on p "The feature achieved a 90% adoption rate among customers and received glowing f…" at bounding box center [370, 302] width 398 height 31
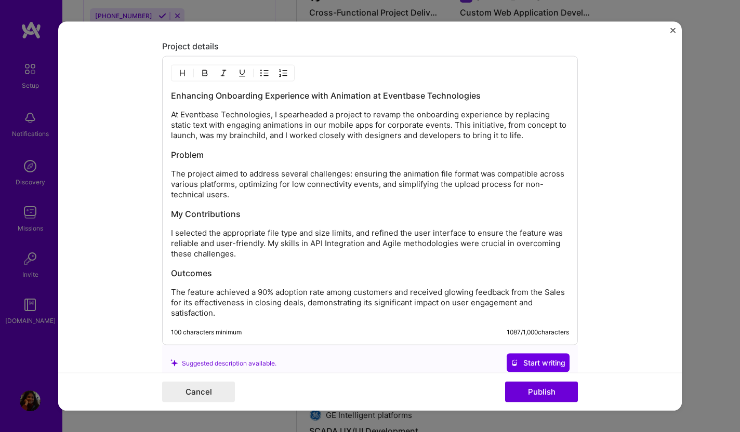
click at [497, 307] on p "The feature achieved a 90% adoption rate among customers and received glowing f…" at bounding box center [370, 302] width 398 height 31
click at [422, 235] on p "I selected the appropriate file type and size limits, and refined the user inte…" at bounding box center [370, 243] width 398 height 31
click at [455, 234] on p "I selected the appropriate file type and size limits, and refined the user inte…" at bounding box center [370, 243] width 398 height 31
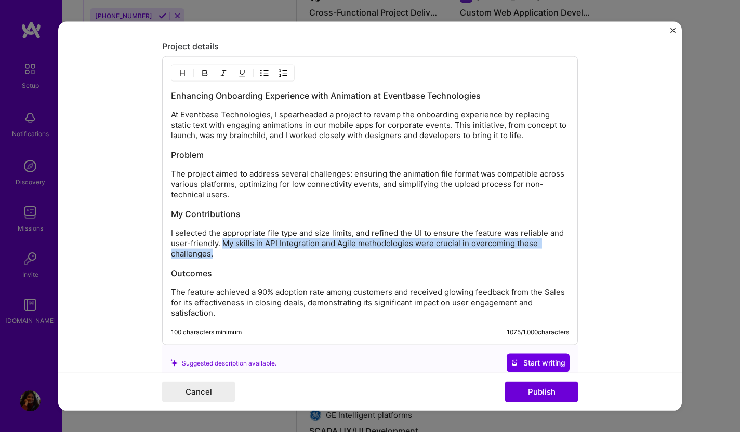
drag, startPoint x: 222, startPoint y: 245, endPoint x: 235, endPoint y: 252, distance: 14.9
click at [236, 254] on p "I selected the appropriate file type and size limits, and refined the UI to ens…" at bounding box center [370, 243] width 398 height 31
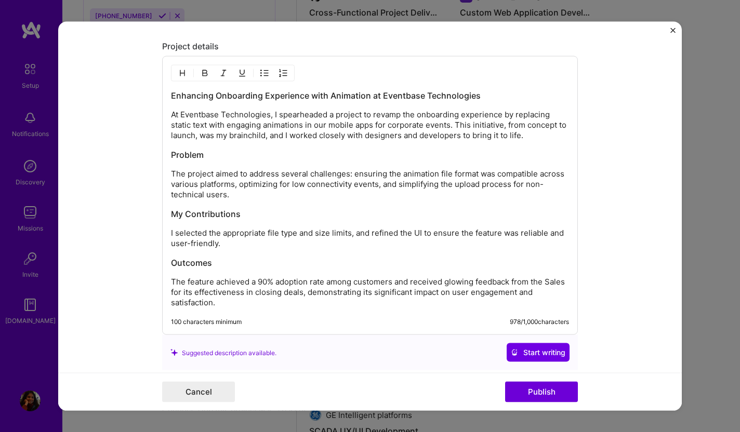
click at [367, 184] on p "The project aimed to address several challenges: ensuring the animation file fo…" at bounding box center [370, 184] width 398 height 31
click at [181, 193] on p "The project aimed to address several challenges: ensuring the animation file fo…" at bounding box center [370, 184] width 398 height 31
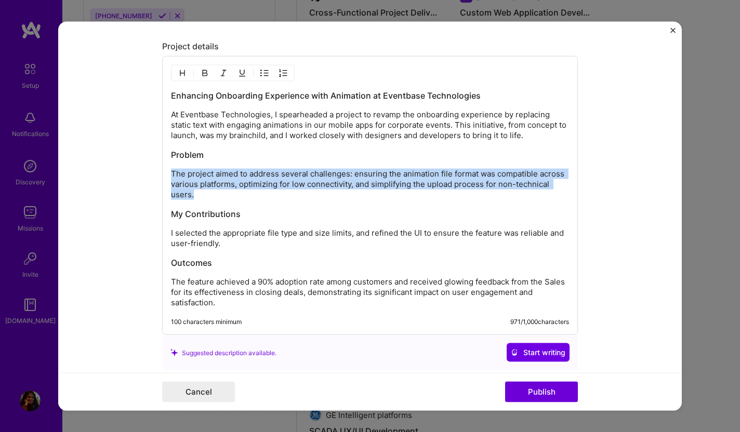
drag, startPoint x: 196, startPoint y: 194, endPoint x: 168, endPoint y: 175, distance: 34.3
click at [168, 175] on div "Enhancing Onboarding Experience with Animation at Eventbase Technologies At Eve…" at bounding box center [370, 195] width 416 height 279
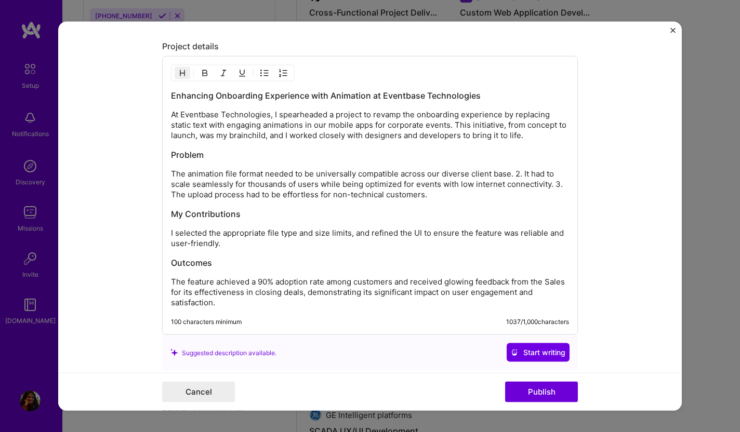
click at [172, 175] on p "The animation file format needed to be universally compatible across our divers…" at bounding box center [370, 184] width 398 height 31
click at [205, 156] on h3 "Problem" at bounding box center [370, 154] width 398 height 11
click at [536, 177] on p "The animation file format needed to be universally compatible across our divers…" at bounding box center [380, 184] width 377 height 31
click at [241, 194] on p "The animation file format needed to be universally compatible across our divers…" at bounding box center [380, 184] width 377 height 31
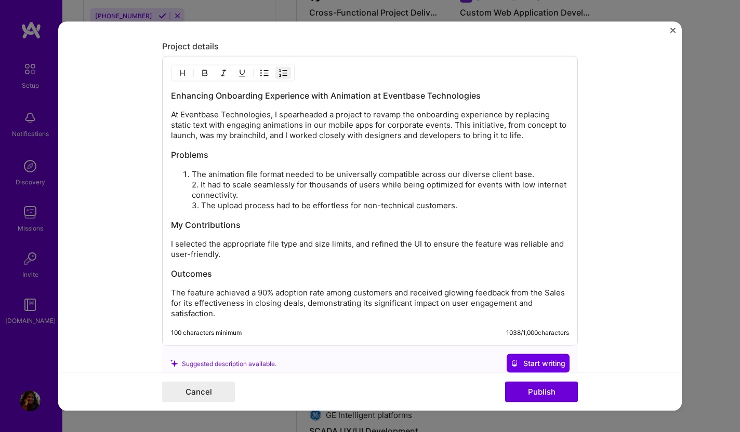
click at [207, 264] on div "Enhancing Onboarding Experience with Animation at Eventbase Technologies At Eve…" at bounding box center [370, 204] width 398 height 229
click at [207, 262] on div "Enhancing Onboarding Experience with Animation at Eventbase Technologies At Eve…" at bounding box center [370, 204] width 398 height 229
click at [202, 247] on p "I selected the appropriate file type and size limits, and refined the UI to ens…" at bounding box center [370, 249] width 398 height 21
click at [175, 244] on p "I selected the appropriate file type and size limits, and refined the UI to ens…" at bounding box center [370, 249] width 398 height 21
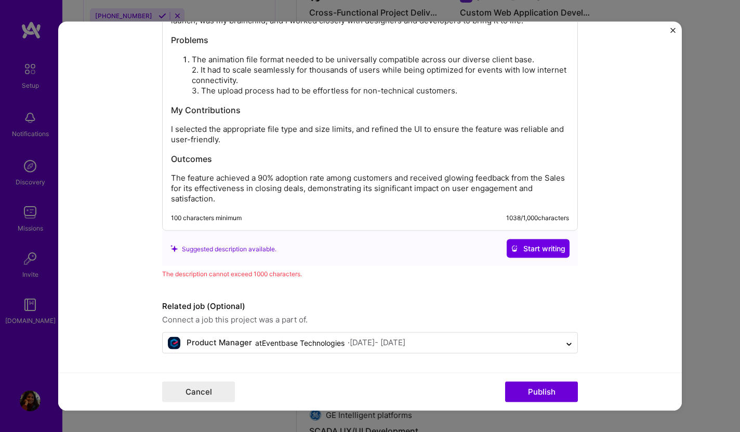
scroll to position [969, 0]
